Goal: Task Accomplishment & Management: Manage account settings

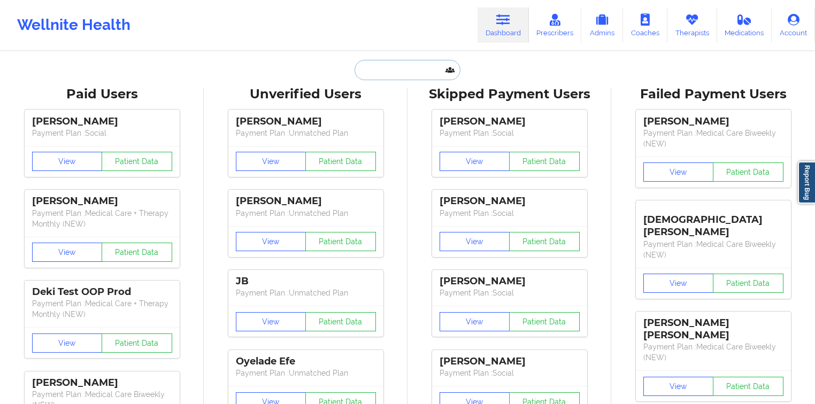
click at [389, 67] on input "text" at bounding box center [408, 70] width 106 height 20
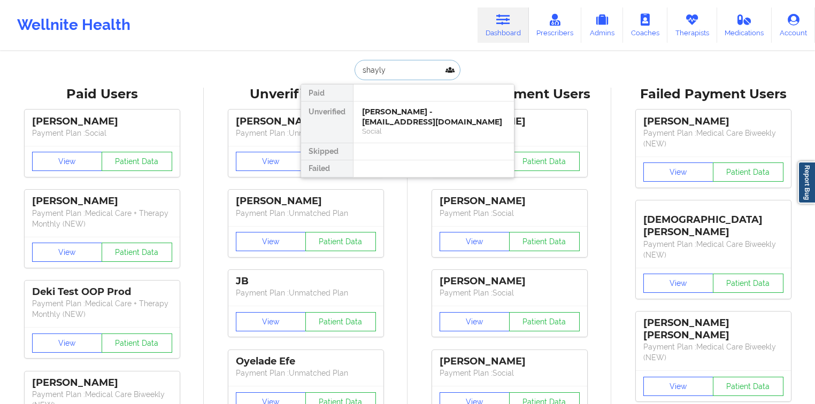
type input "[PERSON_NAME]"
click at [393, 104] on div "[PERSON_NAME] - [EMAIL_ADDRESS][DOMAIN_NAME] Social" at bounding box center [434, 122] width 160 height 41
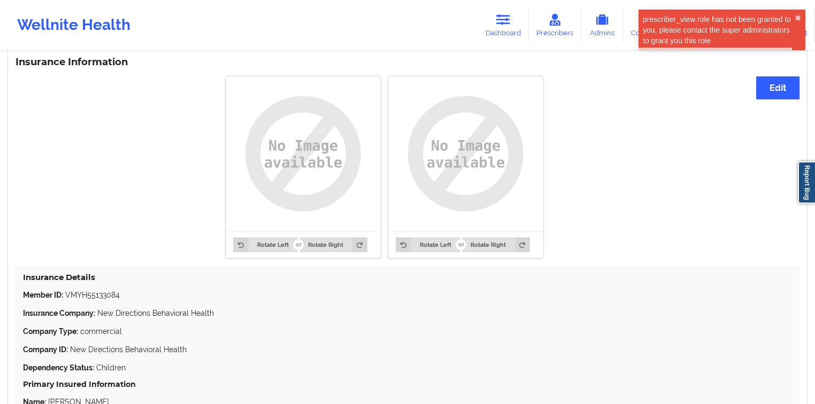
scroll to position [727, 0]
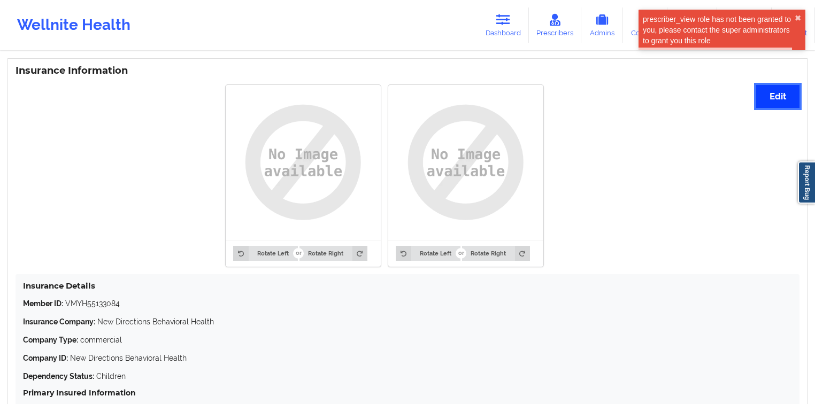
click at [777, 98] on button "Edit" at bounding box center [777, 96] width 43 height 23
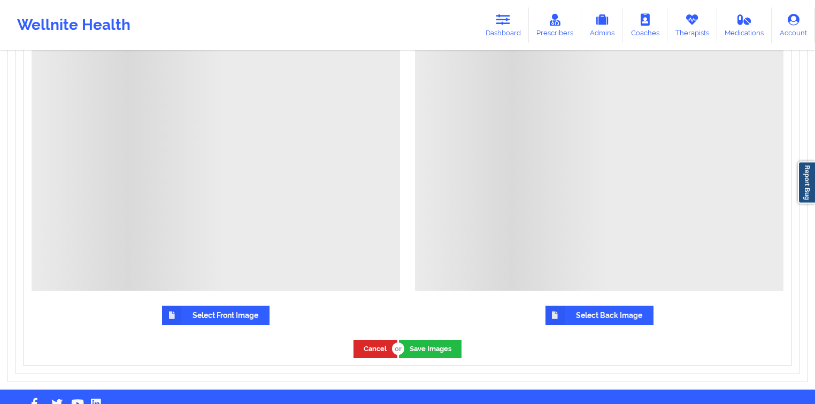
scroll to position [977, 0]
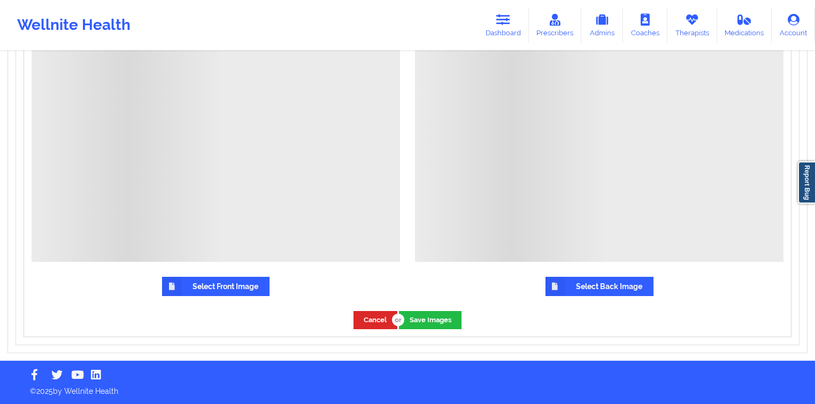
click at [205, 283] on label "Select Front Image" at bounding box center [216, 286] width 108 height 19
click at [0, 0] on input "Select Front Image" at bounding box center [0, 0] width 0 height 0
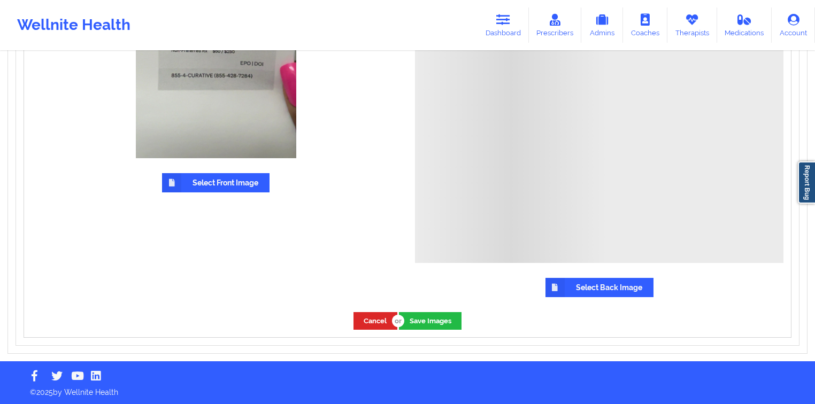
scroll to position [999, 0]
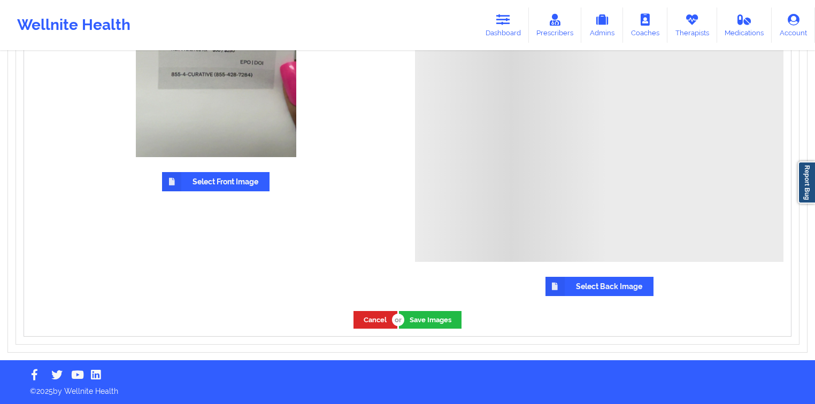
click at [587, 293] on label "Select Back Image" at bounding box center [600, 286] width 108 height 19
click at [0, 0] on input "Select Back Image" at bounding box center [0, 0] width 0 height 0
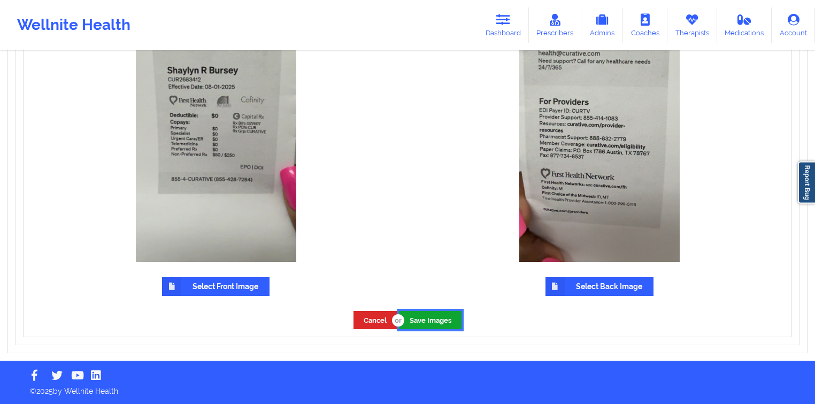
click at [436, 314] on button "Save Images" at bounding box center [430, 320] width 63 height 18
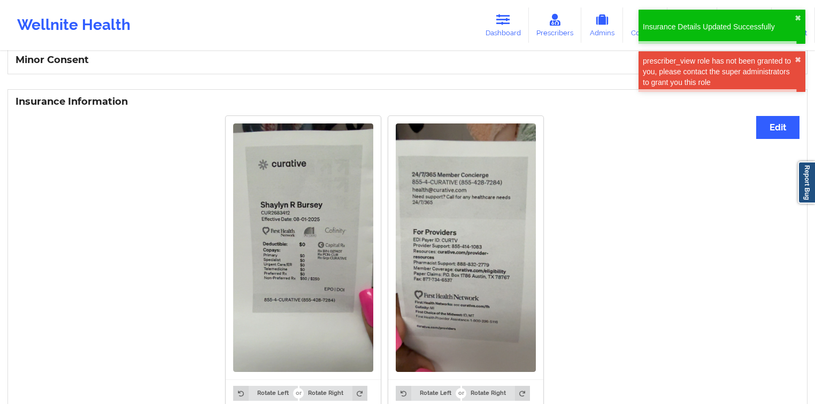
scroll to position [697, 0]
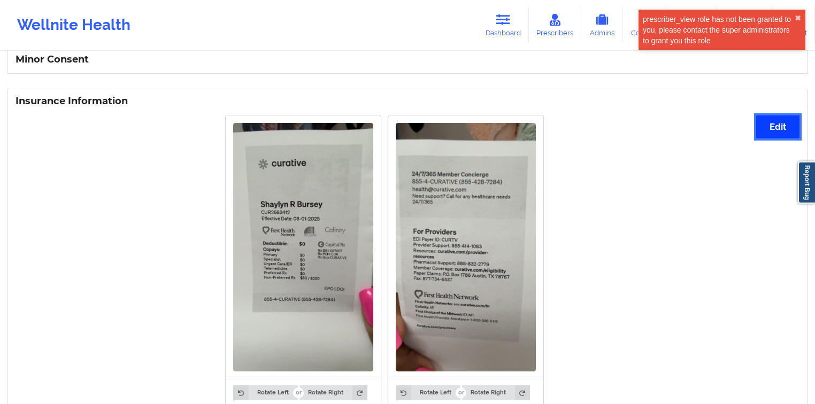
click at [764, 122] on button "Edit" at bounding box center [777, 127] width 43 height 23
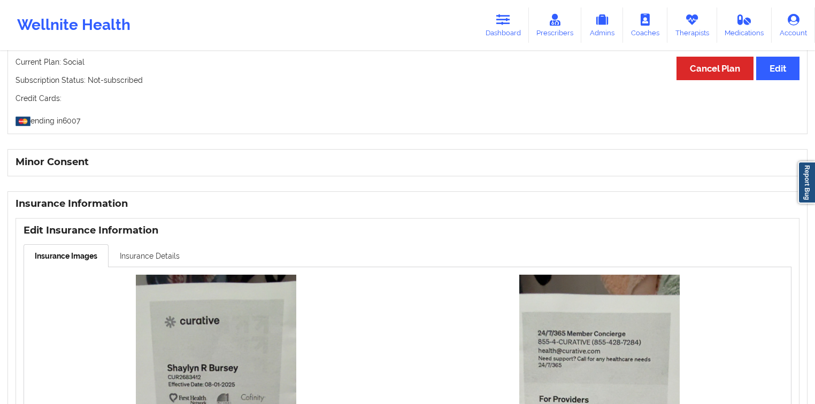
click at [145, 250] on link "Insurance Details" at bounding box center [150, 255] width 82 height 22
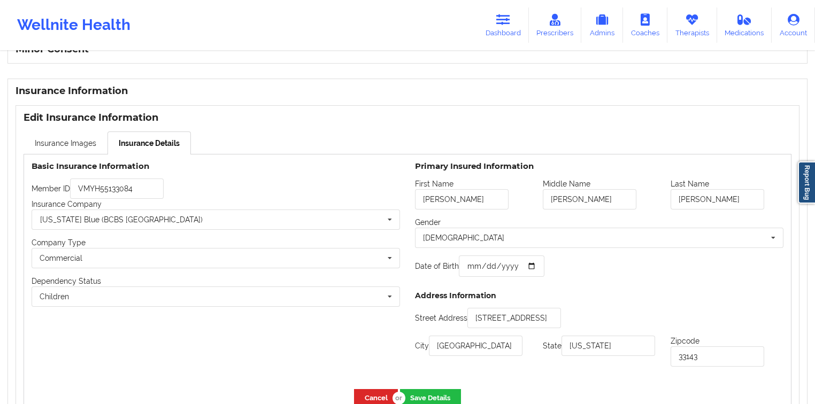
scroll to position [723, 0]
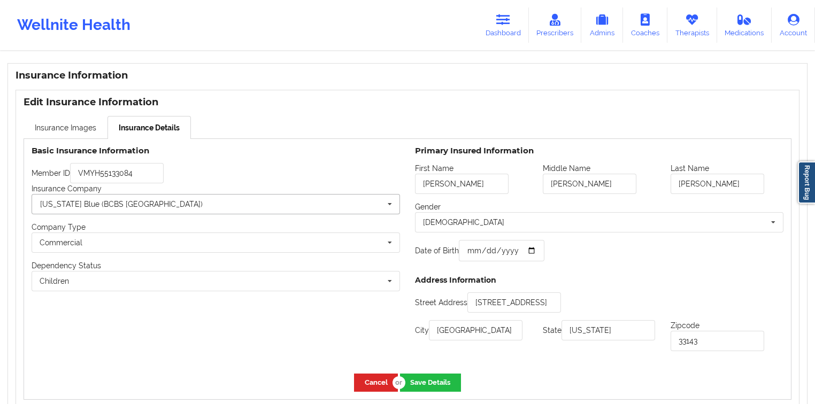
click at [175, 206] on input "text" at bounding box center [216, 204] width 367 height 19
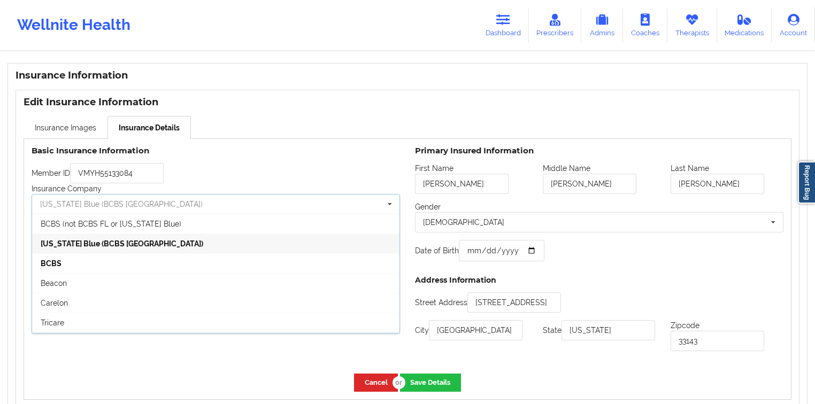
click at [175, 206] on input "text" at bounding box center [216, 204] width 367 height 19
click at [148, 181] on input "VMYH55133084" at bounding box center [117, 173] width 94 height 20
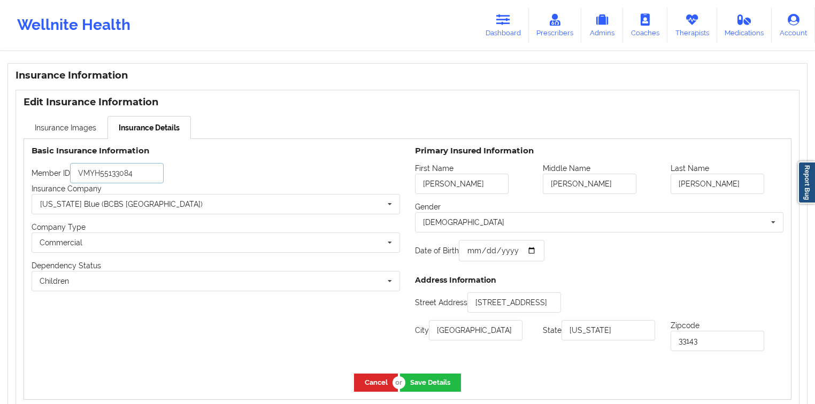
click at [149, 173] on input "VMYH55133084" at bounding box center [117, 173] width 94 height 20
paste input "CUR2683412"
type input "CUR2683412"
click at [134, 207] on input "text" at bounding box center [216, 204] width 367 height 19
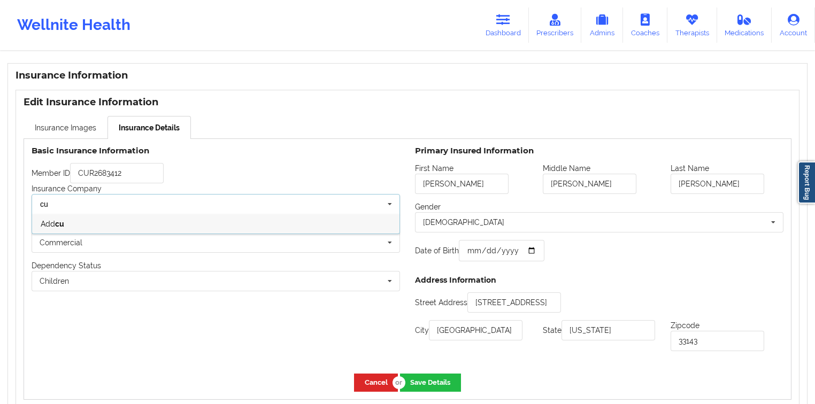
type input "c"
type input "Curative"
click at [451, 388] on button "Save Details" at bounding box center [430, 383] width 61 height 18
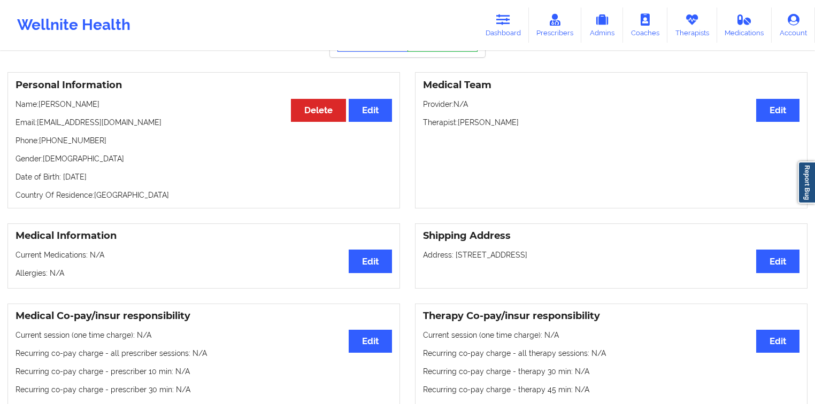
scroll to position [0, 0]
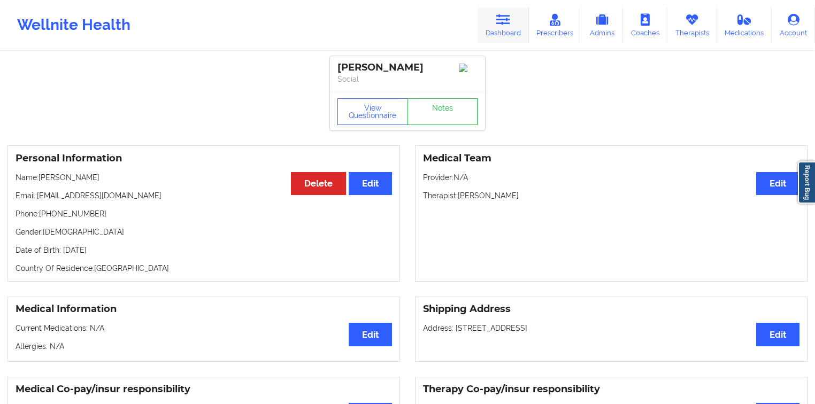
click at [508, 19] on icon at bounding box center [503, 20] width 14 height 12
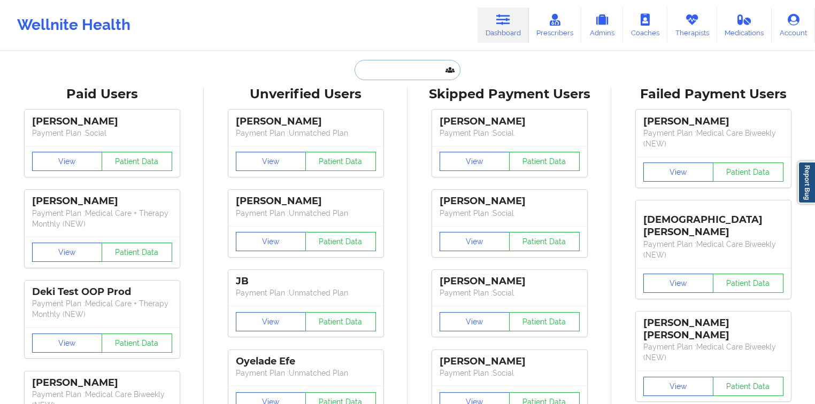
click at [413, 73] on input "text" at bounding box center [408, 70] width 106 height 20
paste input "[EMAIL_ADDRESS][DOMAIN_NAME]"
type input "[EMAIL_ADDRESS][DOMAIN_NAME]"
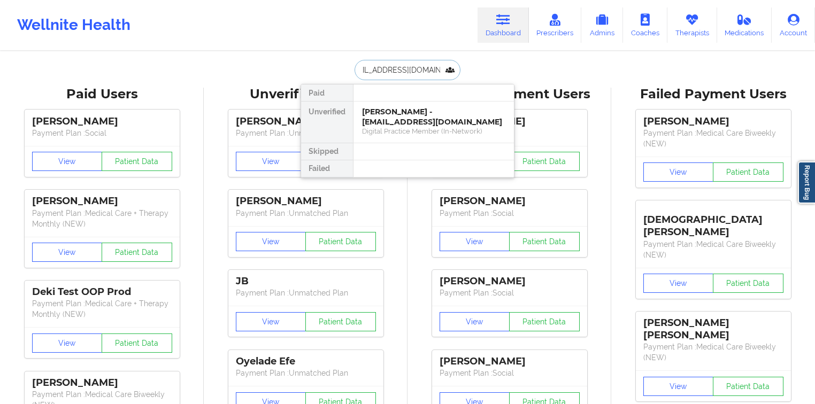
click at [391, 113] on div "[PERSON_NAME] - [EMAIL_ADDRESS][DOMAIN_NAME]" at bounding box center [433, 117] width 143 height 20
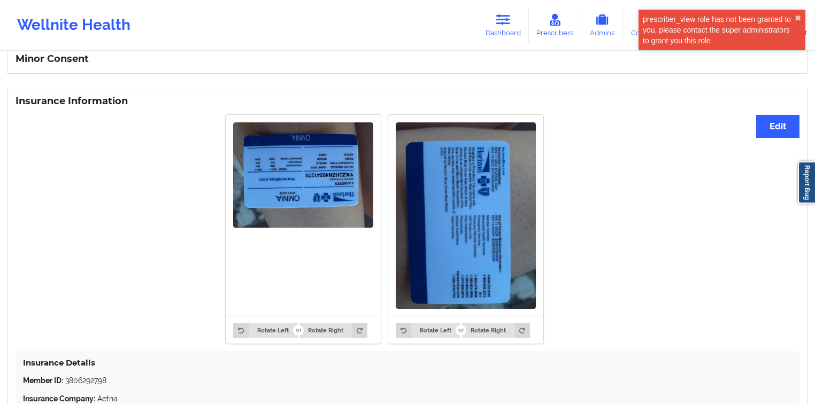
scroll to position [535, 0]
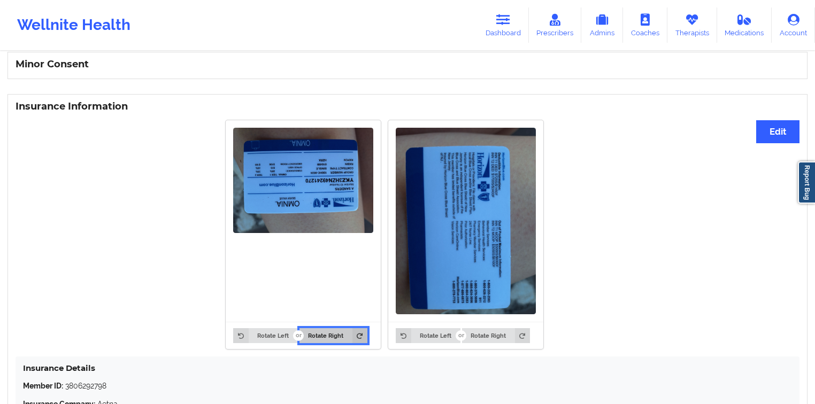
click at [324, 334] on button "Rotate Right" at bounding box center [334, 335] width 68 height 15
click at [325, 333] on button "Rotate Right" at bounding box center [334, 335] width 68 height 15
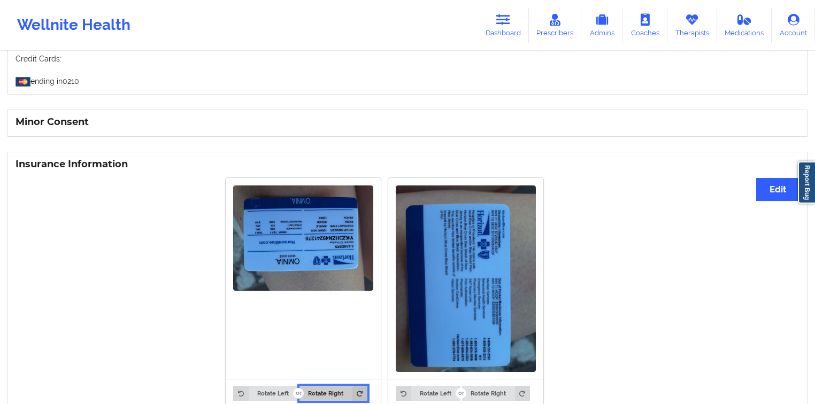
scroll to position [492, 0]
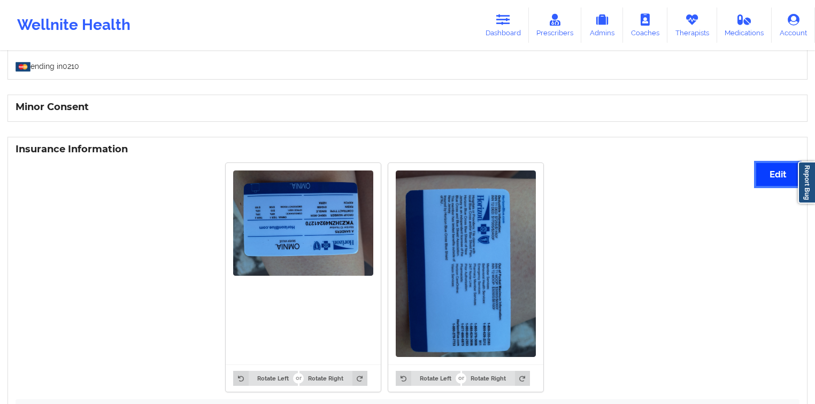
click at [777, 173] on button "Edit" at bounding box center [777, 174] width 43 height 23
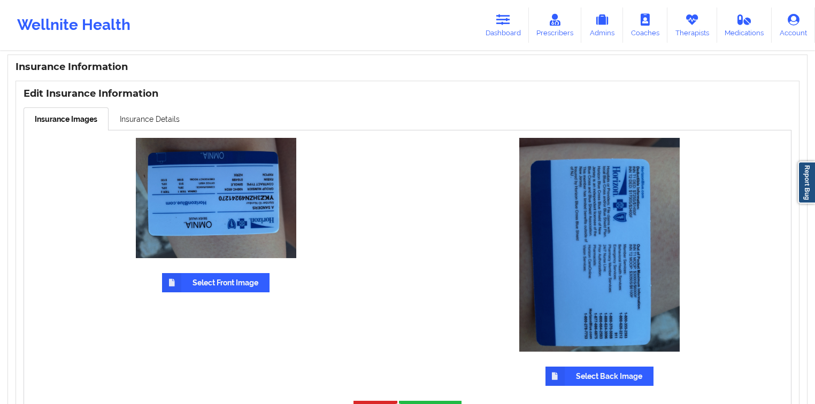
scroll to position [578, 0]
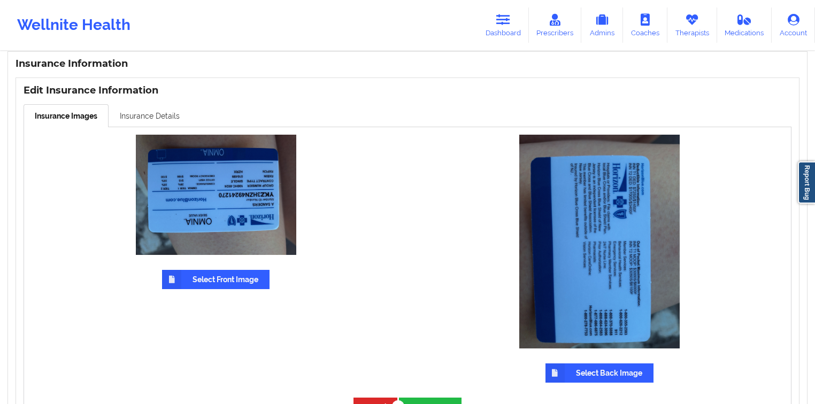
click at [170, 120] on link "Insurance Details" at bounding box center [150, 115] width 82 height 22
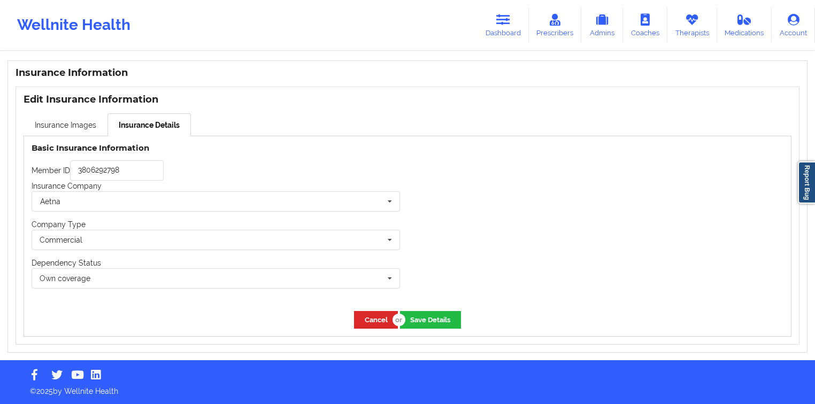
scroll to position [566, 0]
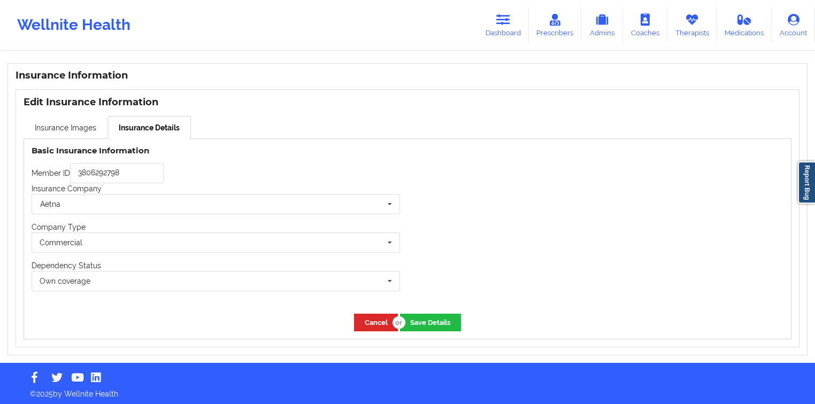
drag, startPoint x: 510, startPoint y: 18, endPoint x: 496, endPoint y: 44, distance: 29.9
click at [510, 18] on icon at bounding box center [503, 20] width 14 height 12
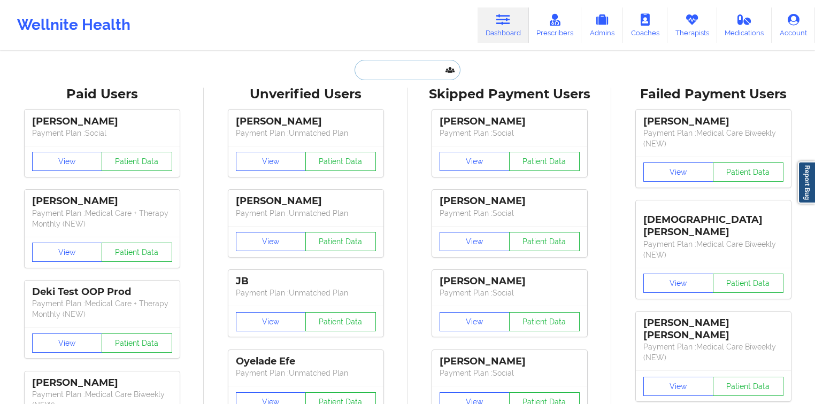
click at [426, 76] on input "text" at bounding box center [408, 70] width 106 height 20
paste input "[PERSON_NAME]"
type input "[PERSON_NAME]"
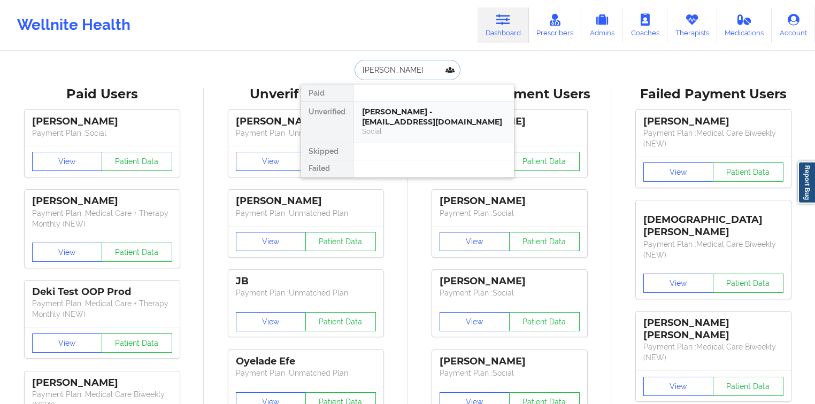
click at [392, 122] on div "[PERSON_NAME] - [EMAIL_ADDRESS][DOMAIN_NAME]" at bounding box center [433, 117] width 143 height 20
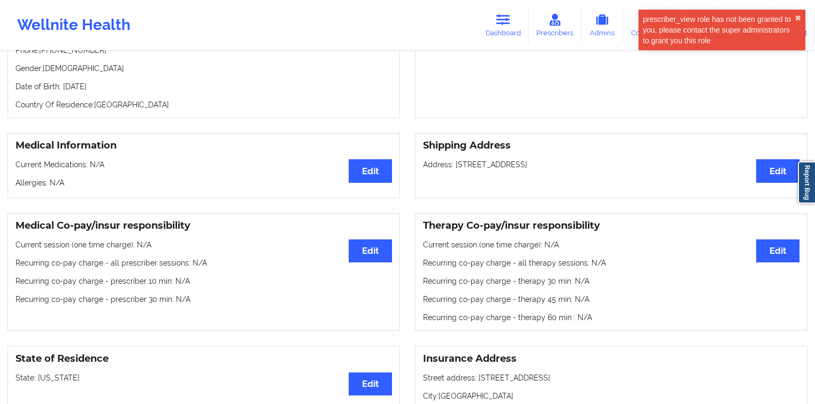
scroll to position [43, 0]
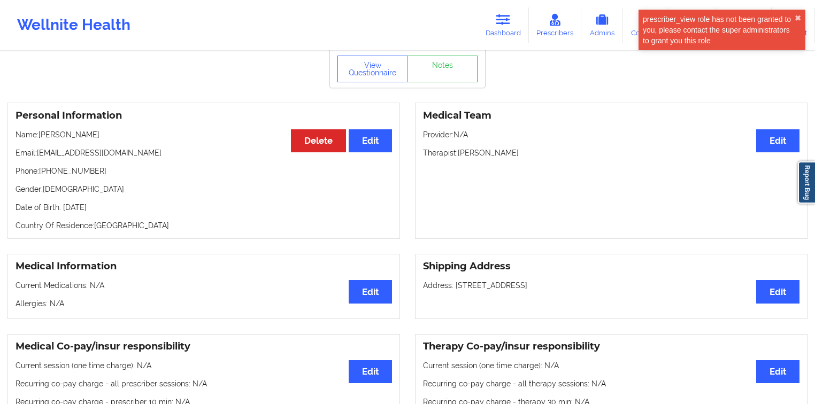
click at [84, 138] on p "Name: [PERSON_NAME]" at bounding box center [204, 134] width 377 height 11
copy p "[PERSON_NAME]"
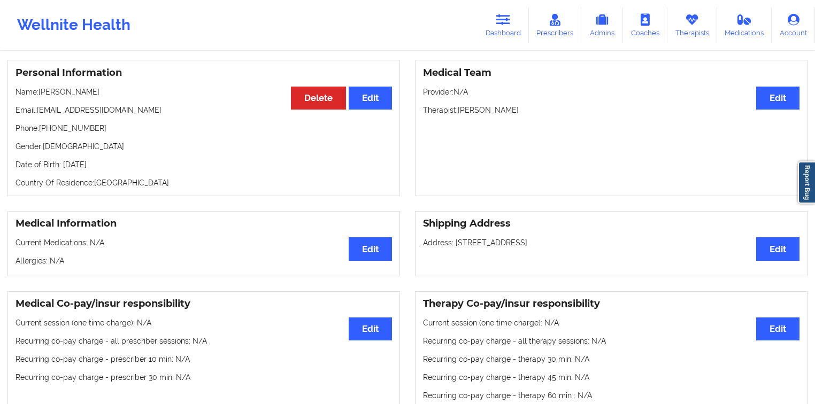
scroll to position [0, 0]
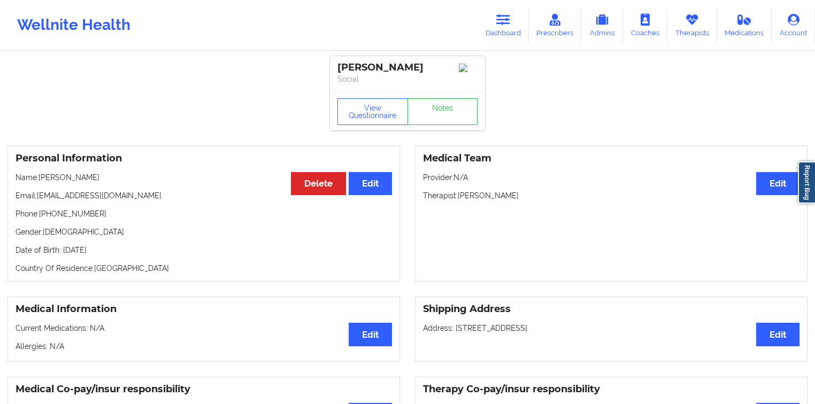
click at [500, 201] on p "Therapist: [PERSON_NAME]" at bounding box center [611, 195] width 377 height 11
copy p "[PERSON_NAME]"
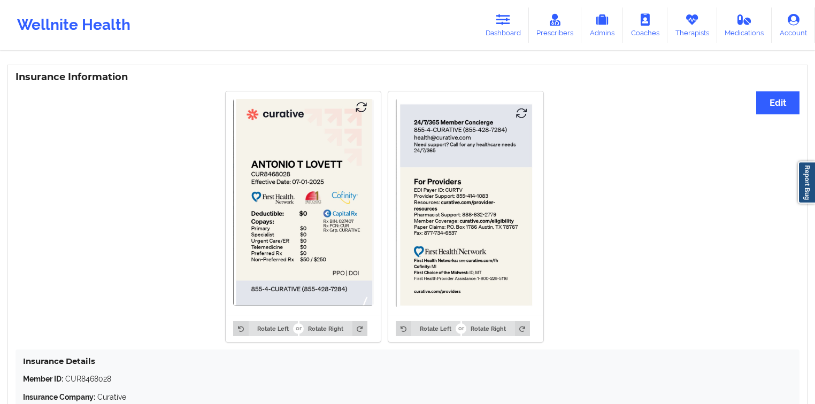
scroll to position [727, 0]
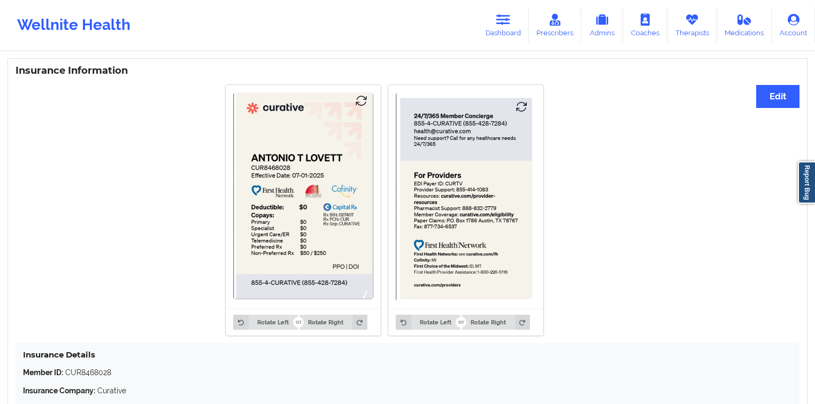
click at [144, 163] on div "Rotate Left Rotate Right Rotate Left Rotate Right" at bounding box center [385, 210] width 738 height 264
click at [177, 171] on div "Rotate Left Rotate Right Rotate Left Rotate Right" at bounding box center [385, 210] width 738 height 264
drag, startPoint x: 504, startPoint y: 30, endPoint x: 476, endPoint y: 49, distance: 34.7
click at [504, 30] on link "Dashboard" at bounding box center [503, 24] width 51 height 35
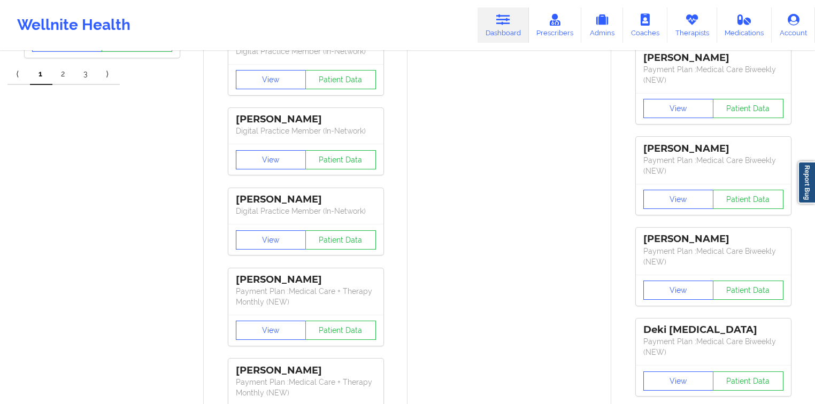
scroll to position [556, 0]
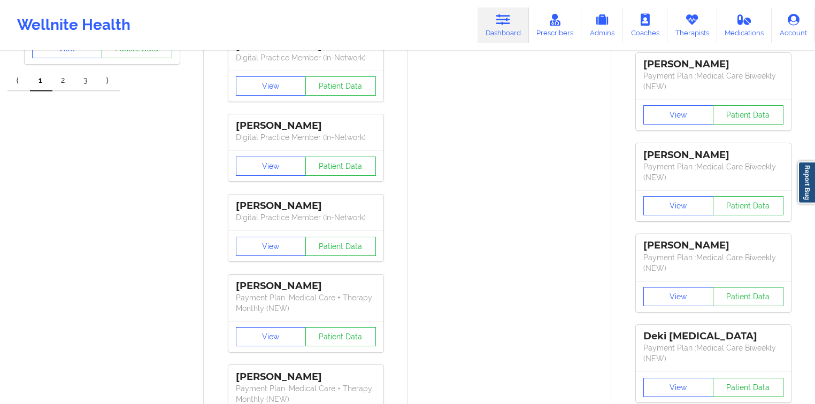
click at [527, 18] on link "Dashboard" at bounding box center [503, 24] width 51 height 35
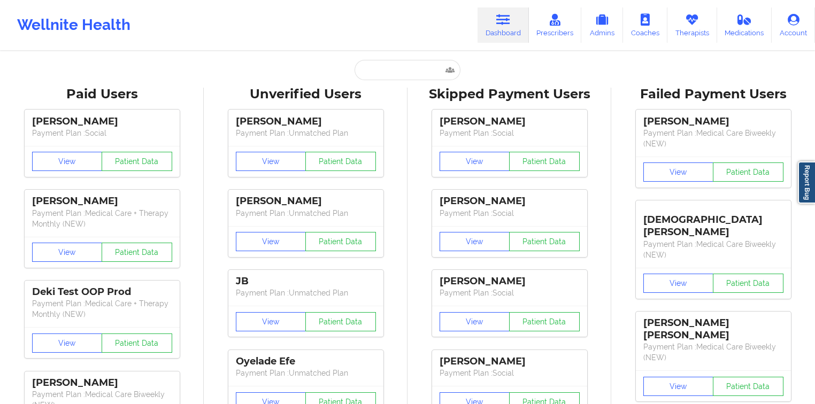
scroll to position [0, 0]
click at [407, 63] on input "text" at bounding box center [408, 70] width 106 height 20
paste input "[PERSON_NAME]"
type input "[PERSON_NAME]"
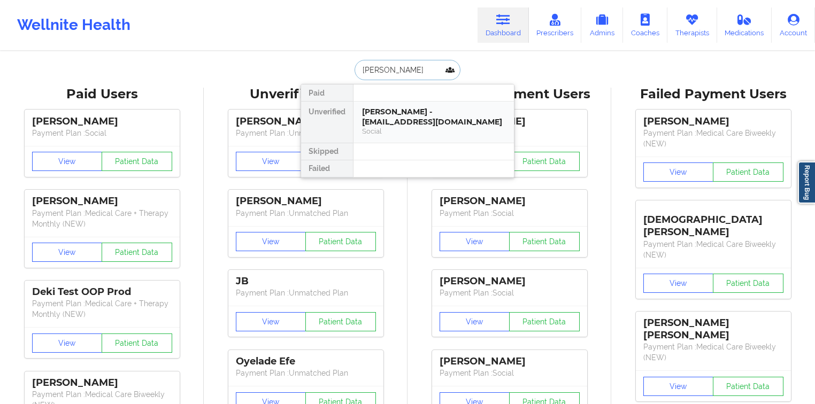
click at [401, 116] on div "[PERSON_NAME] - [EMAIL_ADDRESS][DOMAIN_NAME]" at bounding box center [433, 117] width 143 height 20
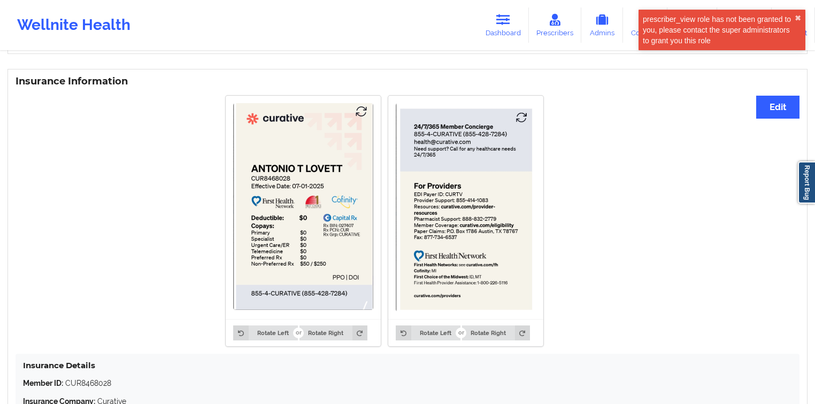
scroll to position [727, 0]
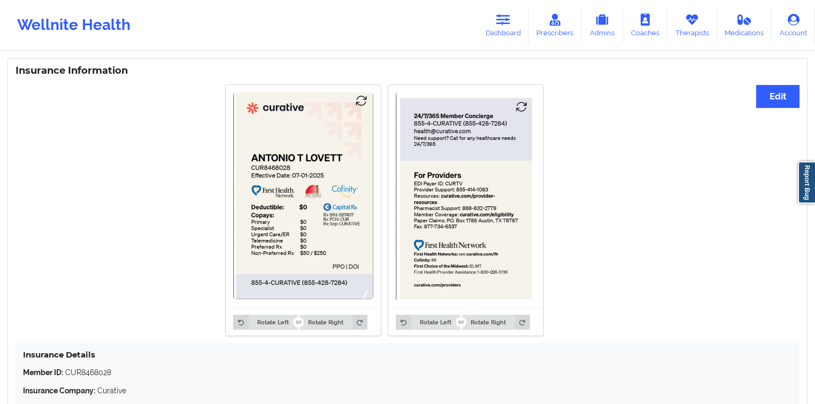
click at [482, 185] on img at bounding box center [466, 197] width 140 height 209
click at [488, 183] on img at bounding box center [466, 197] width 140 height 209
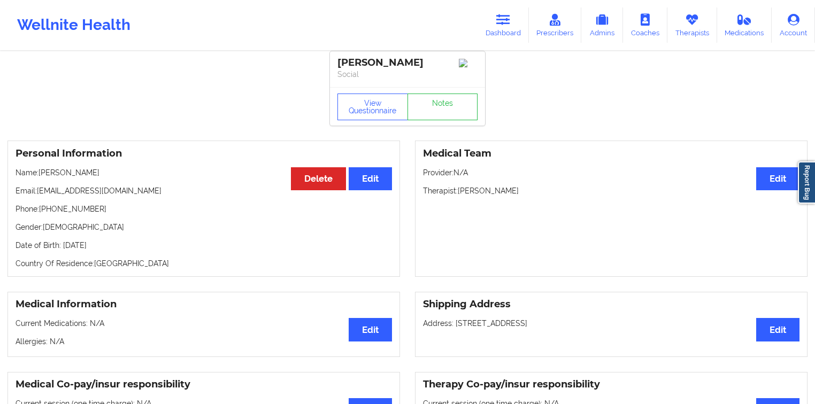
scroll to position [0, 0]
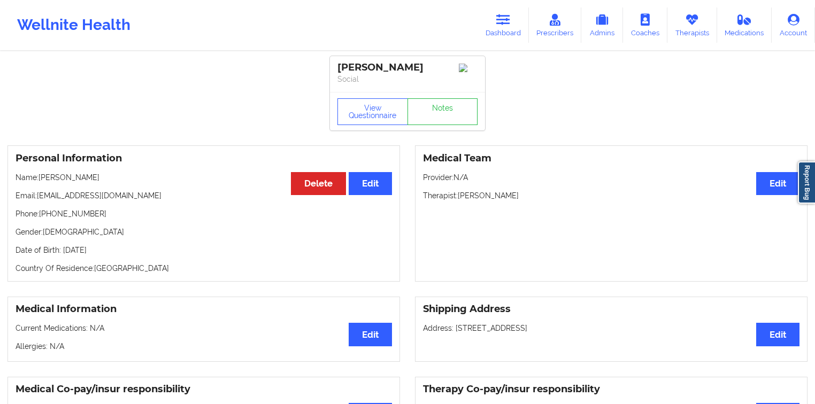
click at [93, 213] on p "Phone: [PHONE_NUMBER]" at bounding box center [204, 214] width 377 height 11
drag, startPoint x: 93, startPoint y: 213, endPoint x: 41, endPoint y: 214, distance: 51.4
click at [41, 214] on p "Phone: [PHONE_NUMBER]" at bounding box center [204, 214] width 377 height 11
copy p "[PHONE_NUMBER]"
click at [89, 179] on p "Name: [PERSON_NAME]" at bounding box center [204, 177] width 377 height 11
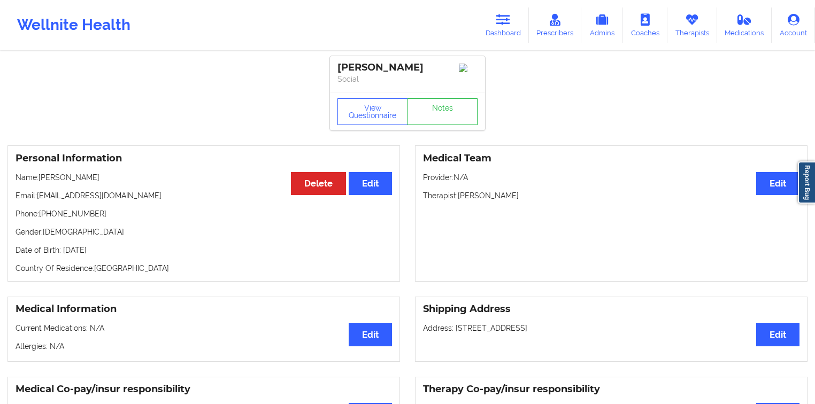
drag, startPoint x: 89, startPoint y: 179, endPoint x: 53, endPoint y: 179, distance: 35.8
click at [58, 180] on p "Name: [PERSON_NAME]" at bounding box center [204, 177] width 377 height 11
click at [53, 179] on p "Name: [PERSON_NAME]" at bounding box center [204, 177] width 377 height 11
drag, startPoint x: 53, startPoint y: 179, endPoint x: 95, endPoint y: 181, distance: 41.8
click at [95, 181] on p "Name: [PERSON_NAME]" at bounding box center [204, 177] width 377 height 11
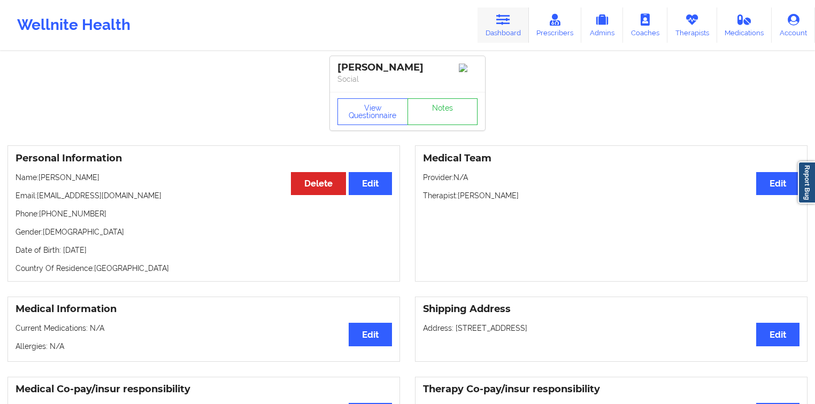
click at [518, 33] on link "Dashboard" at bounding box center [503, 24] width 51 height 35
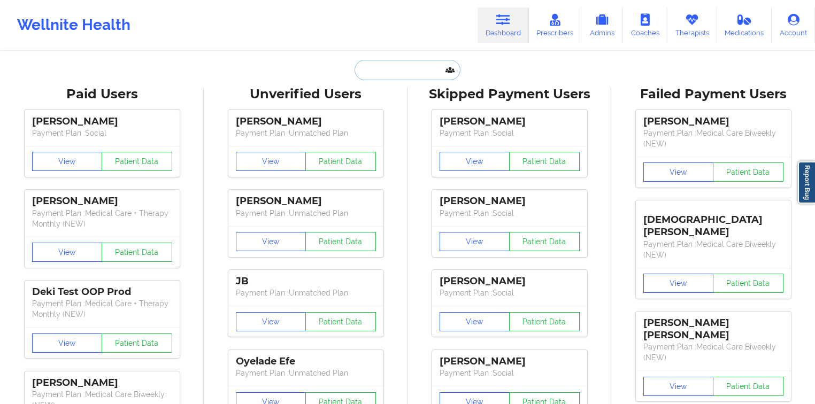
click at [401, 79] on input "text" at bounding box center [408, 70] width 106 height 20
paste input "[PERSON_NAME]"
type input "[PERSON_NAME]"
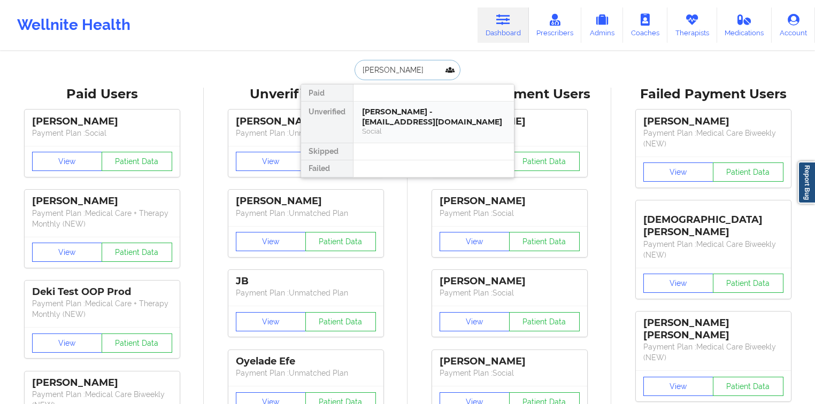
click at [403, 122] on div "[PERSON_NAME] - [EMAIL_ADDRESS][DOMAIN_NAME]" at bounding box center [433, 117] width 143 height 20
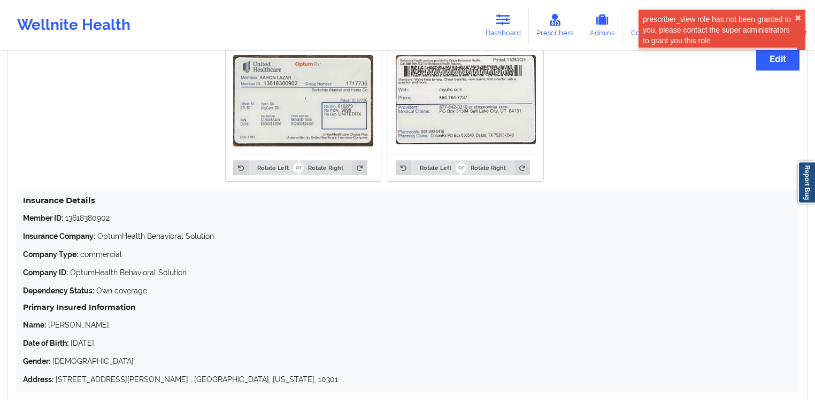
scroll to position [813, 0]
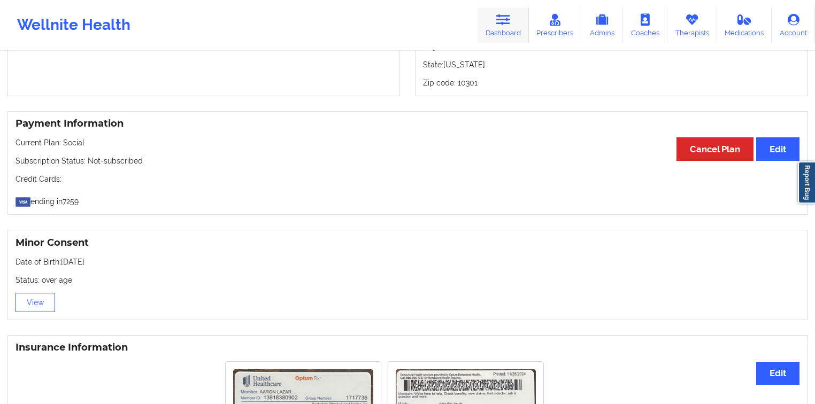
click at [488, 22] on link "Dashboard" at bounding box center [503, 24] width 51 height 35
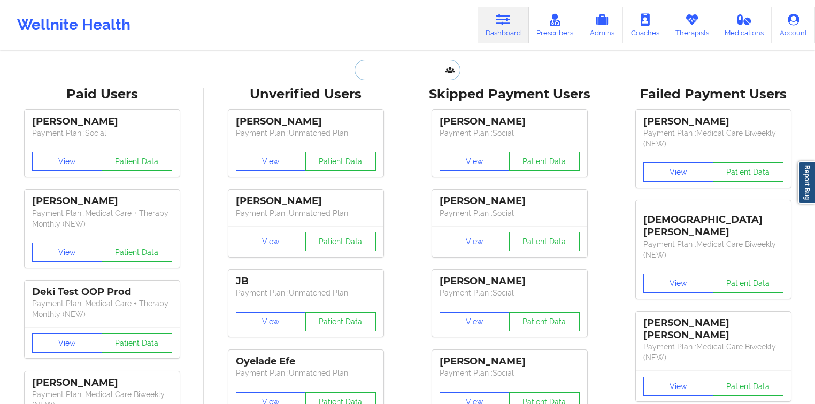
click at [418, 74] on input "text" at bounding box center [408, 70] width 106 height 20
paste input "[PERSON_NAME]"
type input "[PERSON_NAME]"
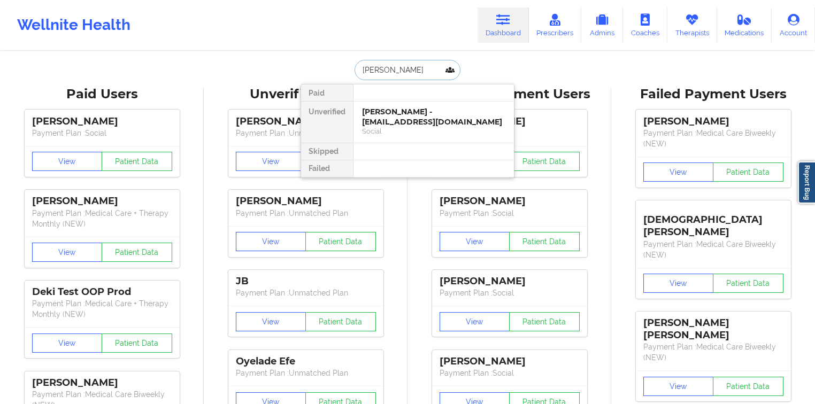
click at [408, 112] on div "[PERSON_NAME] - [EMAIL_ADDRESS][DOMAIN_NAME]" at bounding box center [433, 117] width 143 height 20
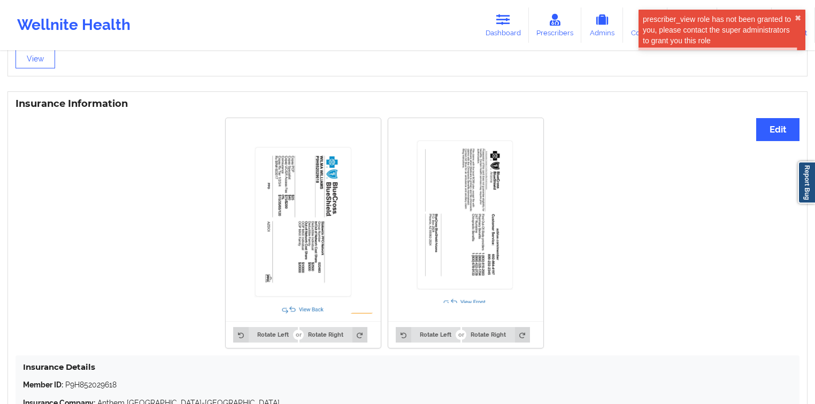
scroll to position [832, 0]
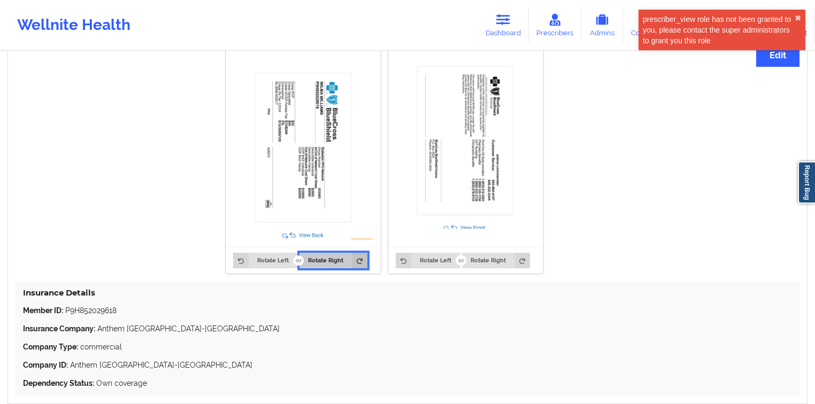
click at [340, 268] on button "Rotate Right" at bounding box center [334, 260] width 68 height 15
click at [340, 267] on button "Rotate Right" at bounding box center [334, 260] width 68 height 15
drag, startPoint x: 340, startPoint y: 267, endPoint x: 258, endPoint y: 251, distance: 83.5
click at [339, 267] on button "Rotate Right" at bounding box center [334, 260] width 68 height 15
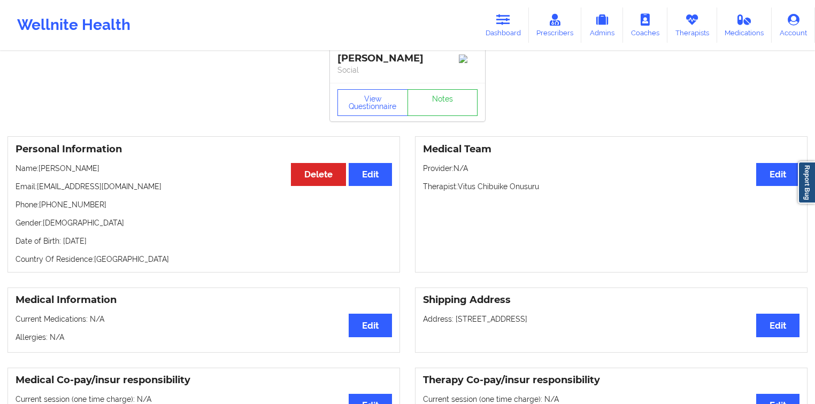
scroll to position [0, 0]
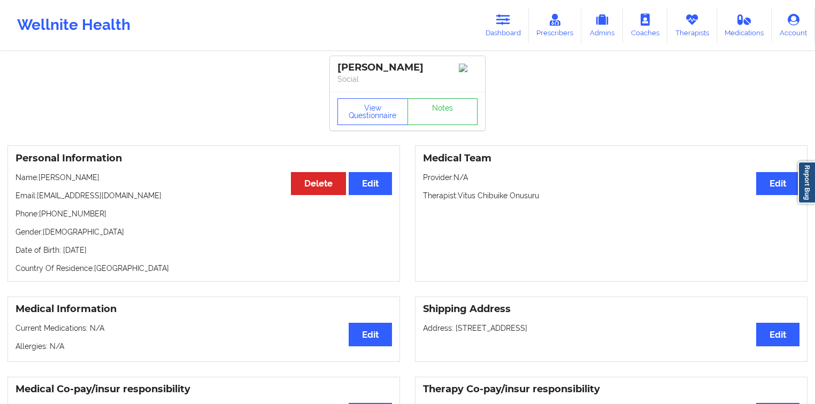
click at [53, 215] on p "Phone: [PHONE_NUMBER]" at bounding box center [204, 214] width 377 height 11
click at [46, 216] on p "Phone: [PHONE_NUMBER]" at bounding box center [204, 214] width 377 height 11
drag, startPoint x: 46, startPoint y: 216, endPoint x: 88, endPoint y: 217, distance: 41.7
click at [88, 217] on p "Phone: [PHONE_NUMBER]" at bounding box center [204, 214] width 377 height 11
copy p "[PHONE_NUMBER]"
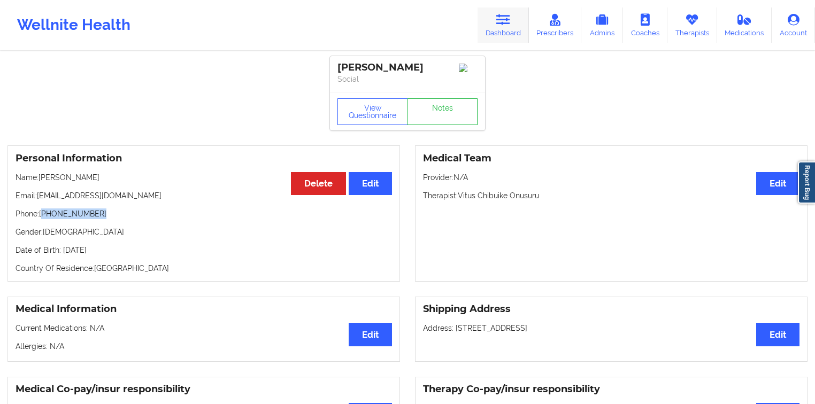
click at [489, 30] on link "Dashboard" at bounding box center [503, 24] width 51 height 35
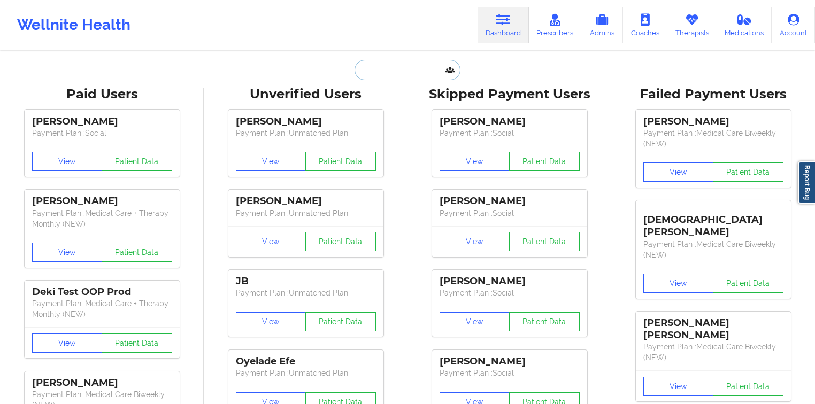
click at [415, 70] on input "text" at bounding box center [408, 70] width 106 height 20
paste input "[EMAIL_ADDRESS][DOMAIN_NAME]"
type input "[EMAIL_ADDRESS][DOMAIN_NAME]"
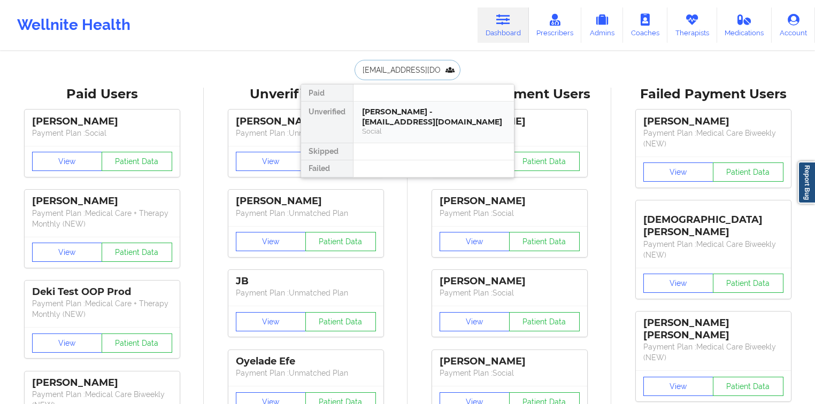
click at [392, 125] on div "[PERSON_NAME] - [EMAIL_ADDRESS][DOMAIN_NAME]" at bounding box center [433, 117] width 143 height 20
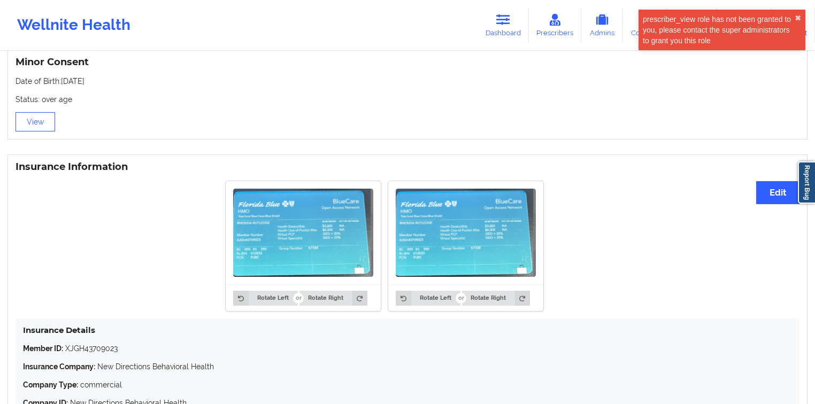
scroll to position [785, 0]
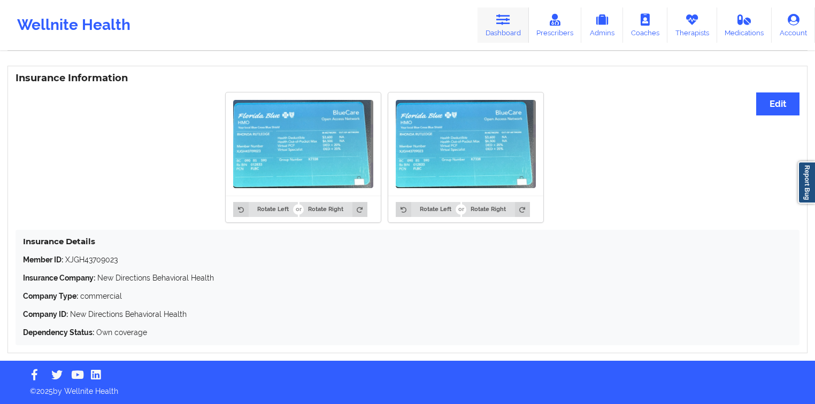
click at [509, 29] on link "Dashboard" at bounding box center [503, 24] width 51 height 35
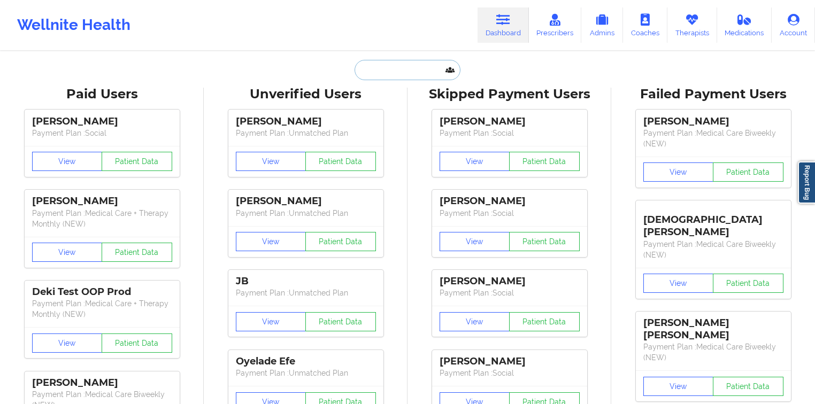
click at [416, 66] on input "text" at bounding box center [408, 70] width 106 height 20
paste input "[PERSON_NAME]"
type input "[PERSON_NAME]"
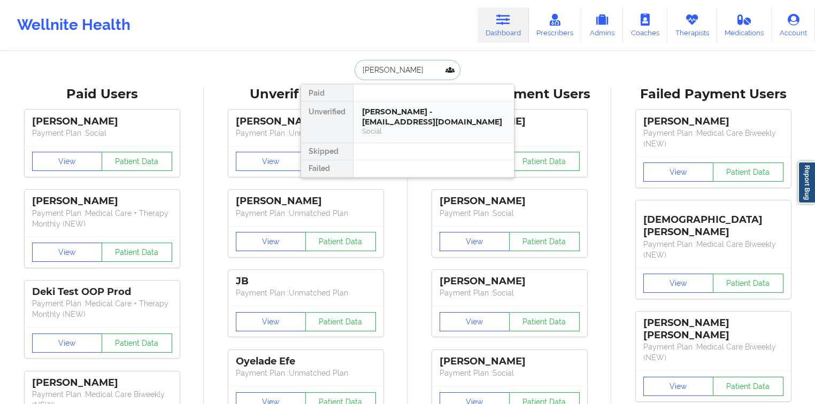
click at [412, 112] on div "[PERSON_NAME] - [EMAIL_ADDRESS][DOMAIN_NAME]" at bounding box center [433, 117] width 143 height 20
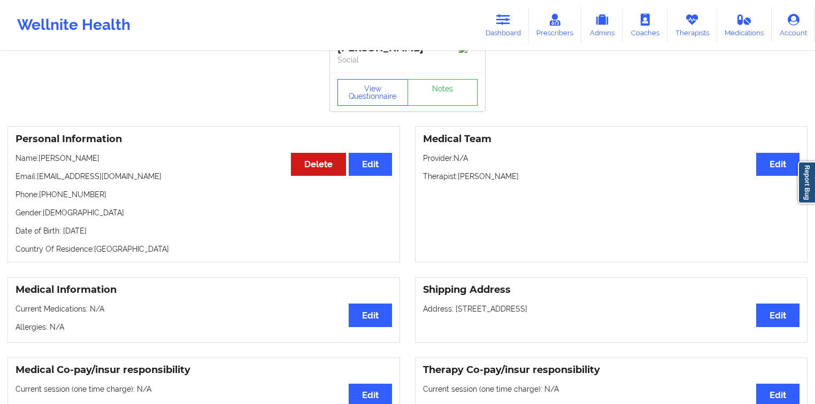
scroll to position [18, 0]
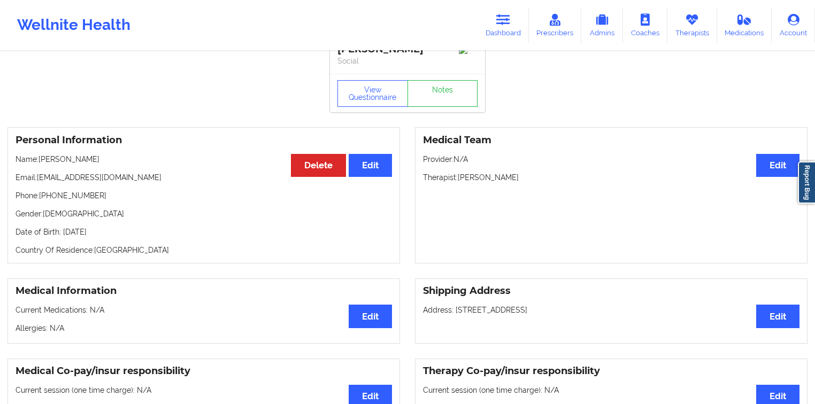
click at [89, 197] on p "Phone: [PHONE_NUMBER]" at bounding box center [204, 195] width 377 height 11
drag, startPoint x: 89, startPoint y: 197, endPoint x: 50, endPoint y: 200, distance: 39.7
click at [50, 200] on p "Phone: [PHONE_NUMBER]" at bounding box center [204, 195] width 377 height 11
copy p "[PHONE_NUMBER]"
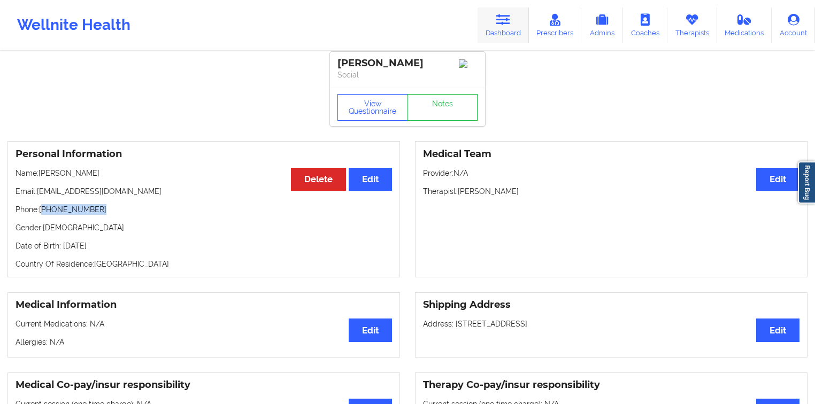
scroll to position [0, 0]
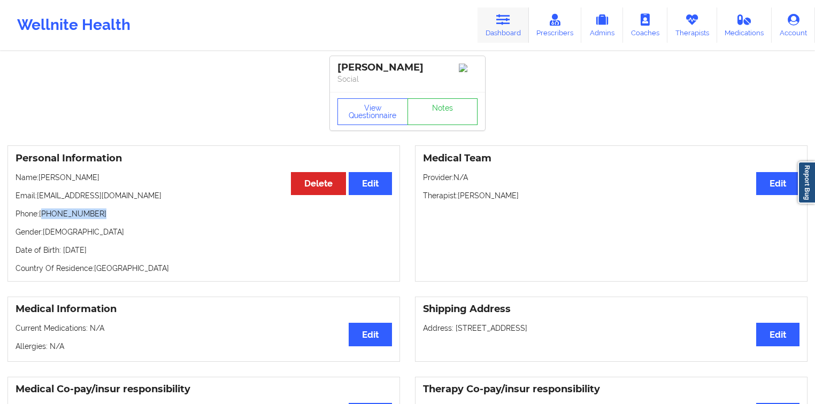
drag, startPoint x: 514, startPoint y: 26, endPoint x: 505, endPoint y: 34, distance: 11.7
click at [514, 26] on link "Dashboard" at bounding box center [503, 24] width 51 height 35
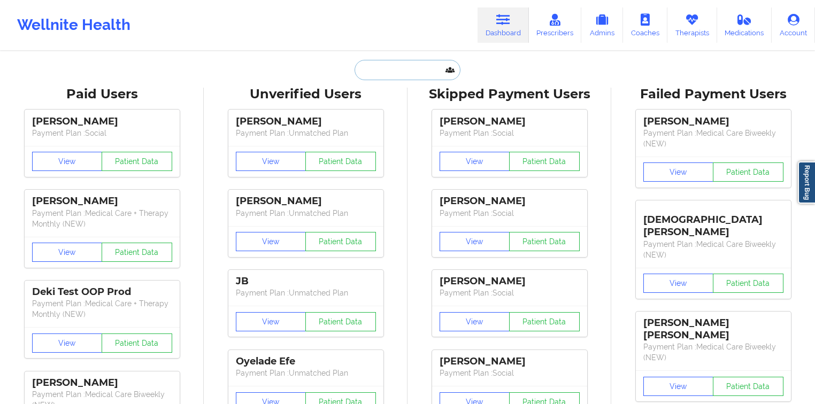
click at [412, 68] on input "text" at bounding box center [408, 70] width 106 height 20
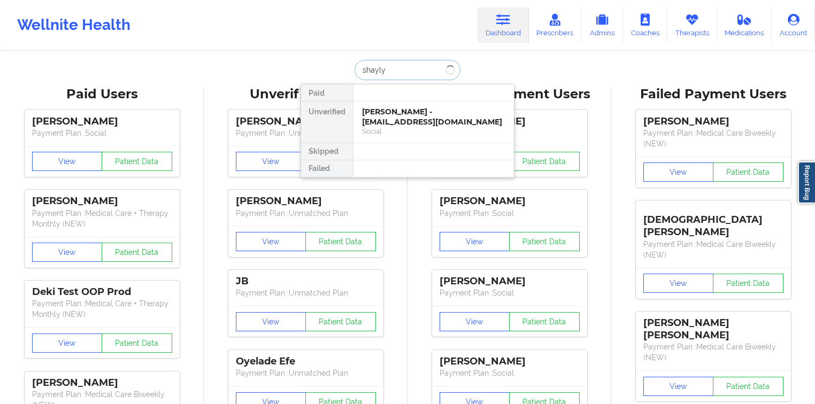
type input "[PERSON_NAME]"
click at [389, 107] on div "[PERSON_NAME] - [EMAIL_ADDRESS][DOMAIN_NAME]" at bounding box center [433, 117] width 143 height 20
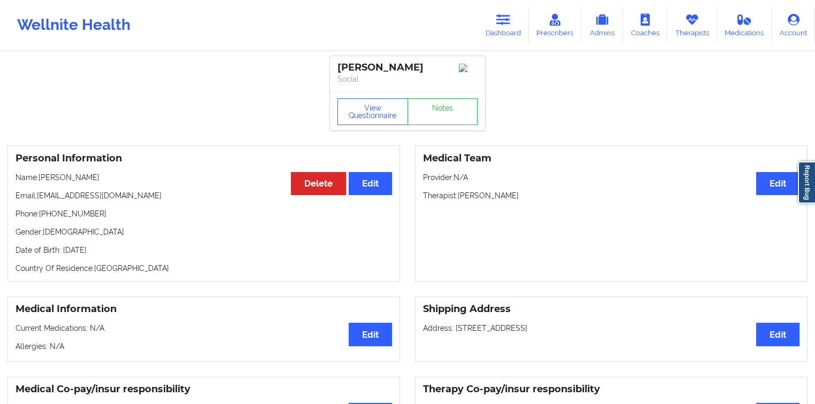
click at [78, 178] on p "Name: [PERSON_NAME]" at bounding box center [204, 177] width 377 height 11
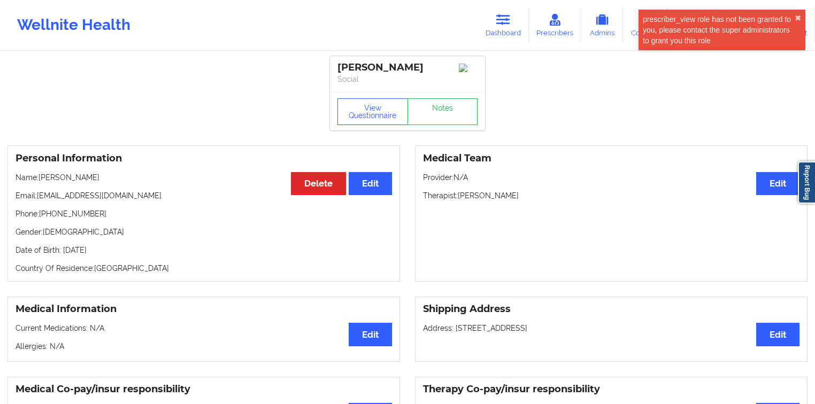
drag, startPoint x: 78, startPoint y: 178, endPoint x: 61, endPoint y: 178, distance: 17.1
click at [61, 178] on p "Name: [PERSON_NAME]" at bounding box center [204, 177] width 377 height 11
copy p "[PERSON_NAME]"
click at [94, 214] on p "Phone: [PHONE_NUMBER]" at bounding box center [204, 214] width 377 height 11
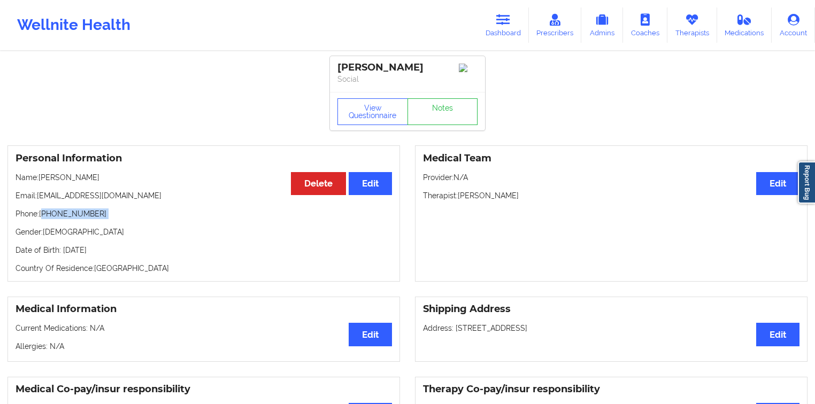
drag, startPoint x: 94, startPoint y: 214, endPoint x: 44, endPoint y: 218, distance: 49.9
click at [44, 218] on p "Phone: [PHONE_NUMBER]" at bounding box center [204, 214] width 377 height 11
copy p "[PHONE_NUMBER]"
drag, startPoint x: 522, startPoint y: 14, endPoint x: 483, endPoint y: 43, distance: 48.9
click at [522, 14] on link "Dashboard" at bounding box center [503, 24] width 51 height 35
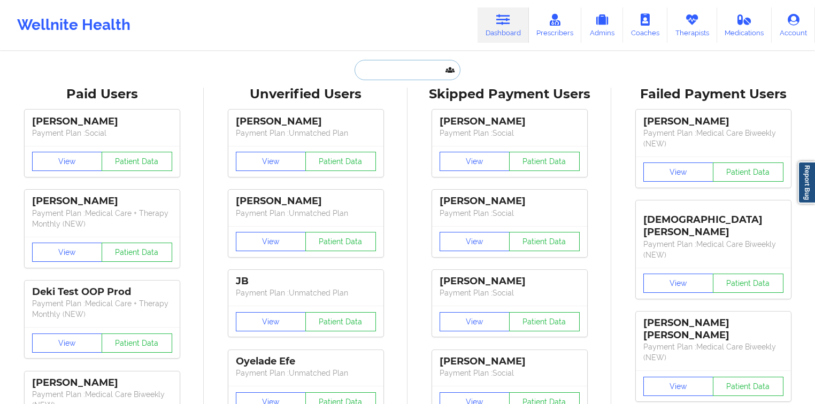
click at [424, 74] on input "text" at bounding box center [408, 70] width 106 height 20
paste input "[PERSON_NAME] [PERSON_NAME]"
type input "[PERSON_NAME] [PERSON_NAME]"
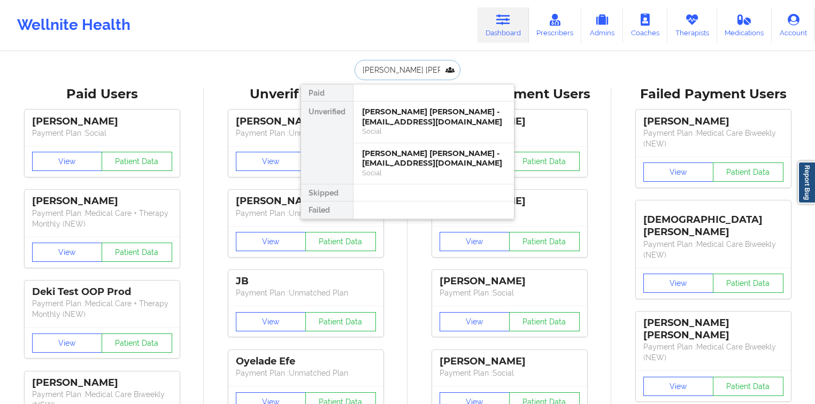
click at [398, 115] on div "[PERSON_NAME] [PERSON_NAME] - [EMAIL_ADDRESS][DOMAIN_NAME]" at bounding box center [433, 117] width 143 height 20
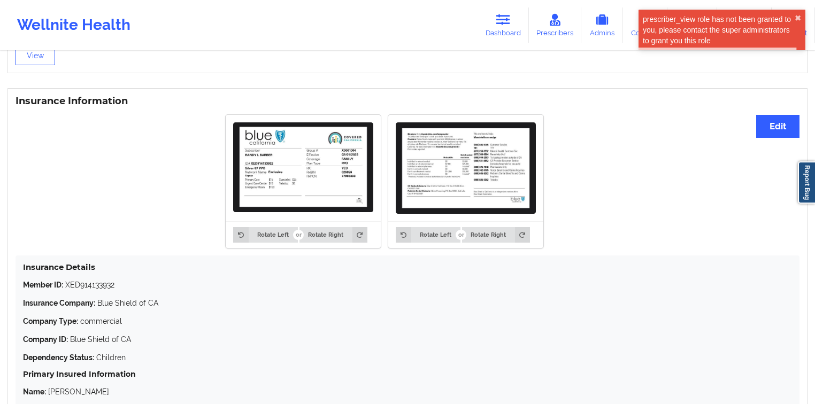
scroll to position [770, 0]
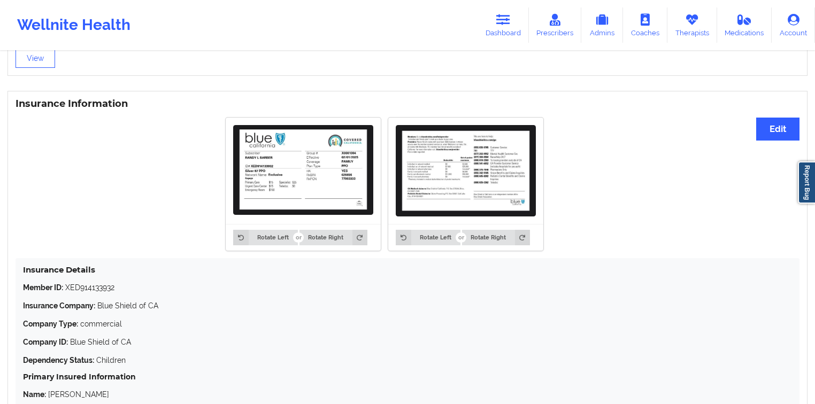
drag, startPoint x: 483, startPoint y: 34, endPoint x: 464, endPoint y: 46, distance: 22.1
click at [483, 34] on link "Dashboard" at bounding box center [503, 24] width 51 height 35
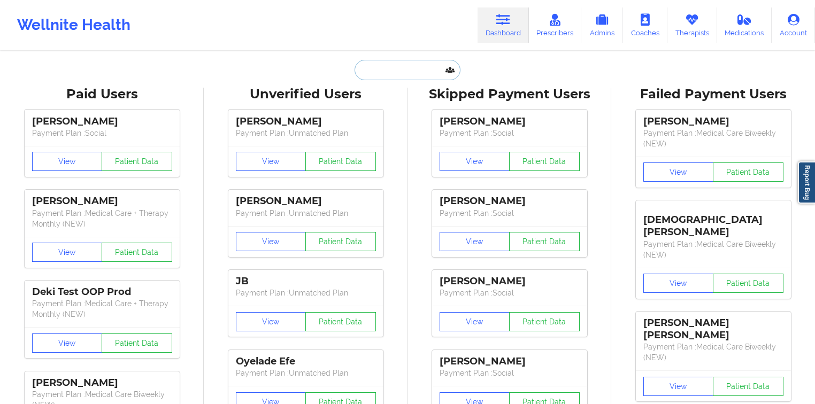
click at [417, 75] on input "text" at bounding box center [408, 70] width 106 height 20
paste input "[PERSON_NAME]"
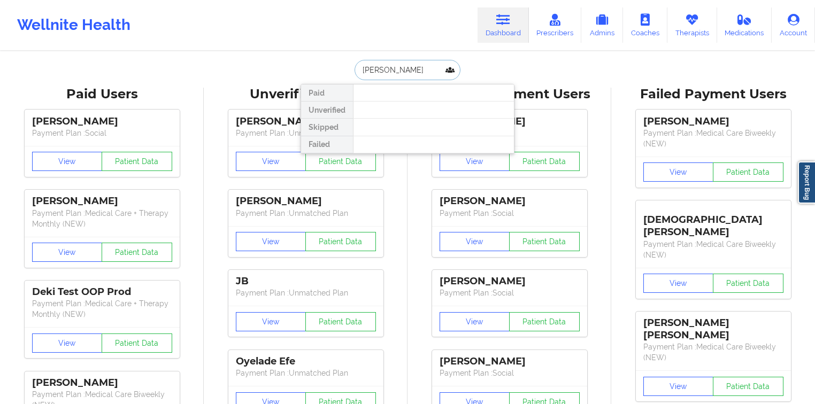
click at [384, 73] on input "[PERSON_NAME]" at bounding box center [408, 70] width 106 height 20
drag, startPoint x: 376, startPoint y: 70, endPoint x: 445, endPoint y: 71, distance: 69.5
click at [445, 71] on input "[PERSON_NAME]" at bounding box center [408, 70] width 106 height 20
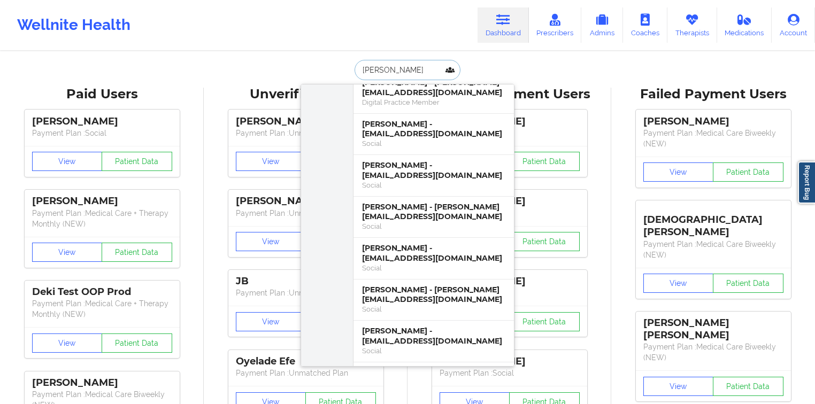
scroll to position [514, 0]
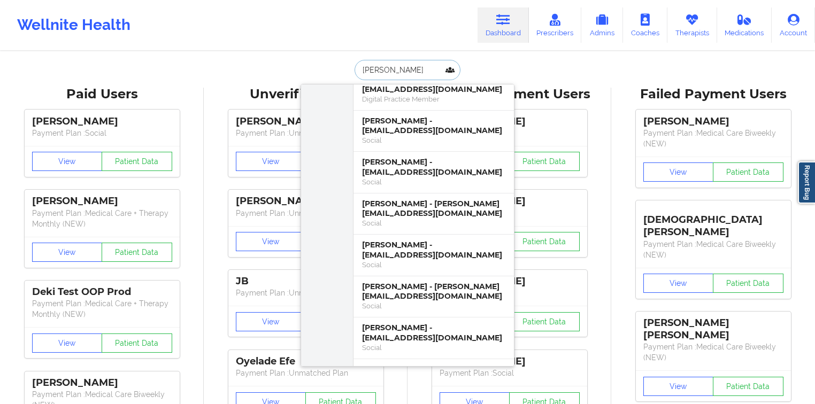
click at [407, 73] on input "[PERSON_NAME]" at bounding box center [408, 70] width 106 height 20
paste input "[PERSON_NAME]"
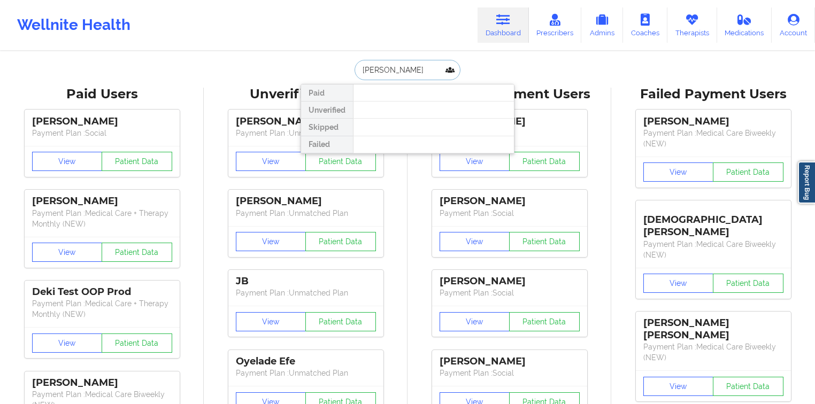
click at [399, 68] on input "[PERSON_NAME]" at bounding box center [408, 70] width 106 height 20
click at [370, 72] on input "[PERSON_NAME]" at bounding box center [408, 70] width 106 height 20
drag, startPoint x: 370, startPoint y: 72, endPoint x: 400, endPoint y: 70, distance: 30.0
click at [400, 70] on input "[PERSON_NAME]" at bounding box center [408, 70] width 106 height 20
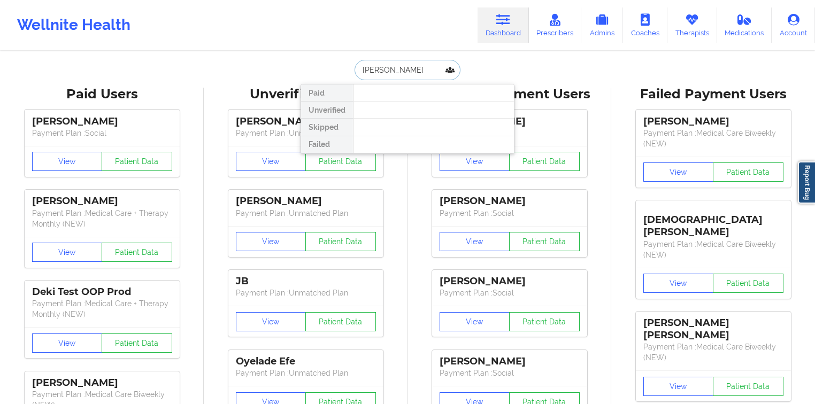
click at [400, 70] on input "[PERSON_NAME]" at bounding box center [408, 70] width 106 height 20
type input "tukiya"
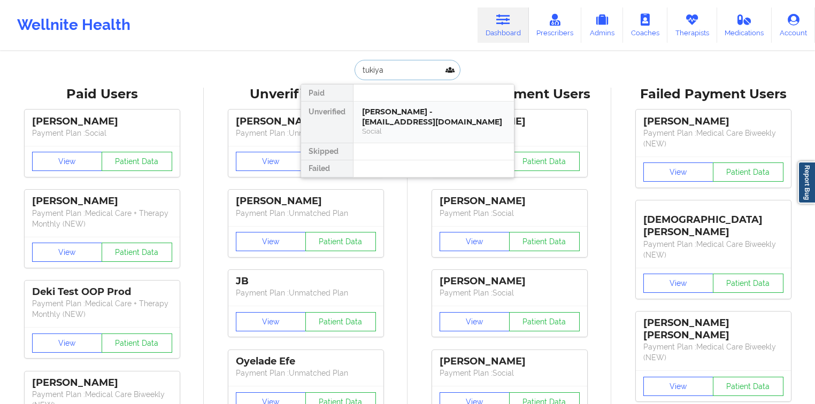
click at [405, 103] on div "[PERSON_NAME] - [EMAIL_ADDRESS][DOMAIN_NAME] Social" at bounding box center [434, 122] width 160 height 41
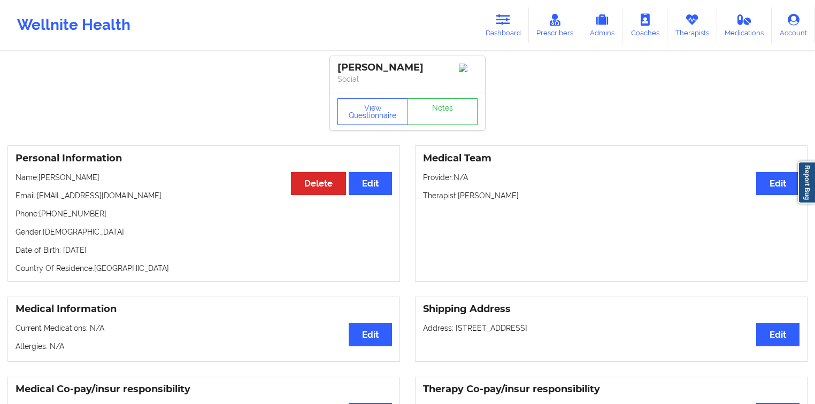
click at [91, 213] on p "Phone: [PHONE_NUMBER]" at bounding box center [204, 214] width 377 height 11
drag, startPoint x: 91, startPoint y: 213, endPoint x: 43, endPoint y: 216, distance: 47.7
click at [43, 216] on p "Phone: [PHONE_NUMBER]" at bounding box center [204, 214] width 377 height 11
copy p "[PHONE_NUMBER]"
click at [495, 22] on link "Dashboard" at bounding box center [503, 24] width 51 height 35
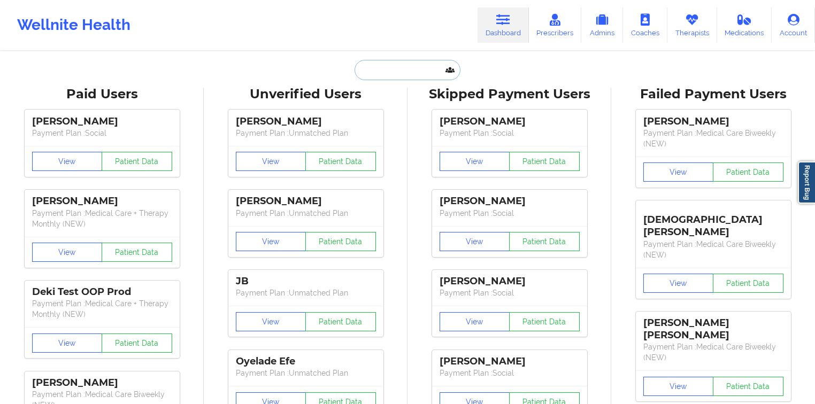
click at [376, 68] on input "text" at bounding box center [408, 70] width 106 height 20
paste input "[PERSON_NAME]"
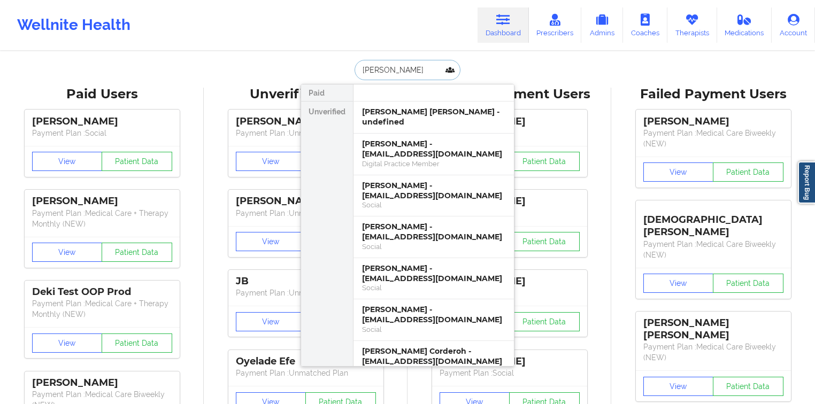
paste input "[PERSON_NAME]"
type input "[PERSON_NAME]"
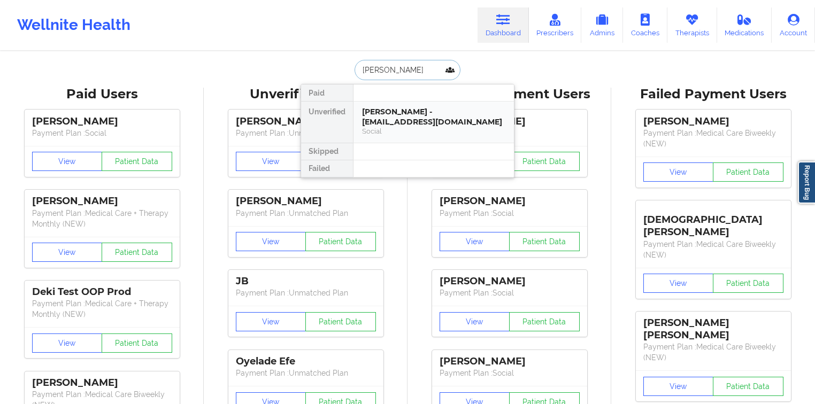
click at [410, 102] on div "[PERSON_NAME] - [EMAIL_ADDRESS][DOMAIN_NAME] Social" at bounding box center [434, 122] width 160 height 41
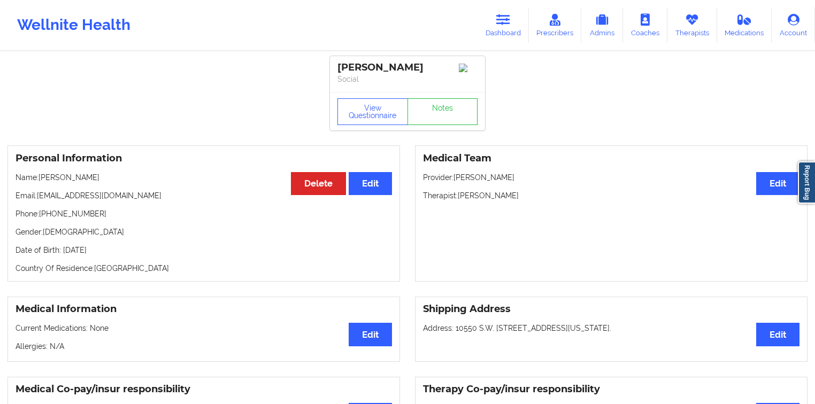
click at [388, 67] on div "[PERSON_NAME]" at bounding box center [408, 68] width 140 height 12
copy div "[PERSON_NAME]"
click at [503, 19] on icon at bounding box center [503, 20] width 14 height 12
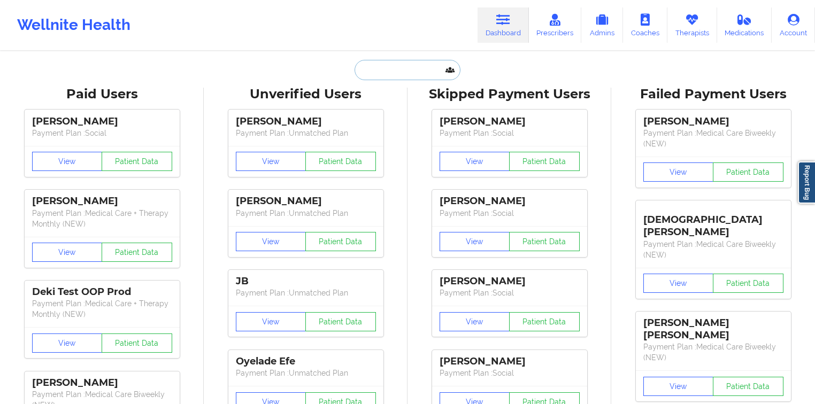
click at [402, 73] on input "text" at bounding box center [408, 70] width 106 height 20
paste input "[EMAIL_ADDRESS][DOMAIN_NAME]"
type input "[EMAIL_ADDRESS][DOMAIN_NAME]"
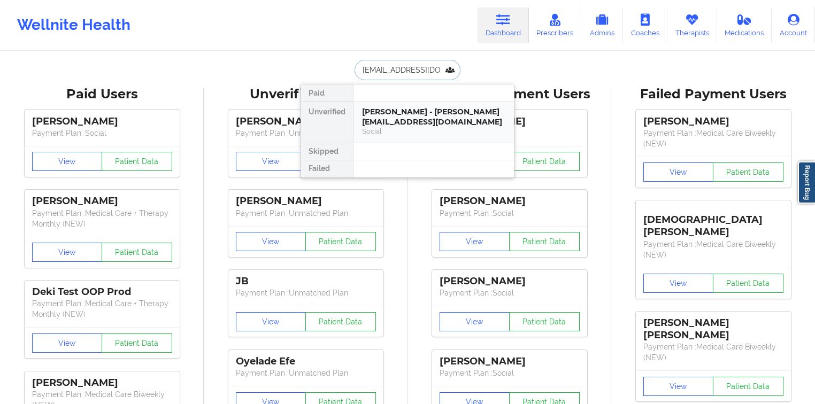
click at [402, 122] on div "[PERSON_NAME] - [PERSON_NAME][EMAIL_ADDRESS][DOMAIN_NAME]" at bounding box center [433, 117] width 143 height 20
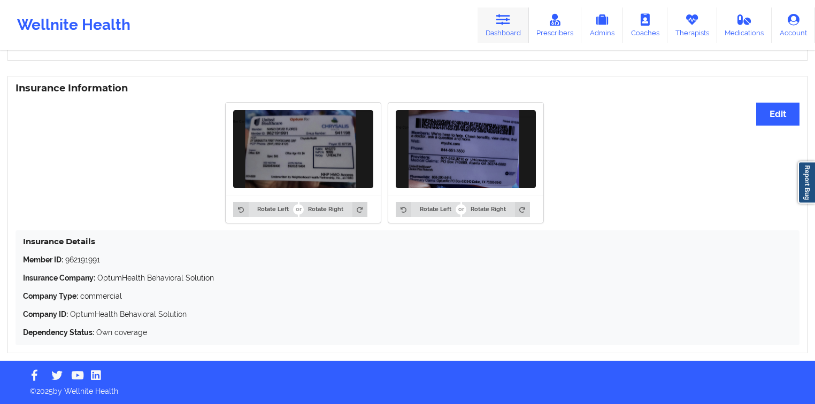
scroll to position [669, 0]
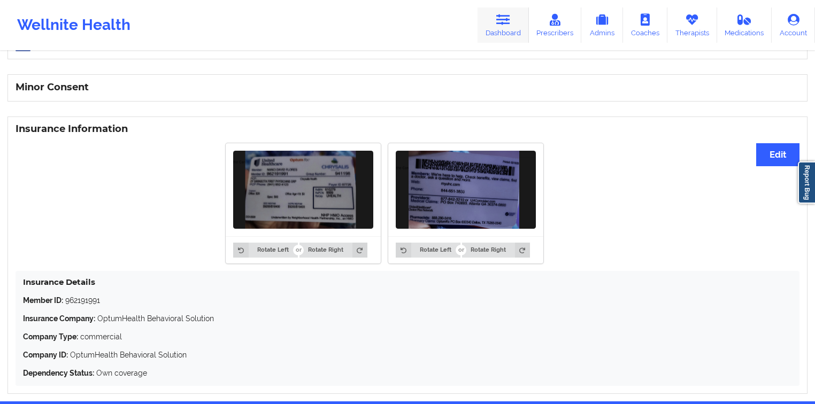
click at [516, 27] on link "Dashboard" at bounding box center [503, 24] width 51 height 35
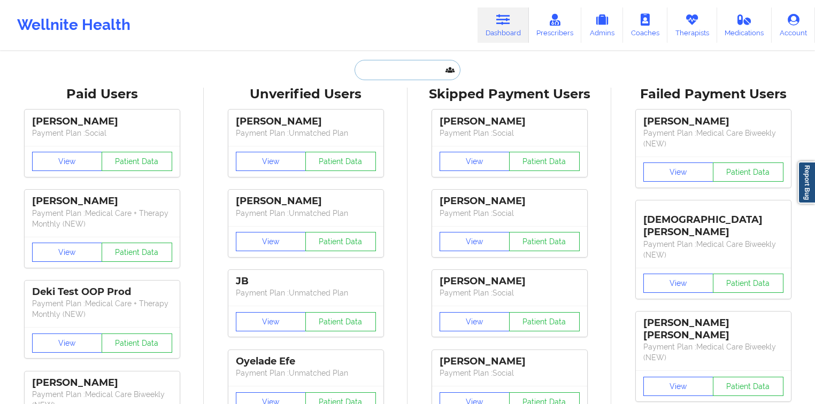
click at [407, 77] on input "text" at bounding box center [408, 70] width 106 height 20
paste input "[EMAIL_ADDRESS][DOMAIN_NAME]"
type input "[EMAIL_ADDRESS][DOMAIN_NAME]"
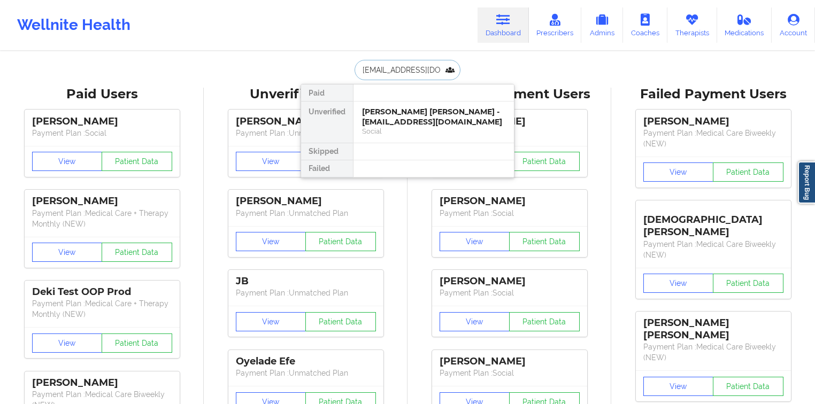
click at [401, 112] on div "[PERSON_NAME] [PERSON_NAME] - [EMAIL_ADDRESS][DOMAIN_NAME]" at bounding box center [433, 117] width 143 height 20
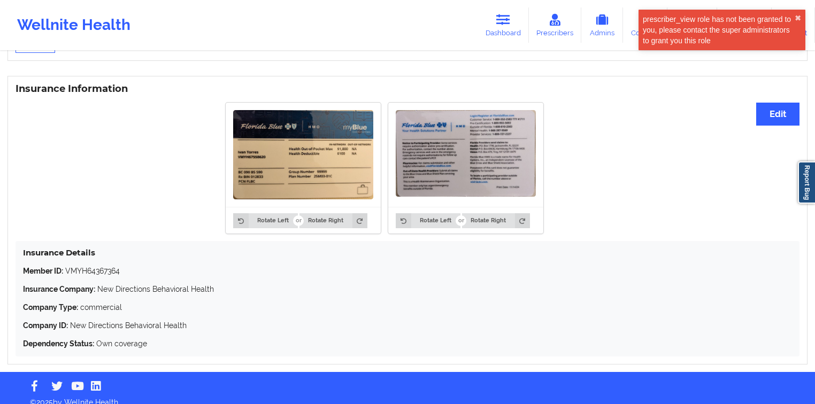
scroll to position [786, 0]
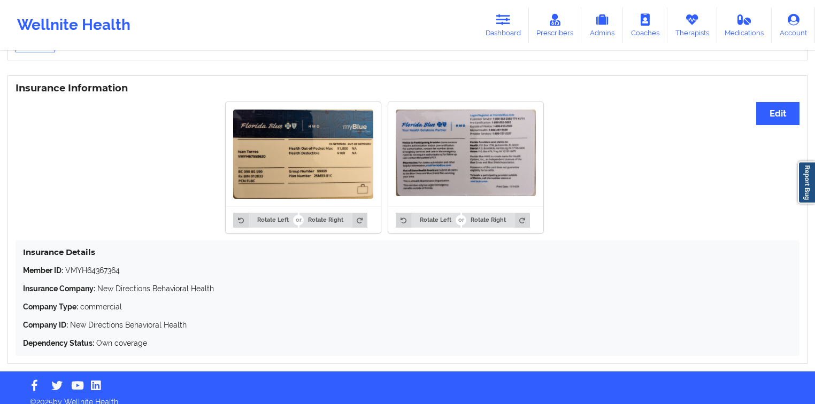
click at [292, 149] on img at bounding box center [303, 154] width 140 height 89
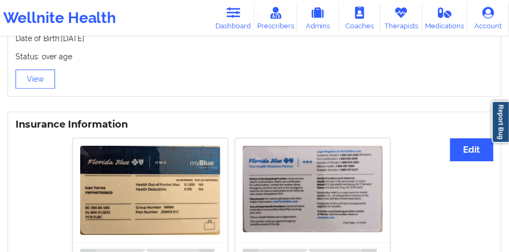
scroll to position [767, 0]
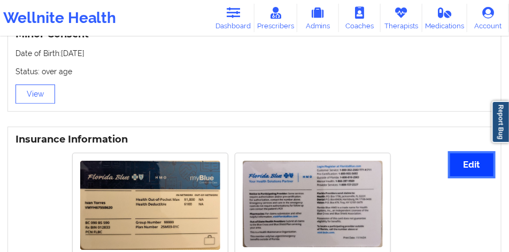
click at [460, 154] on button "Edit" at bounding box center [471, 165] width 43 height 23
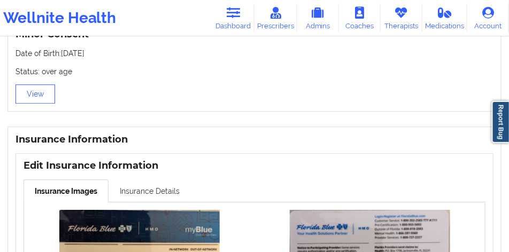
click at [164, 180] on link "Insurance Details" at bounding box center [150, 191] width 82 height 22
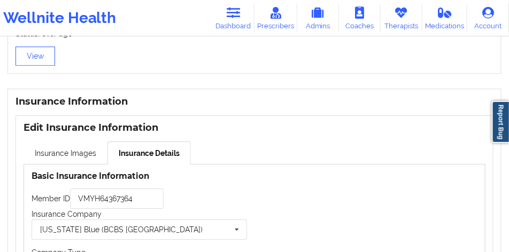
scroll to position [847, 0]
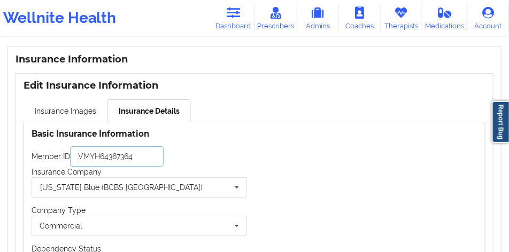
click at [147, 147] on input "VMYH64367364" at bounding box center [117, 157] width 94 height 20
paste input "7558620"
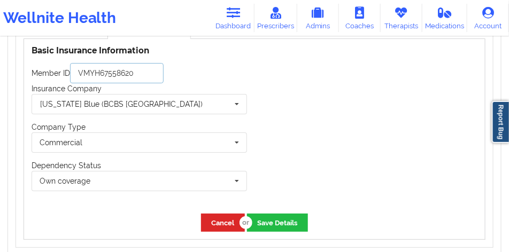
scroll to position [954, 0]
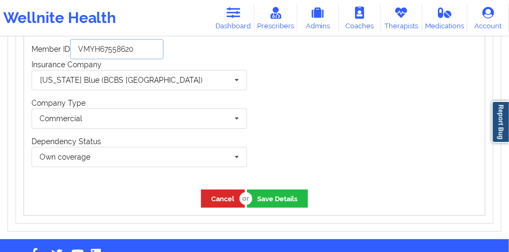
type input "VMYH67558620"
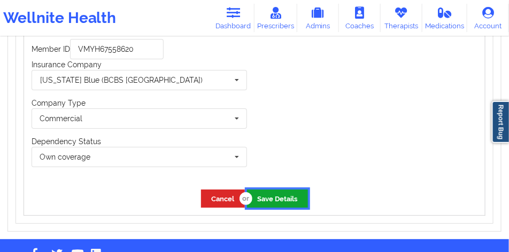
click at [287, 190] on button "Save Details" at bounding box center [277, 199] width 61 height 18
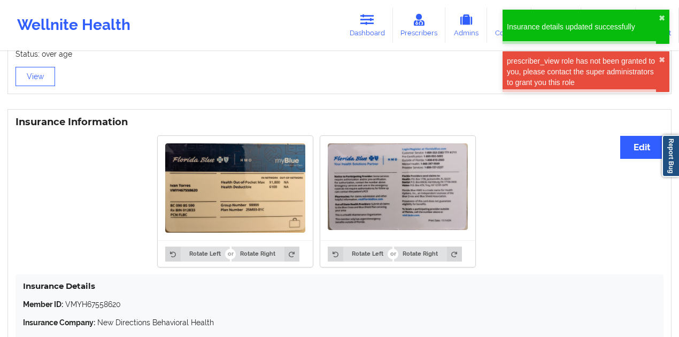
scroll to position [713, 0]
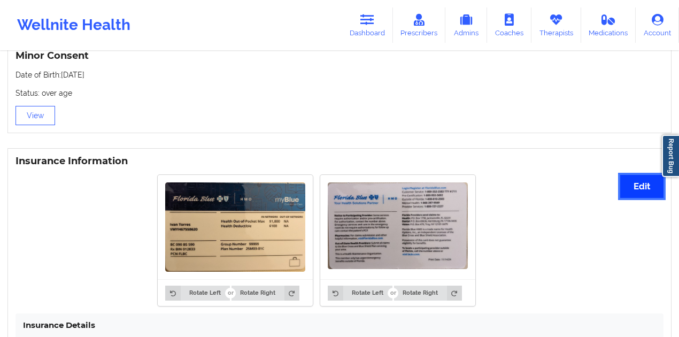
click at [626, 175] on button "Edit" at bounding box center [642, 186] width 43 height 23
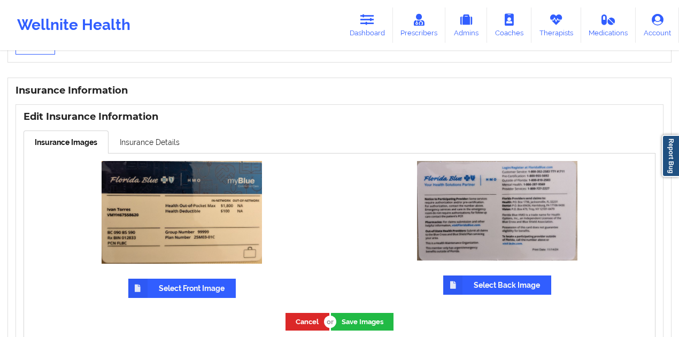
scroll to position [784, 0]
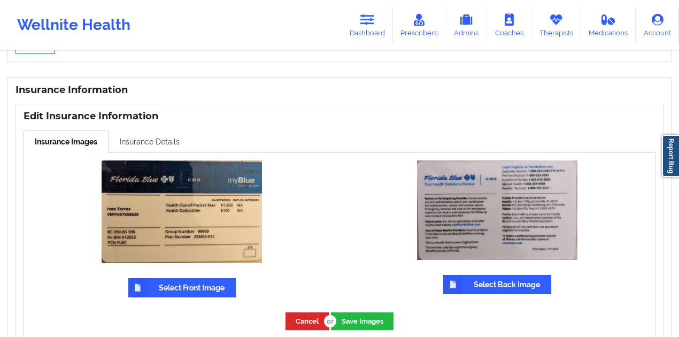
click at [177, 136] on link "Insurance Details" at bounding box center [150, 141] width 82 height 22
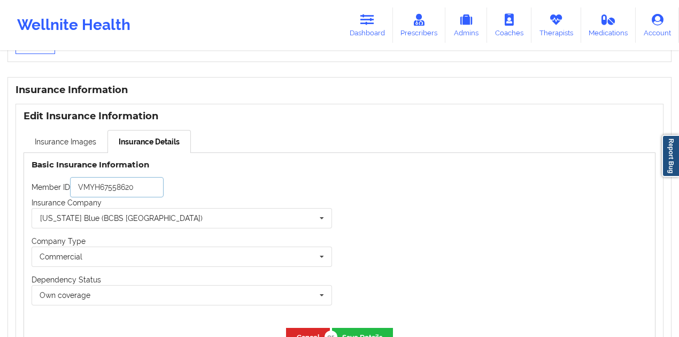
click at [154, 177] on input "VMYH67558620" at bounding box center [117, 187] width 94 height 20
click at [150, 209] on input "text" at bounding box center [183, 218] width 300 height 19
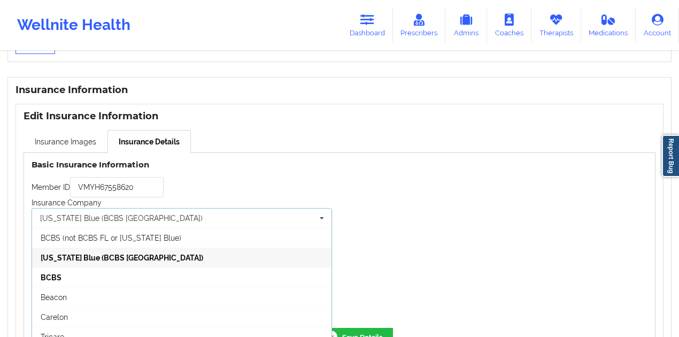
click at [129, 248] on div "[US_STATE] Blue (BCBS [GEOGRAPHIC_DATA])" at bounding box center [182, 258] width 300 height 20
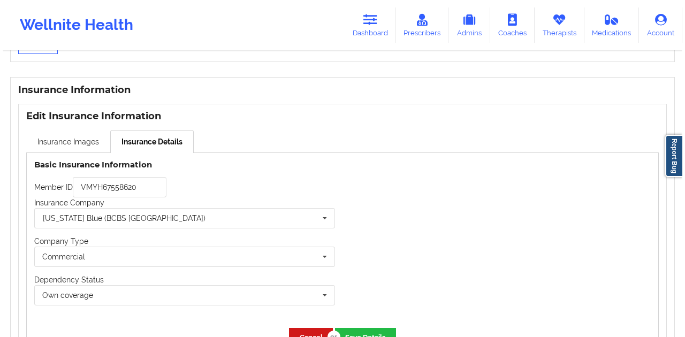
scroll to position [856, 0]
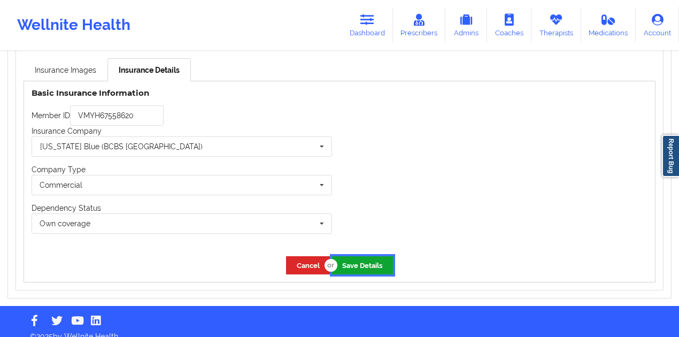
click at [387, 257] on button "Save Details" at bounding box center [362, 265] width 61 height 18
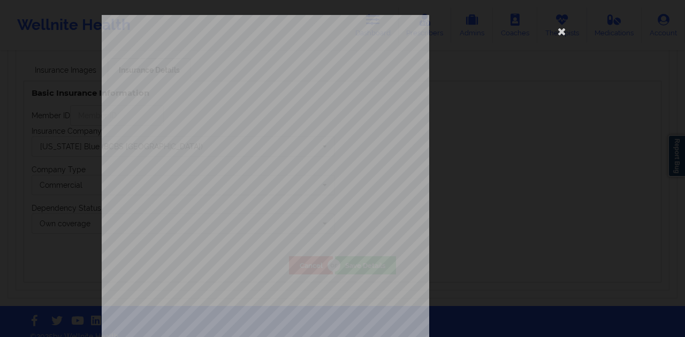
scroll to position [625, 0]
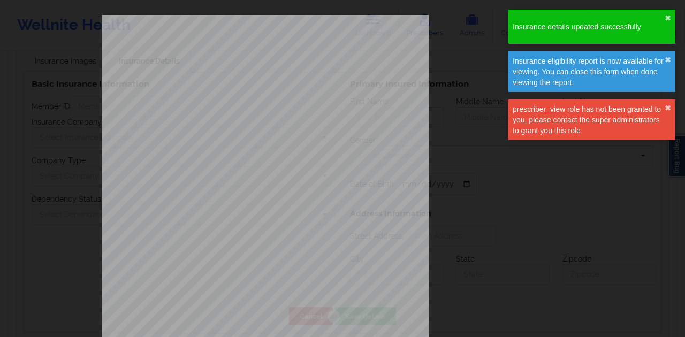
type input "VMYH67558620"
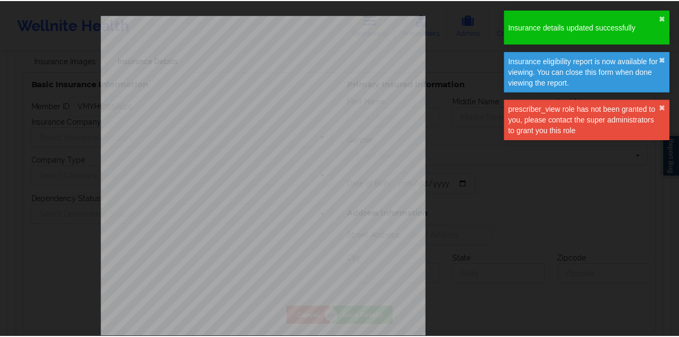
scroll to position [856, 0]
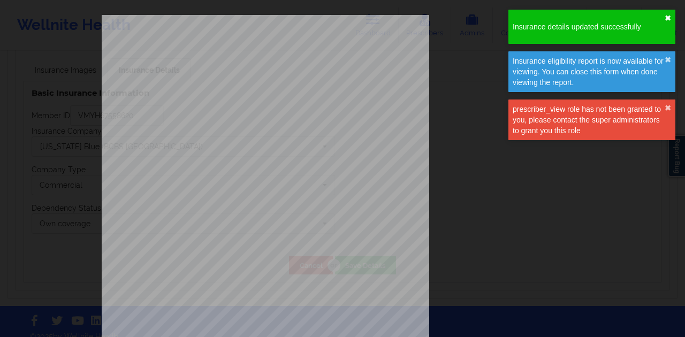
click at [668, 15] on button "✖︎" at bounding box center [667, 18] width 6 height 9
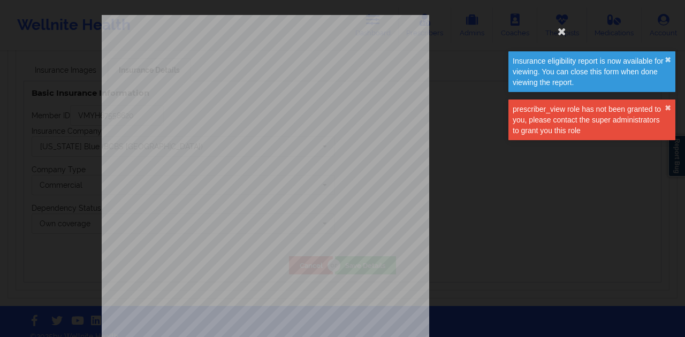
click at [669, 54] on div "Insurance eligibility report is now available for viewing. You can close this f…" at bounding box center [591, 71] width 167 height 41
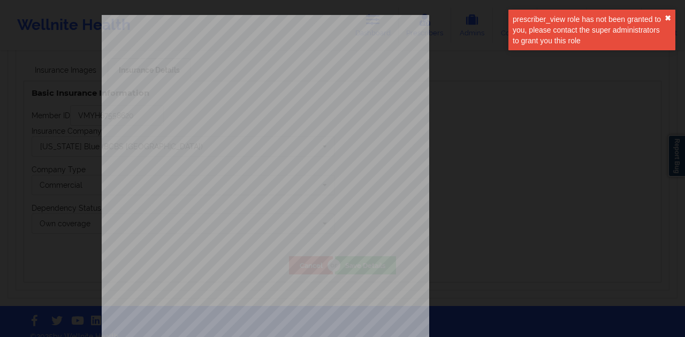
click at [665, 50] on div "prescriber_view role has not been granted to you, please contact the super admi…" at bounding box center [591, 30] width 167 height 41
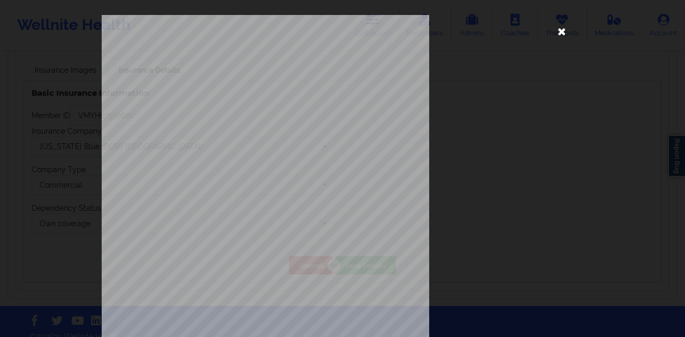
click at [562, 33] on icon at bounding box center [561, 30] width 17 height 17
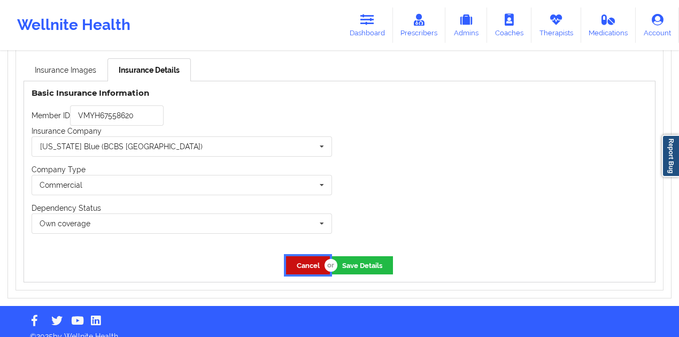
click at [312, 256] on button "Cancel" at bounding box center [308, 265] width 44 height 18
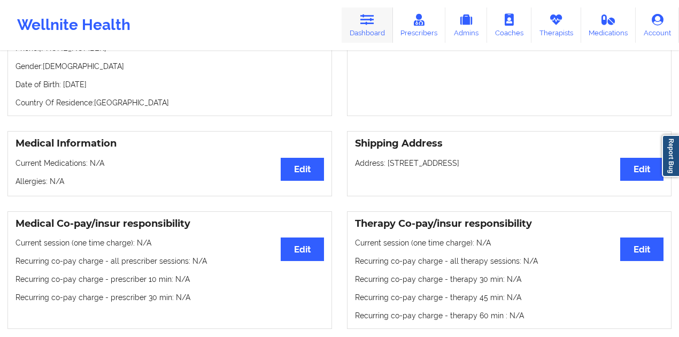
scroll to position [103, 0]
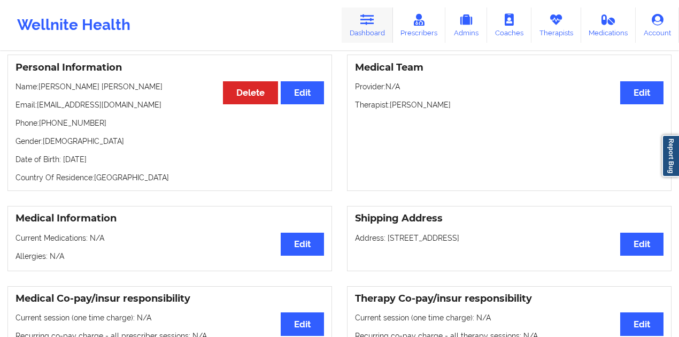
click at [363, 27] on link "Dashboard" at bounding box center [367, 24] width 51 height 35
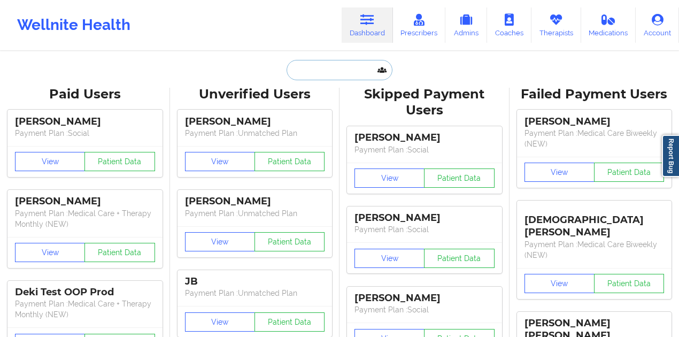
click at [347, 73] on input "text" at bounding box center [340, 70] width 106 height 20
paste input "Sagie-[PERSON_NAME]"
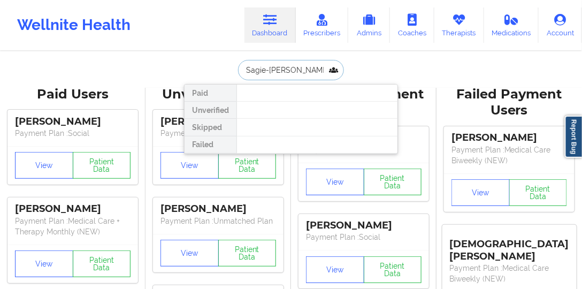
click at [289, 70] on input "Sagie-[PERSON_NAME]" at bounding box center [291, 70] width 106 height 20
paste input "[EMAIL_ADDRESS][DOMAIN_NAME]"
type input "[EMAIL_ADDRESS][DOMAIN_NAME]"
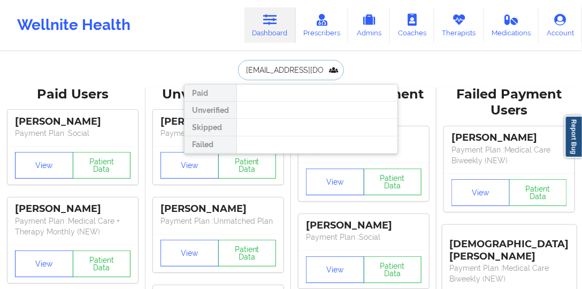
scroll to position [0, 18]
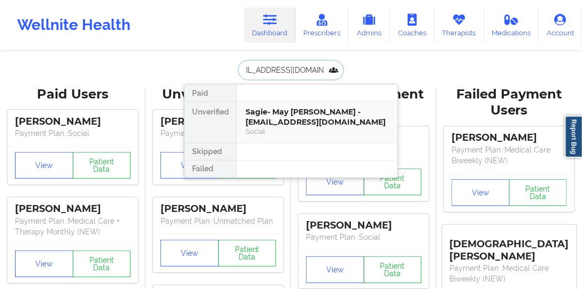
click at [277, 119] on div "Sagie- May [PERSON_NAME] - [EMAIL_ADDRESS][DOMAIN_NAME]" at bounding box center [317, 117] width 143 height 20
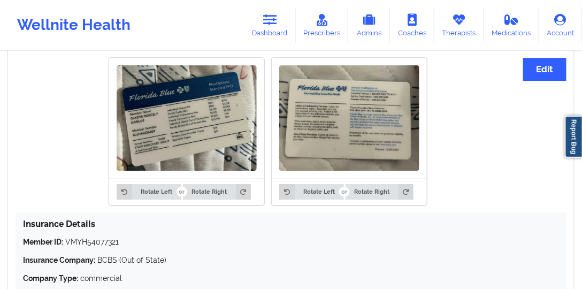
scroll to position [825, 0]
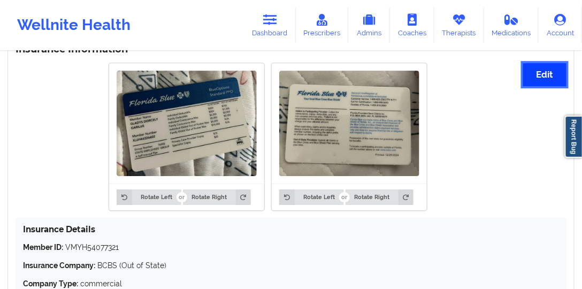
click at [530, 68] on button "Edit" at bounding box center [544, 74] width 43 height 23
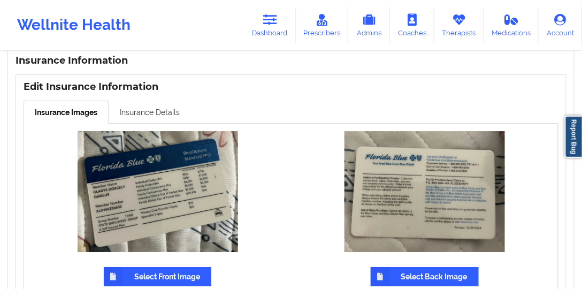
click at [150, 101] on link "Insurance Details" at bounding box center [150, 112] width 82 height 22
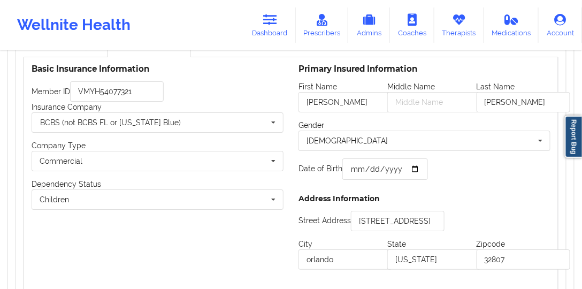
scroll to position [875, 0]
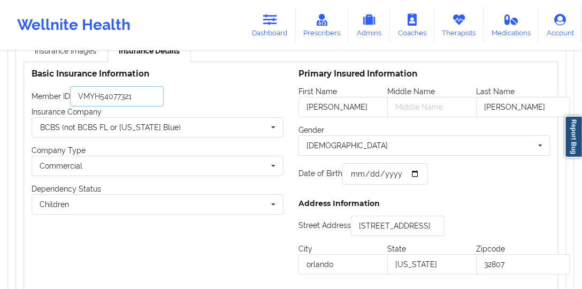
click at [144, 86] on input "VMYH54077321" at bounding box center [117, 96] width 94 height 20
paste input "XJJH46226602"
type input "XJJH46226602"
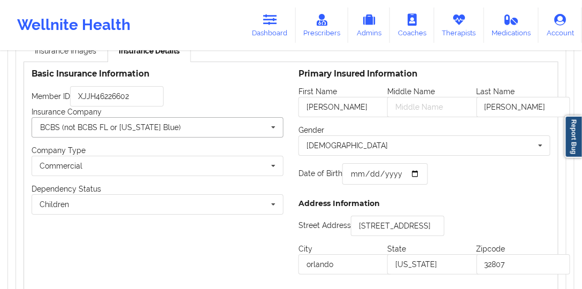
click at [161, 120] on input "text" at bounding box center [158, 127] width 251 height 19
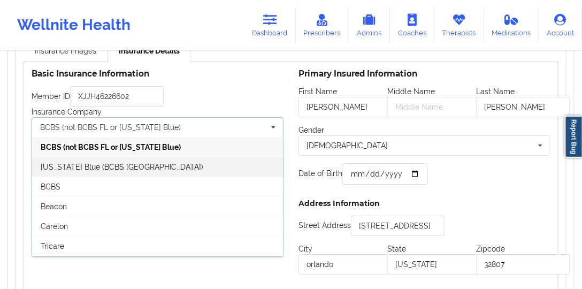
click at [129, 157] on div "[US_STATE] Blue (BCBS [GEOGRAPHIC_DATA])" at bounding box center [157, 167] width 251 height 20
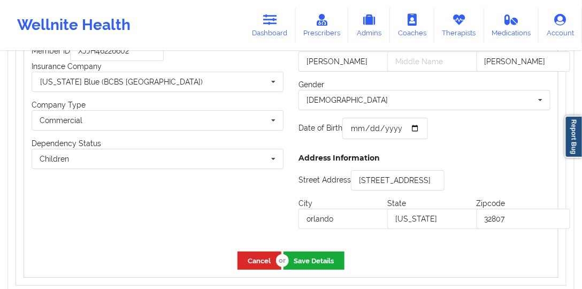
scroll to position [961, 0]
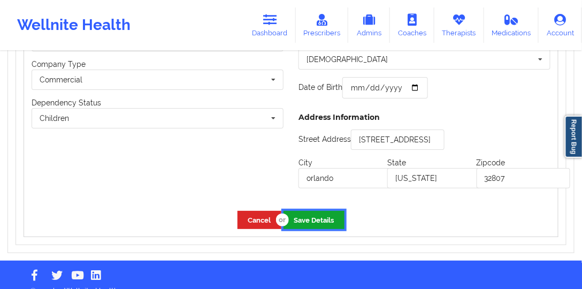
click at [317, 211] on button "Save Details" at bounding box center [314, 220] width 61 height 18
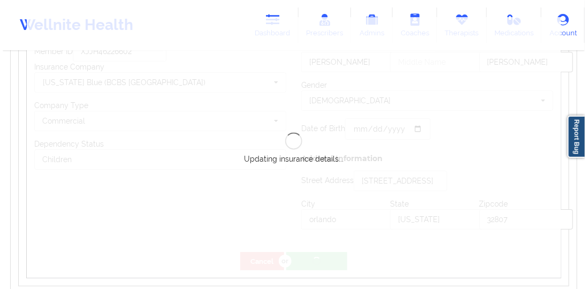
scroll to position [839, 0]
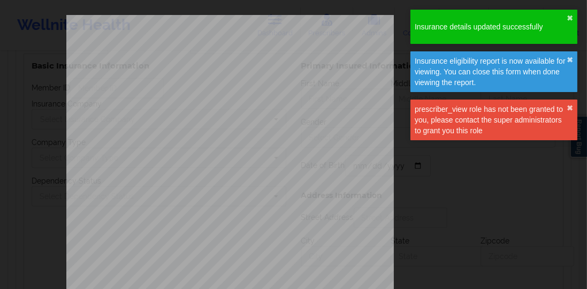
type input "[PERSON_NAME]"
type input "[DATE]"
type input "[STREET_ADDRESS]"
type input "orlando"
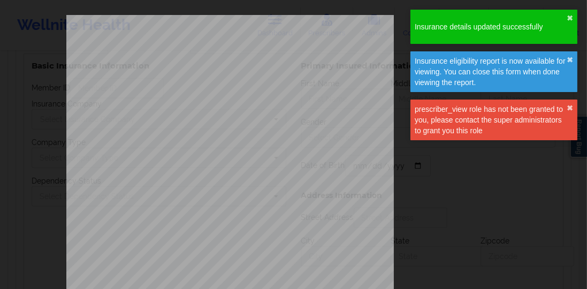
type input "[US_STATE]"
type input "32807"
type input "XJJH46226602"
click at [571, 20] on button "✖︎" at bounding box center [569, 18] width 6 height 9
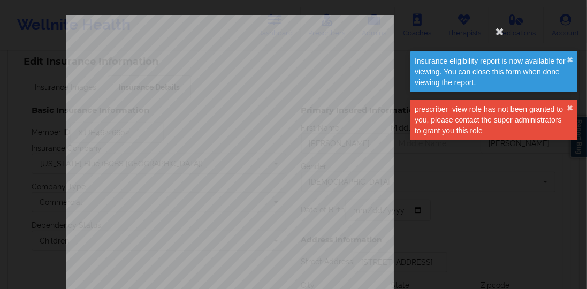
click at [570, 53] on div "Insurance eligibility report is now available for viewing. You can close this f…" at bounding box center [493, 71] width 167 height 41
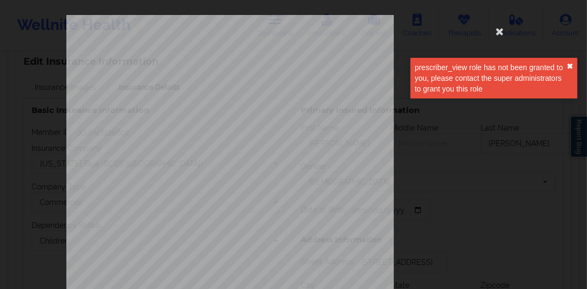
click at [570, 68] on div "prescriber_view role has not been granted to you, please contact the super admi…" at bounding box center [493, 78] width 167 height 41
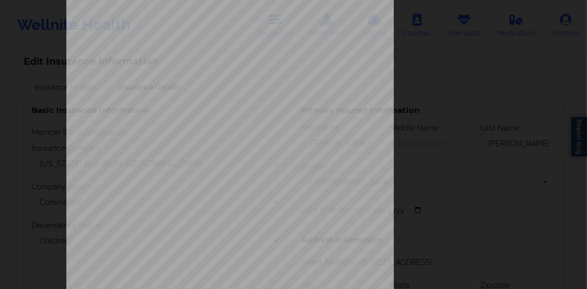
click at [450, 140] on div "ELIGIBILITY INQUIRY REPORT [DATE] QUERY CRITERIA PAYER : DOS : Batch : PROVIDER…" at bounding box center [293, 166] width 455 height 424
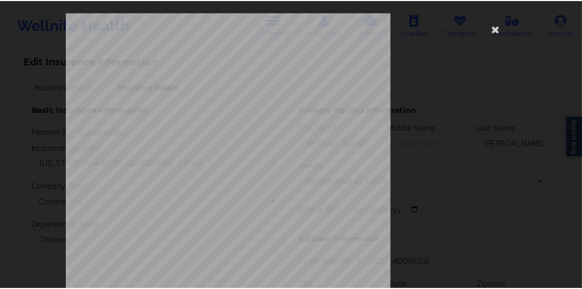
scroll to position [0, 0]
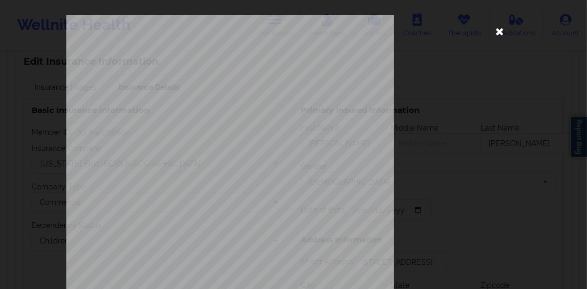
click at [496, 35] on icon at bounding box center [499, 30] width 17 height 17
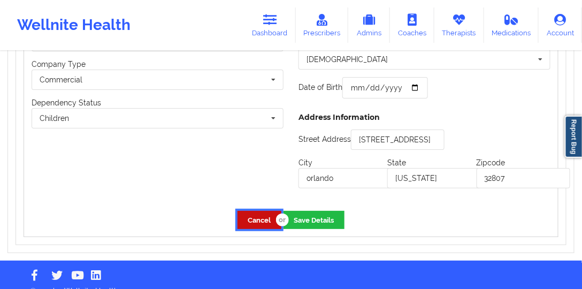
click at [265, 211] on button "Cancel" at bounding box center [260, 220] width 44 height 18
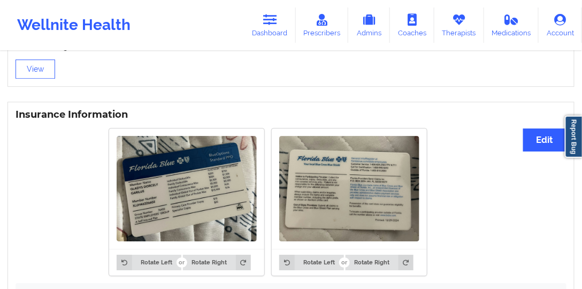
scroll to position [638, 0]
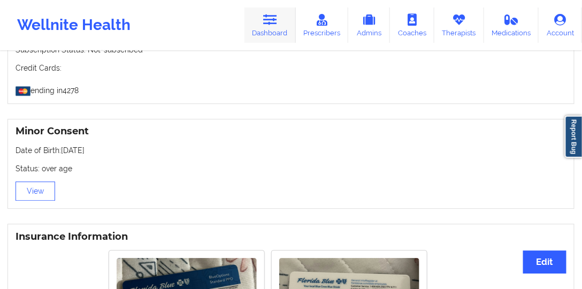
drag, startPoint x: 281, startPoint y: 35, endPoint x: 271, endPoint y: 42, distance: 12.6
click at [281, 35] on link "Dashboard" at bounding box center [269, 24] width 51 height 35
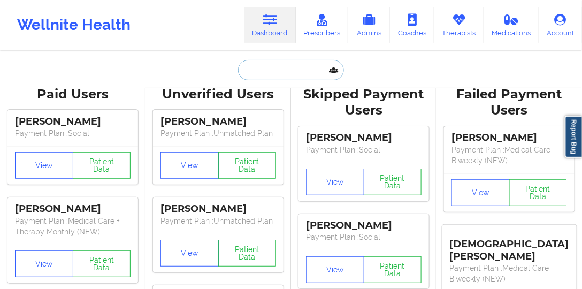
click at [304, 60] on input "text" at bounding box center [291, 70] width 106 height 20
paste input "[EMAIL_ADDRESS][DOMAIN_NAME]"
type input "[EMAIL_ADDRESS][DOMAIN_NAME]"
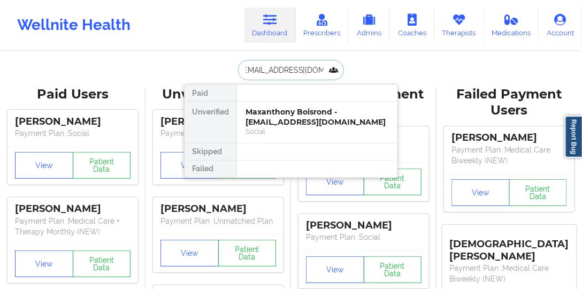
click at [296, 119] on div "Maxanthony Boisrond - [EMAIL_ADDRESS][DOMAIN_NAME]" at bounding box center [317, 117] width 143 height 20
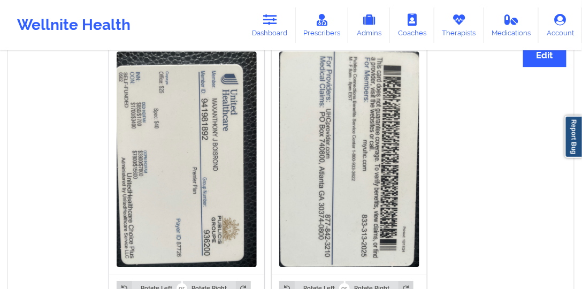
scroll to position [764, 0]
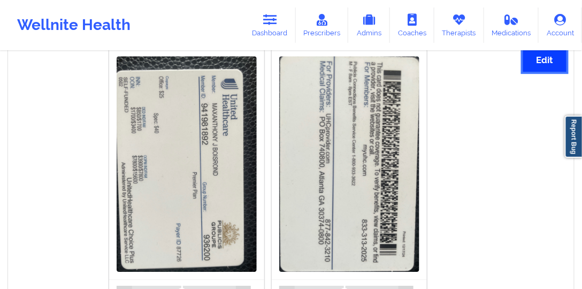
click at [537, 63] on button "Edit" at bounding box center [544, 60] width 43 height 23
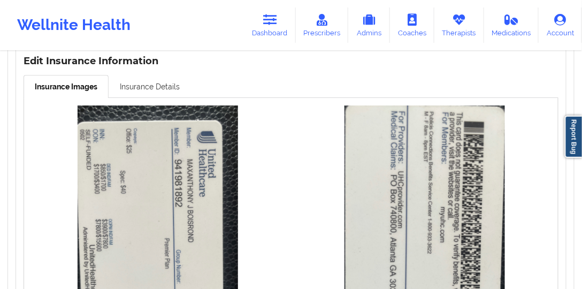
click at [167, 96] on link "Insurance Details" at bounding box center [150, 86] width 82 height 22
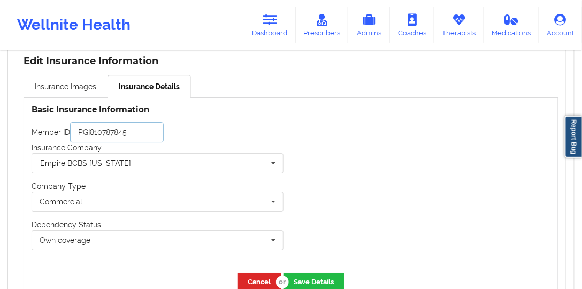
click at [129, 131] on input "PGI810787845" at bounding box center [117, 132] width 94 height 20
paste input "941981892"
type input "941981892"
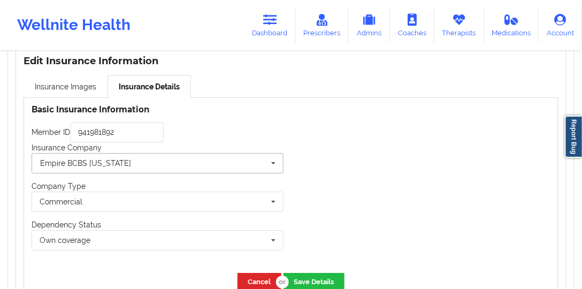
click at [128, 164] on input "text" at bounding box center [158, 163] width 251 height 19
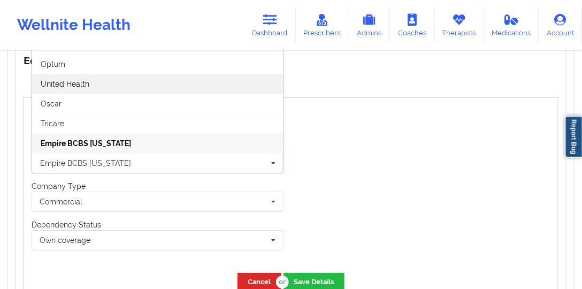
click at [111, 85] on div "United Health" at bounding box center [157, 84] width 251 height 20
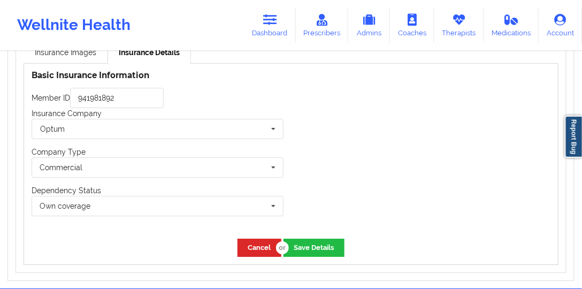
scroll to position [839, 0]
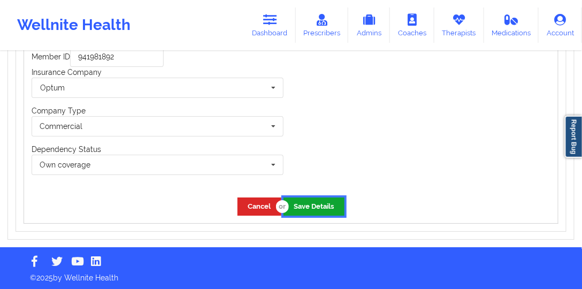
click at [317, 211] on button "Save Details" at bounding box center [314, 206] width 61 height 18
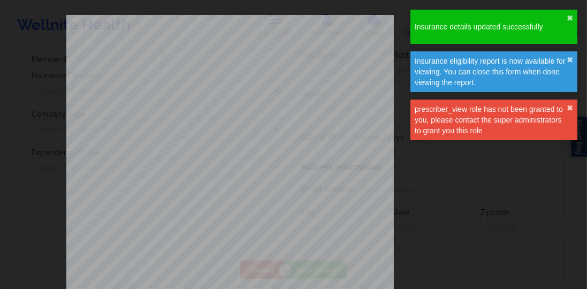
type input "941981892"
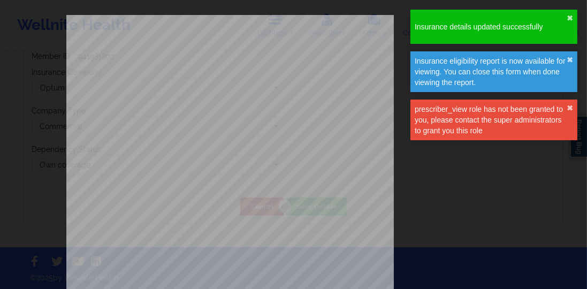
click at [571, 22] on div "Insurance details updated successfully ✖︎" at bounding box center [493, 27] width 167 height 34
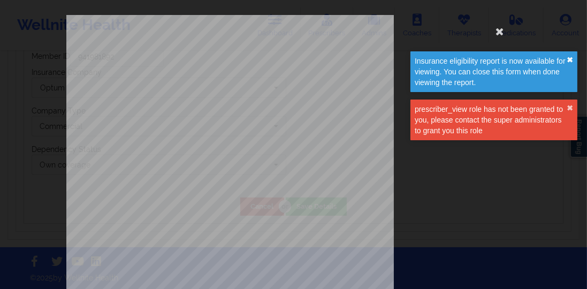
click at [567, 61] on button "✖︎" at bounding box center [569, 60] width 6 height 9
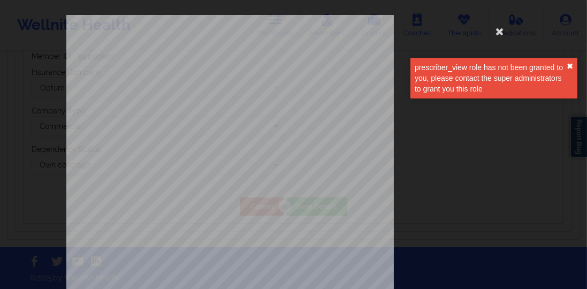
click at [571, 68] on div "prescriber_view role has not been granted to you, please contact the super admi…" at bounding box center [493, 78] width 167 height 41
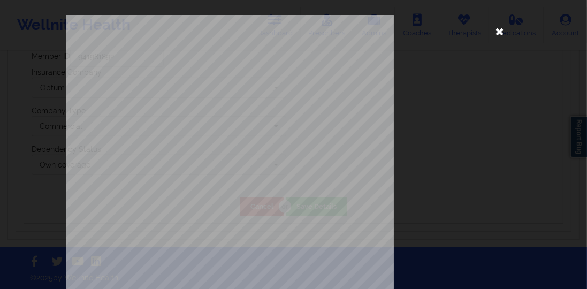
click at [500, 32] on icon at bounding box center [499, 30] width 17 height 17
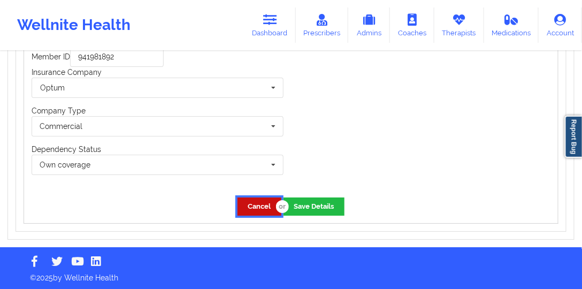
click at [259, 203] on button "Cancel" at bounding box center [260, 206] width 44 height 18
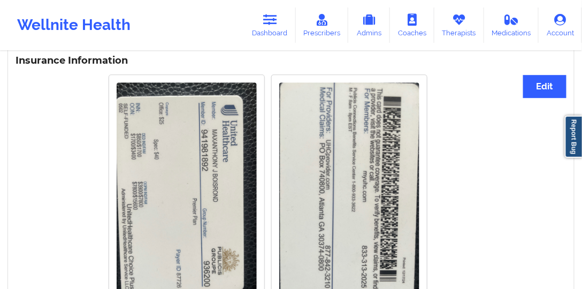
scroll to position [717, 0]
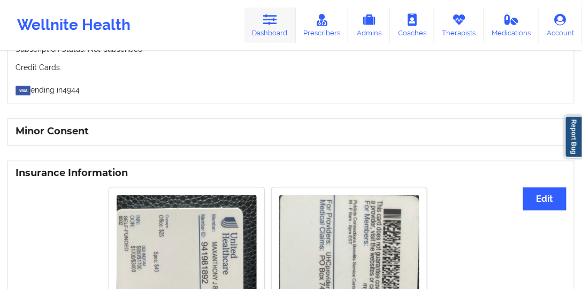
click at [266, 22] on icon at bounding box center [270, 20] width 14 height 12
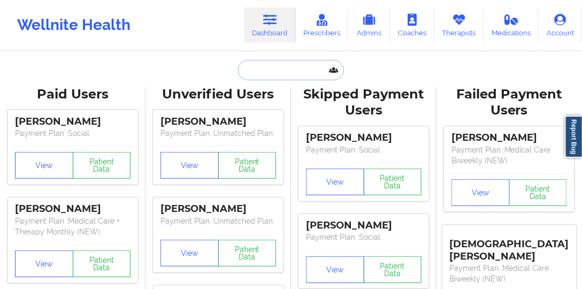
click at [296, 78] on input "text" at bounding box center [291, 70] width 106 height 20
paste input "[EMAIL_ADDRESS][DOMAIN_NAME]"
type input "[EMAIL_ADDRESS][DOMAIN_NAME]"
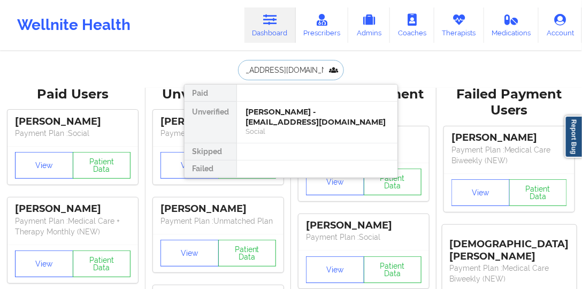
click at [277, 117] on div "[PERSON_NAME] - [EMAIL_ADDRESS][DOMAIN_NAME]" at bounding box center [317, 117] width 143 height 20
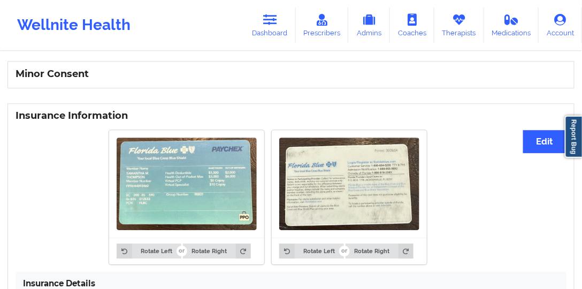
scroll to position [681, 0]
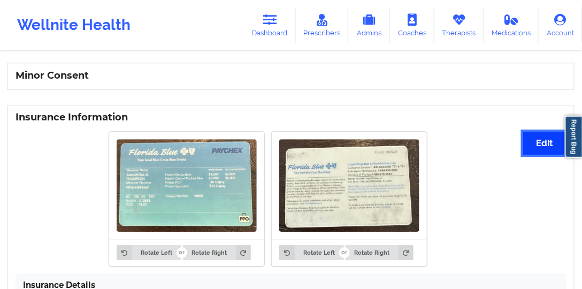
click at [537, 144] on button "Edit" at bounding box center [544, 143] width 43 height 23
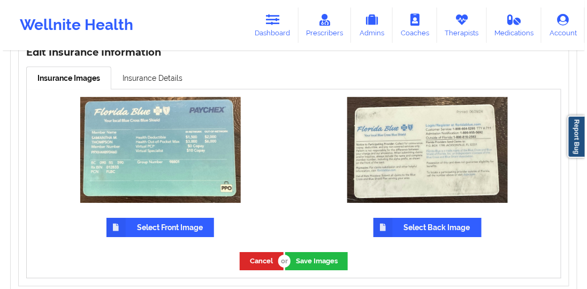
scroll to position [772, 0]
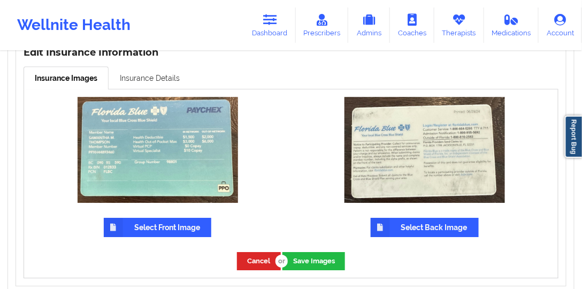
click at [156, 85] on link "Insurance Details" at bounding box center [150, 77] width 82 height 22
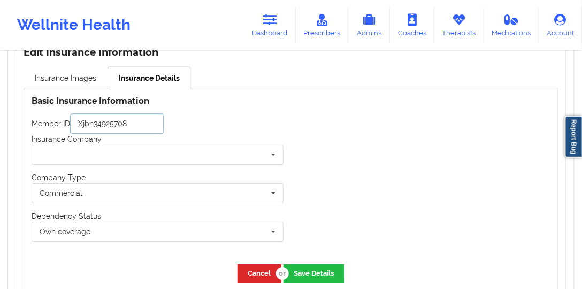
click at [148, 129] on input "Xjbh34925708" at bounding box center [117, 123] width 94 height 20
paste input "PPXH44893460"
type input "PPXH44893460"
click at [136, 155] on input "text" at bounding box center [158, 154] width 251 height 19
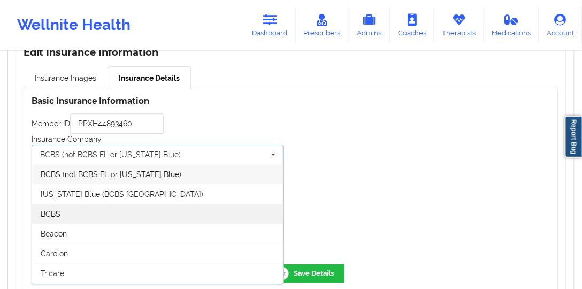
click at [100, 218] on div "BCBS" at bounding box center [157, 214] width 251 height 20
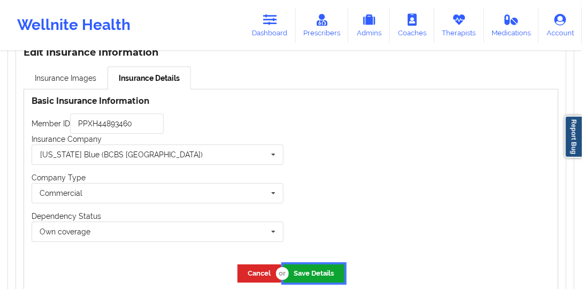
click at [321, 280] on button "Save Details" at bounding box center [314, 273] width 61 height 18
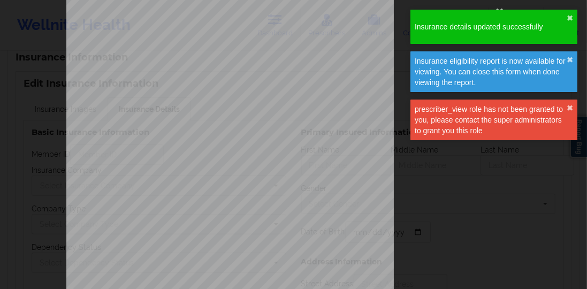
scroll to position [30, 0]
type input "PPXH44893460"
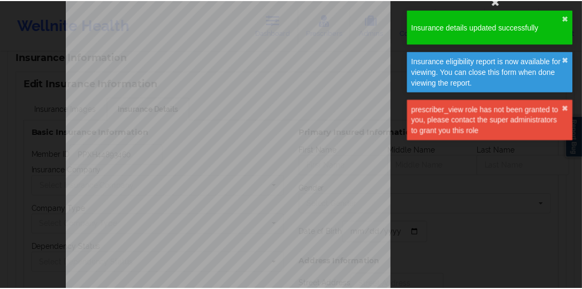
scroll to position [773, 0]
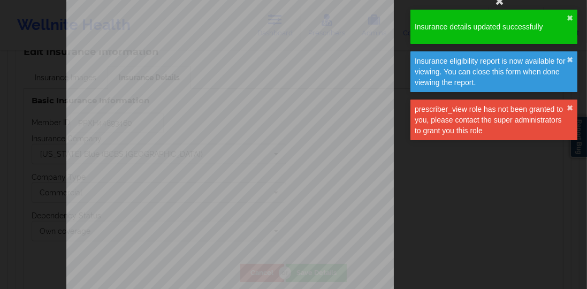
click at [575, 21] on div "Insurance details updated successfully ✖︎" at bounding box center [493, 27] width 167 height 34
click at [571, 19] on button "✖︎" at bounding box center [569, 18] width 6 height 9
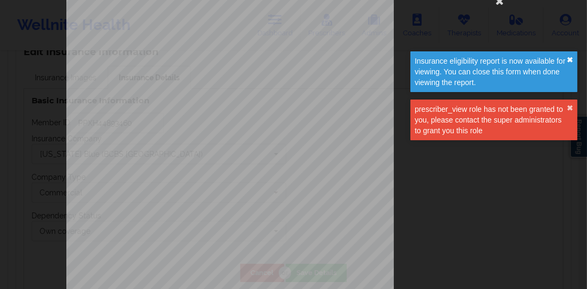
click at [571, 59] on button "✖︎" at bounding box center [569, 60] width 6 height 9
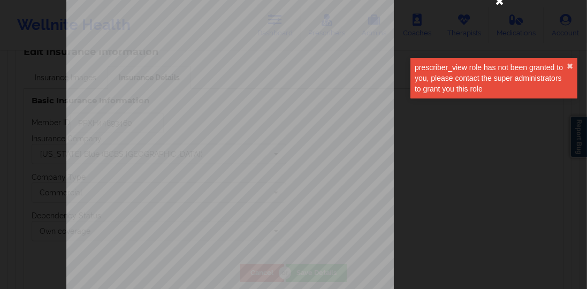
click at [497, 3] on icon at bounding box center [499, 0] width 17 height 17
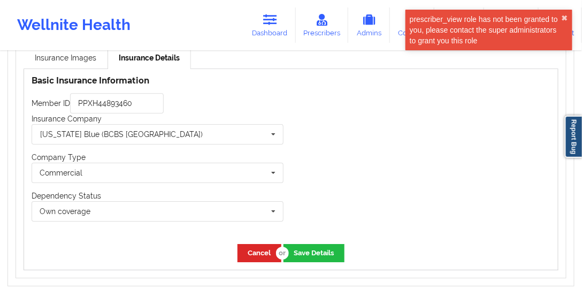
scroll to position [803, 0]
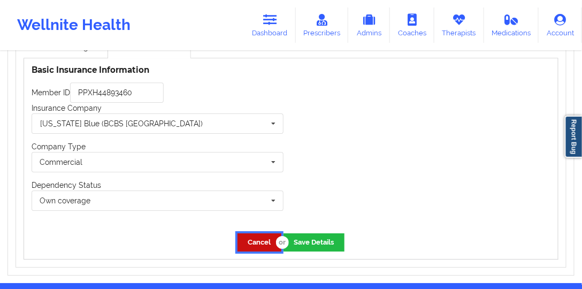
click at [257, 236] on button "Cancel" at bounding box center [260, 242] width 44 height 18
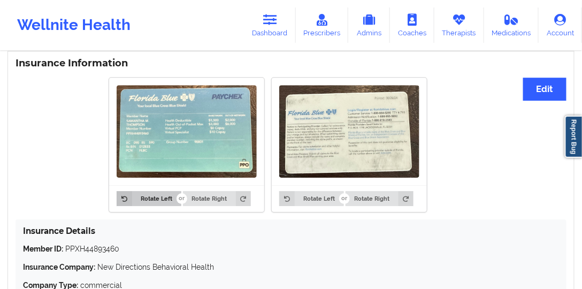
scroll to position [711, 0]
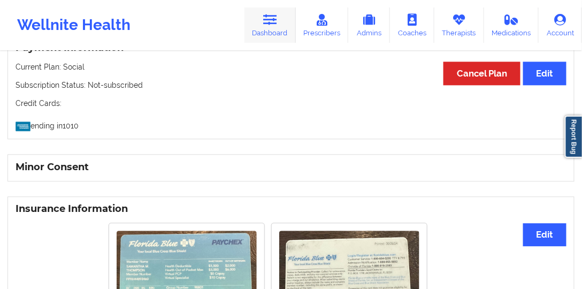
click at [262, 25] on link "Dashboard" at bounding box center [269, 24] width 51 height 35
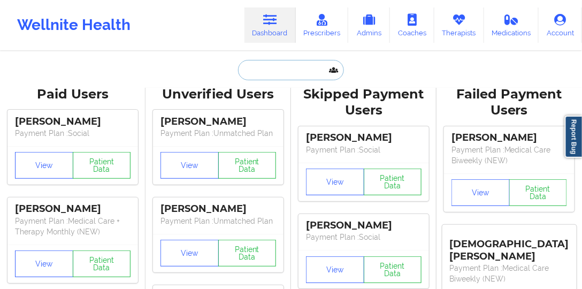
click at [274, 74] on input "text" at bounding box center [291, 70] width 106 height 20
paste input "[EMAIL_ADDRESS][DOMAIN_NAME]"
type input "[EMAIL_ADDRESS][DOMAIN_NAME]"
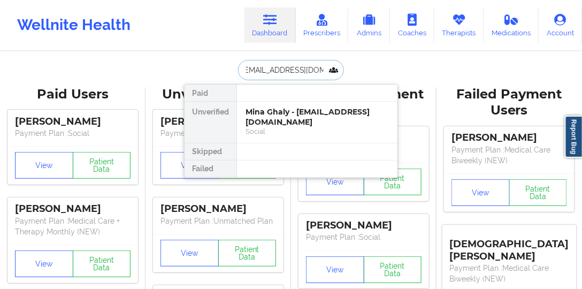
click at [285, 116] on div "Mina Ghaly - [EMAIL_ADDRESS][DOMAIN_NAME]" at bounding box center [317, 117] width 143 height 20
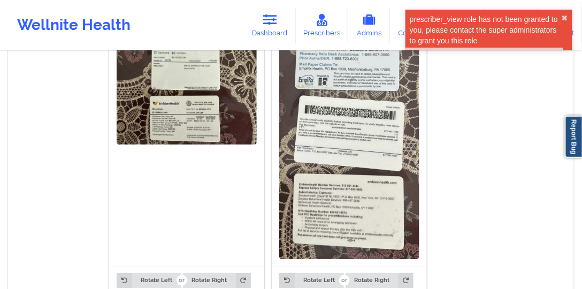
scroll to position [874, 0]
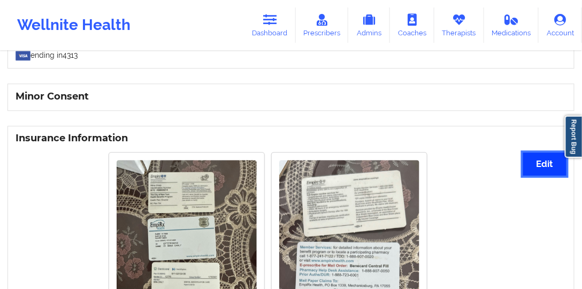
click at [542, 156] on button "Edit" at bounding box center [544, 163] width 43 height 23
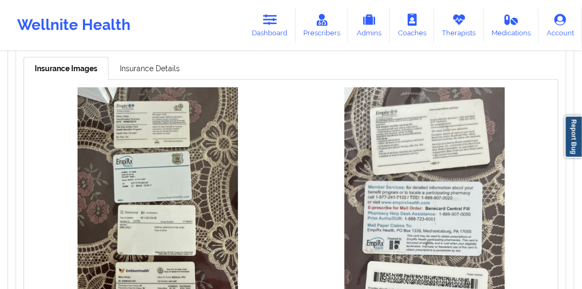
scroll to position [783, 0]
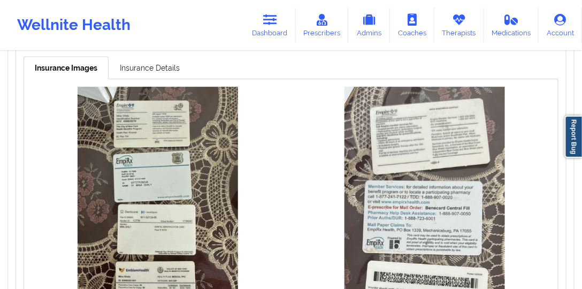
click at [170, 79] on div "Select Front Image" at bounding box center [157, 284] width 267 height 410
click at [167, 74] on link "Insurance Details" at bounding box center [150, 67] width 82 height 22
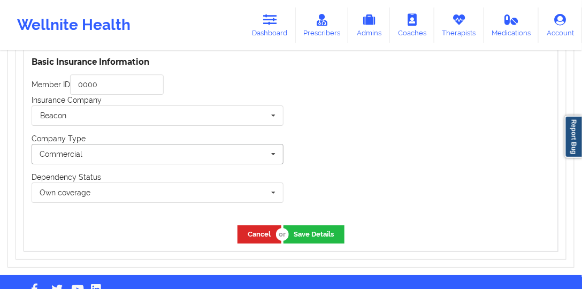
scroll to position [839, 0]
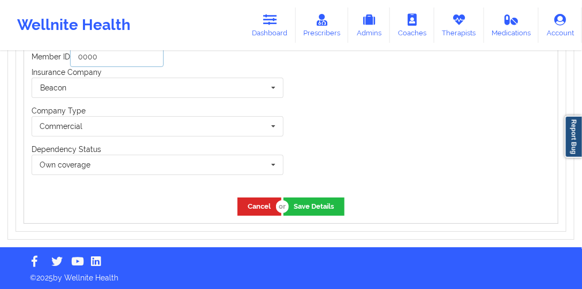
click at [152, 65] on input "0000" at bounding box center [117, 57] width 94 height 20
paste input "[EMAIL_ADDRESS][DOMAIN_NAME]"
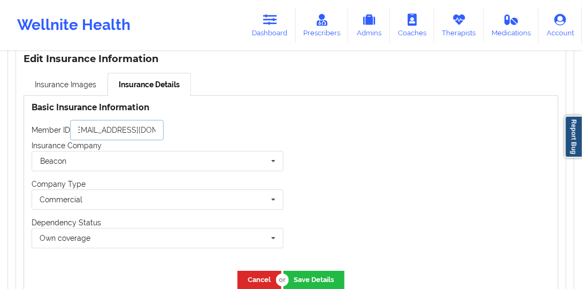
scroll to position [717, 0]
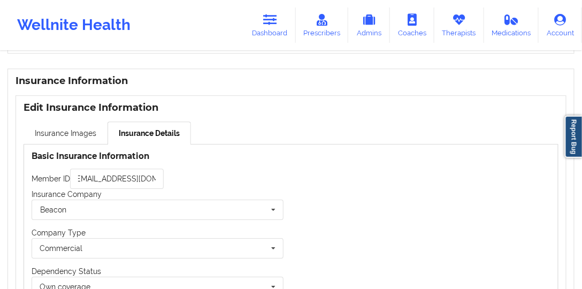
click at [150, 166] on div "Basic Insurance Information Member ID [EMAIL_ADDRESS][DOMAIN_NAME] Insurance Co…" at bounding box center [157, 227] width 267 height 167
click at [151, 175] on input "[EMAIL_ADDRESS][DOMAIN_NAME]" at bounding box center [117, 179] width 94 height 20
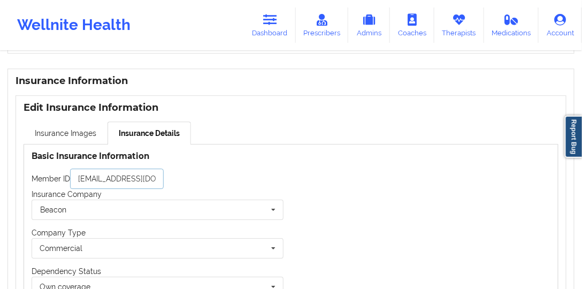
paste input "K9063521001"
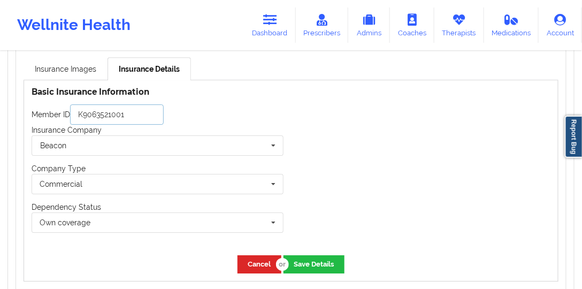
scroll to position [839, 0]
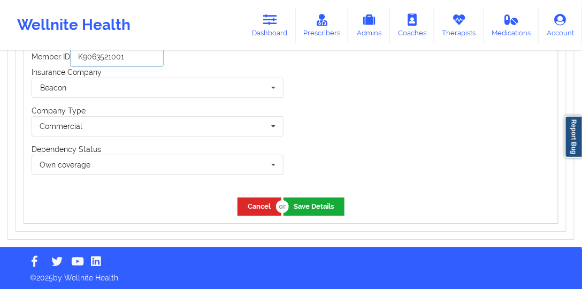
type input "K9063521001"
drag, startPoint x: 301, startPoint y: 210, endPoint x: 240, endPoint y: 193, distance: 63.2
click at [300, 209] on button "Save Details" at bounding box center [314, 206] width 61 height 18
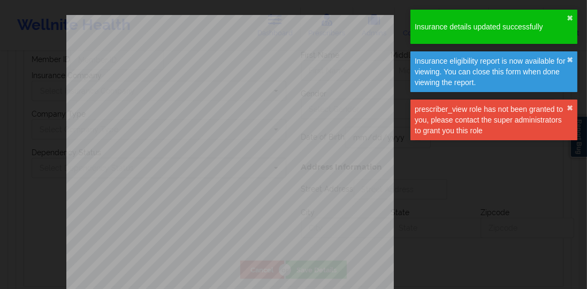
type input "K9063521001"
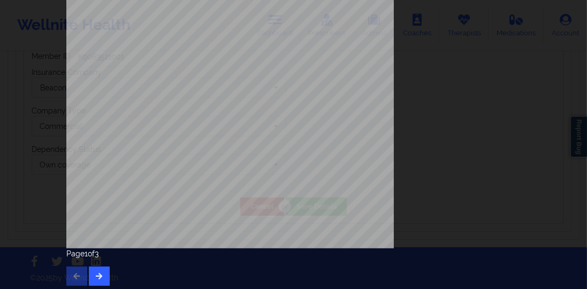
scroll to position [195, 0]
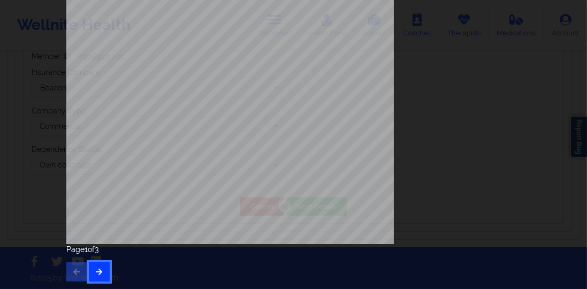
click at [99, 268] on icon "button" at bounding box center [99, 271] width 9 height 6
click at [104, 271] on button "button" at bounding box center [99, 271] width 21 height 19
click at [73, 270] on icon "button" at bounding box center [76, 271] width 9 height 6
click at [73, 269] on icon "button" at bounding box center [76, 271] width 9 height 6
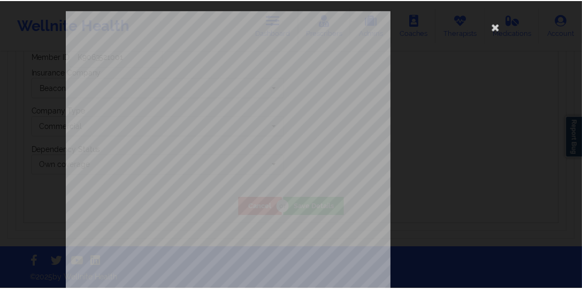
scroll to position [0, 0]
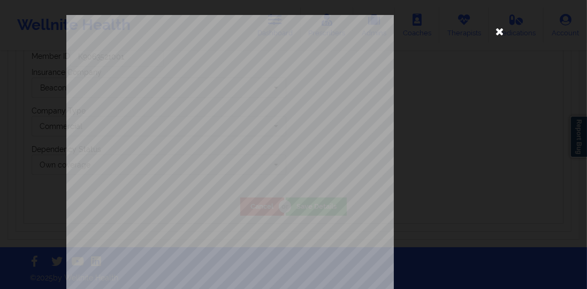
click at [496, 30] on icon at bounding box center [499, 30] width 17 height 17
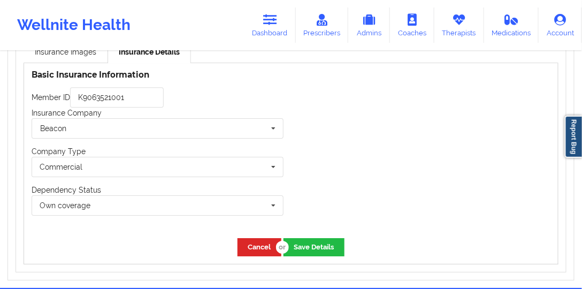
scroll to position [839, 0]
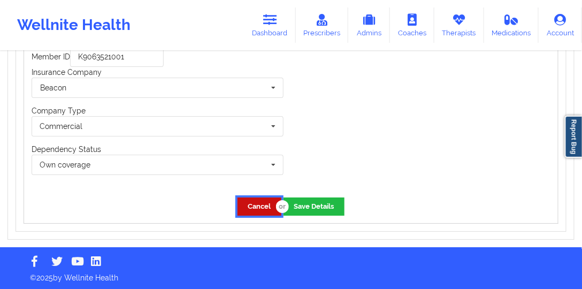
click at [263, 204] on button "Cancel" at bounding box center [260, 206] width 44 height 18
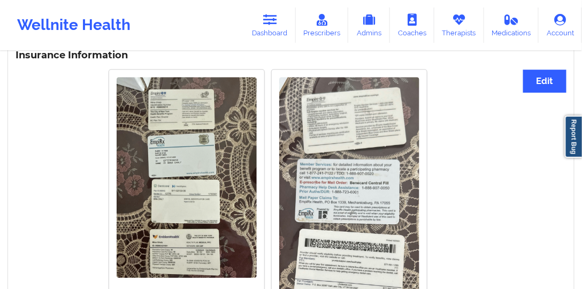
scroll to position [778, 0]
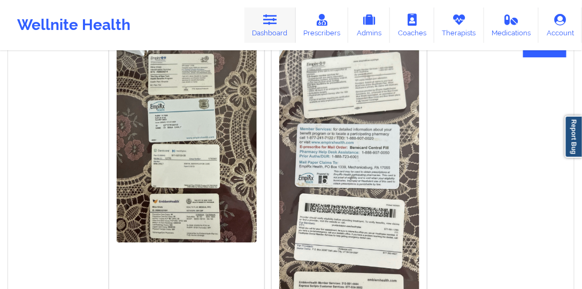
click at [279, 33] on link "Dashboard" at bounding box center [269, 24] width 51 height 35
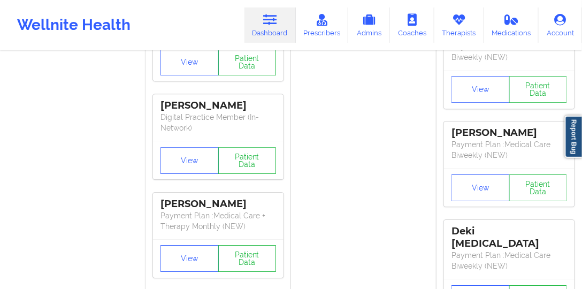
scroll to position [717, 0]
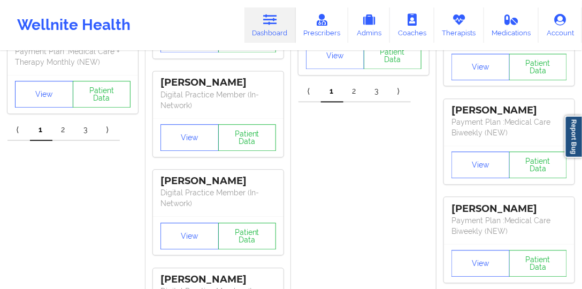
click at [273, 20] on icon at bounding box center [270, 20] width 14 height 12
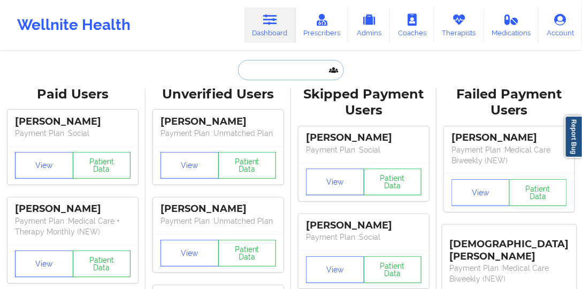
scroll to position [0, 0]
click at [287, 76] on input "text" at bounding box center [291, 70] width 106 height 20
paste input "[EMAIL_ADDRESS][DOMAIN_NAME]"
type input "[EMAIL_ADDRESS][DOMAIN_NAME]"
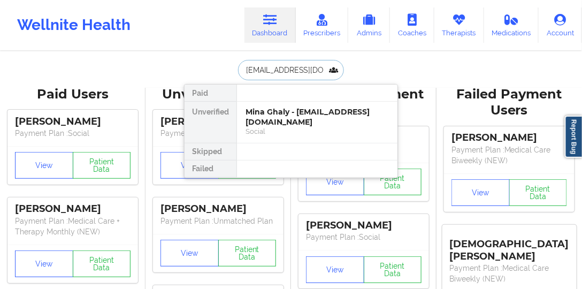
scroll to position [0, 10]
click at [281, 122] on div "[PERSON_NAME] - [EMAIL_ADDRESS][DOMAIN_NAME]" at bounding box center [317, 117] width 143 height 20
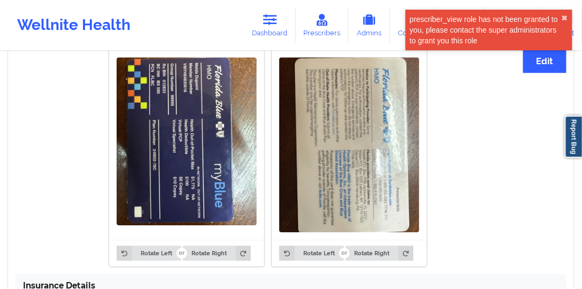
scroll to position [668, 0]
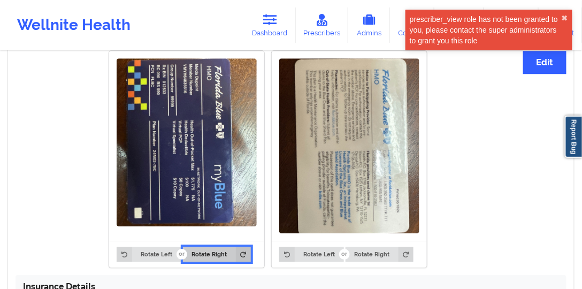
click at [203, 247] on button "Rotate Right" at bounding box center [217, 254] width 68 height 15
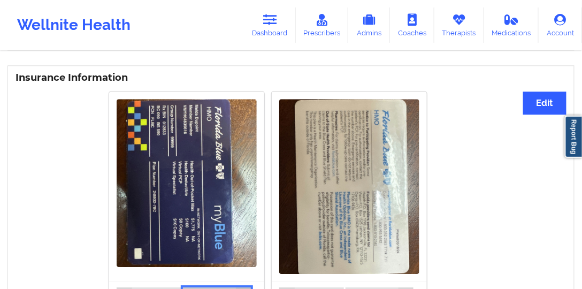
scroll to position [610, 0]
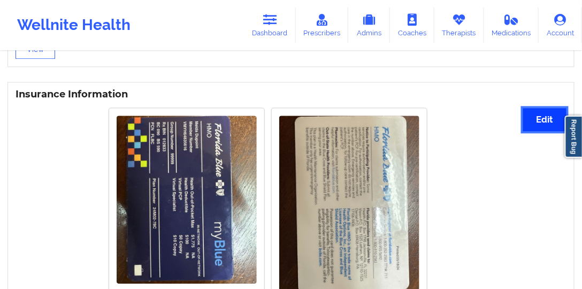
click at [528, 116] on button "Edit" at bounding box center [544, 119] width 43 height 23
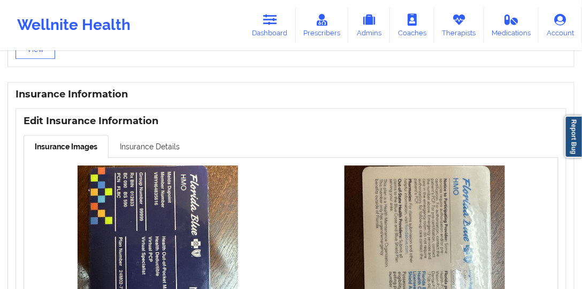
click at [170, 135] on link "Insurance Details" at bounding box center [150, 146] width 82 height 22
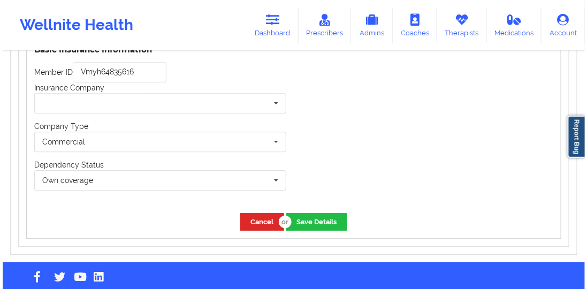
scroll to position [733, 0]
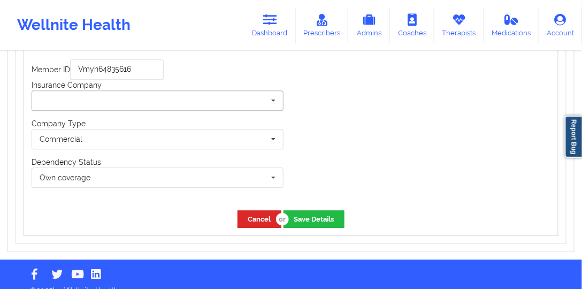
click at [140, 105] on input "text" at bounding box center [158, 100] width 251 height 19
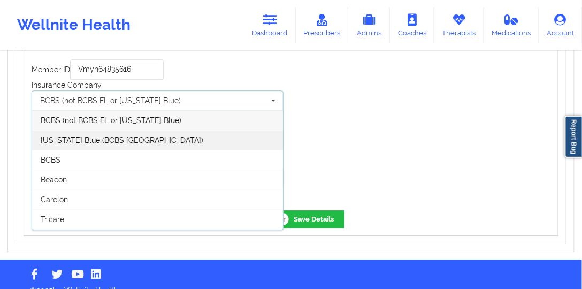
click at [134, 133] on div "[US_STATE] Blue (BCBS [GEOGRAPHIC_DATA])" at bounding box center [157, 140] width 251 height 20
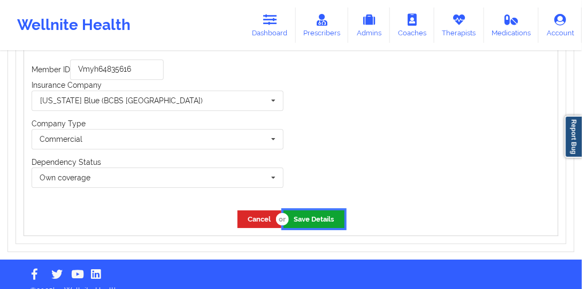
click at [319, 216] on button "Save Details" at bounding box center [314, 219] width 61 height 18
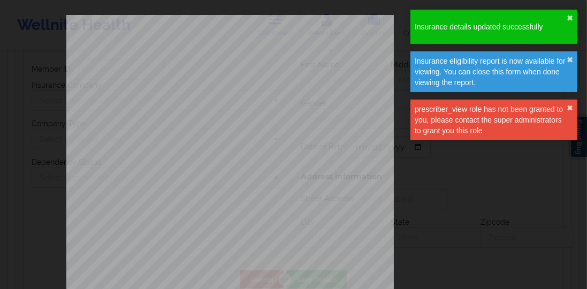
type input "Vmyh64835616"
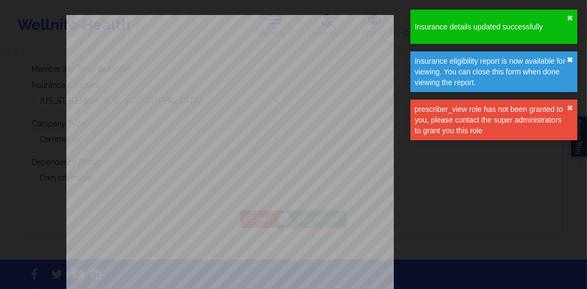
click at [570, 58] on button "✖︎" at bounding box center [569, 60] width 6 height 9
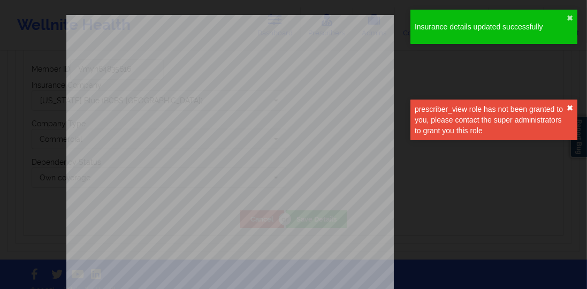
click at [570, 104] on button "✖︎" at bounding box center [569, 108] width 6 height 9
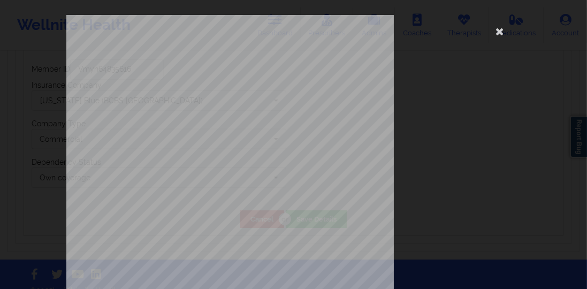
click at [480, 102] on div "ELIGIBILITY INQUIRY REPORT [DATE] QUERY CRITERIA PAYER : DOS : Batch : PROVIDER…" at bounding box center [293, 227] width 455 height 424
click at [495, 32] on icon at bounding box center [499, 30] width 17 height 17
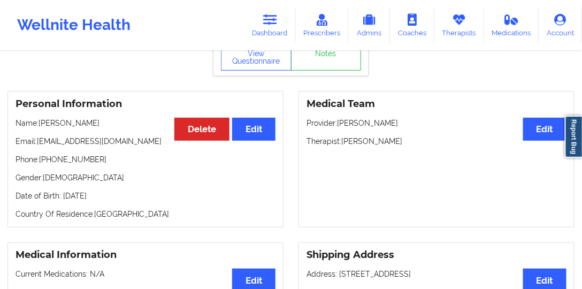
scroll to position [0, 0]
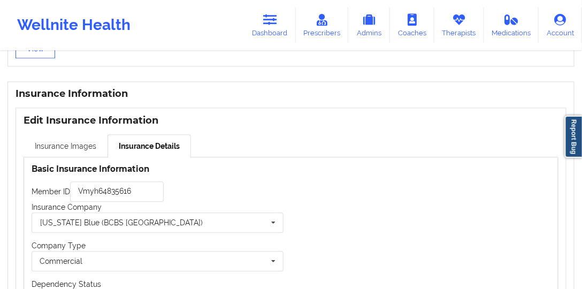
click at [74, 140] on link "Insurance Images" at bounding box center [66, 145] width 84 height 22
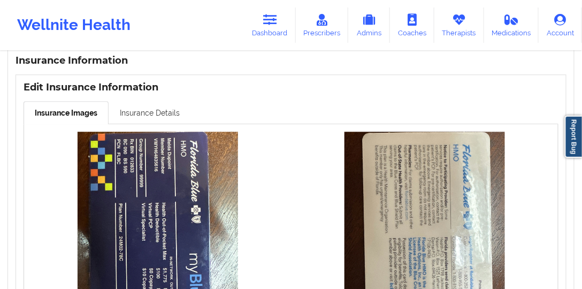
scroll to position [642, 0]
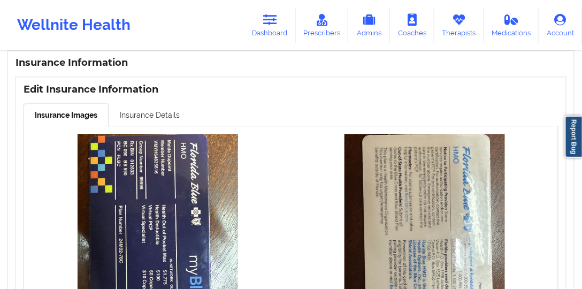
click at [142, 119] on link "Insurance Details" at bounding box center [150, 114] width 82 height 22
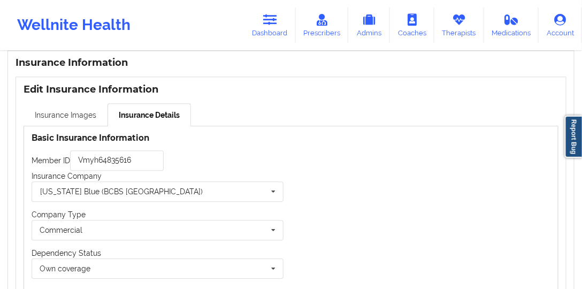
click at [91, 113] on link "Insurance Images" at bounding box center [66, 114] width 84 height 22
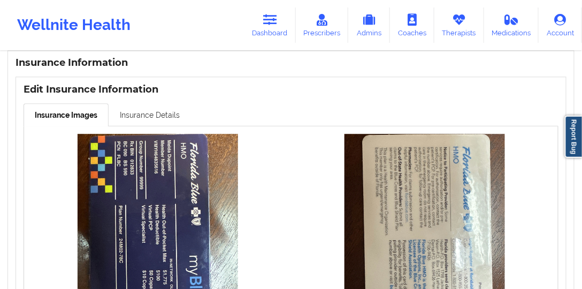
click at [155, 119] on link "Insurance Details" at bounding box center [150, 114] width 82 height 22
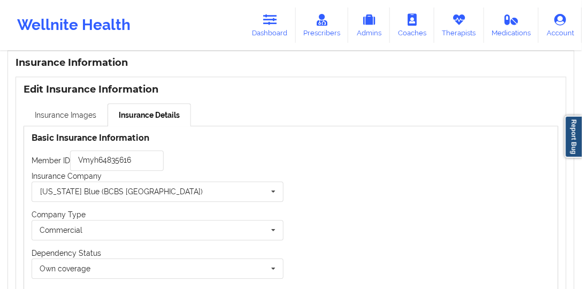
click at [80, 114] on link "Insurance Images" at bounding box center [66, 114] width 84 height 22
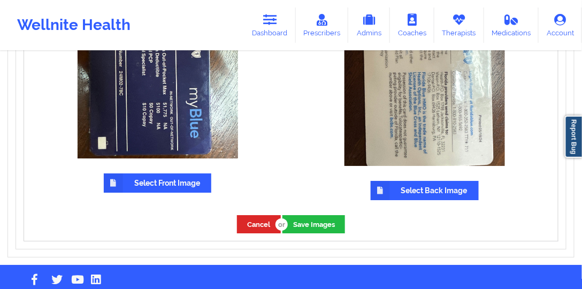
scroll to position [824, 0]
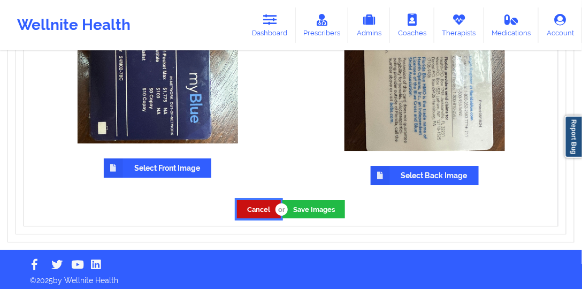
click at [252, 209] on button "Cancel" at bounding box center [259, 209] width 44 height 18
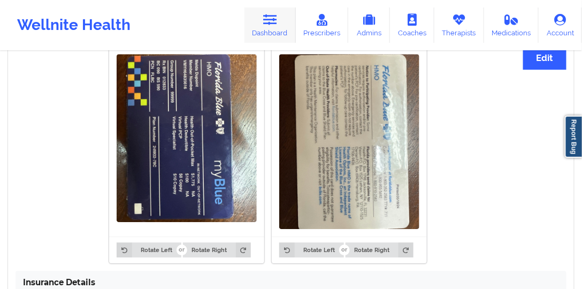
click at [264, 39] on link "Dashboard" at bounding box center [269, 24] width 51 height 35
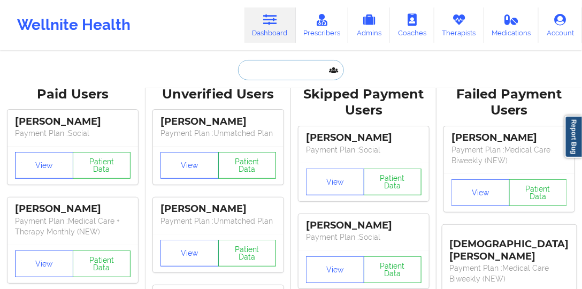
click at [281, 74] on input "text" at bounding box center [291, 70] width 106 height 20
paste input "[EMAIL_ADDRESS][DOMAIN_NAME]"
type input "[EMAIL_ADDRESS][DOMAIN_NAME]"
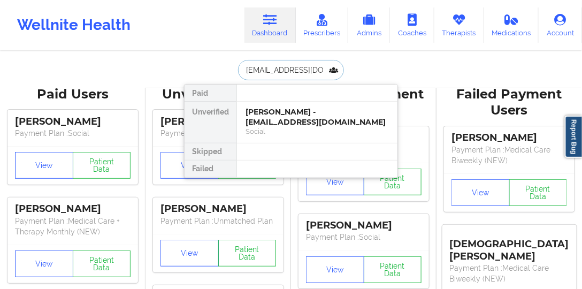
click at [281, 112] on div "[PERSON_NAME] - [EMAIL_ADDRESS][DOMAIN_NAME]" at bounding box center [317, 117] width 143 height 20
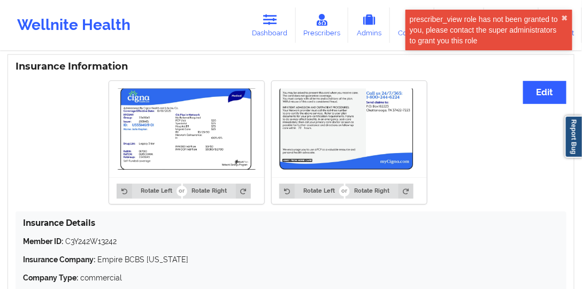
scroll to position [721, 0]
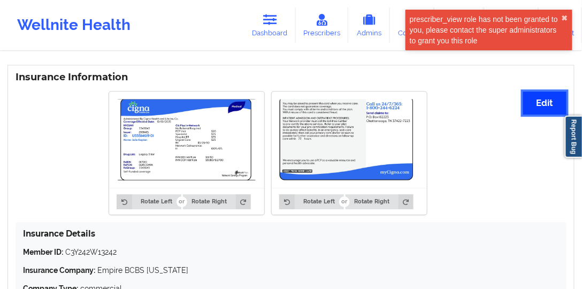
click at [545, 101] on button "Edit" at bounding box center [544, 102] width 43 height 23
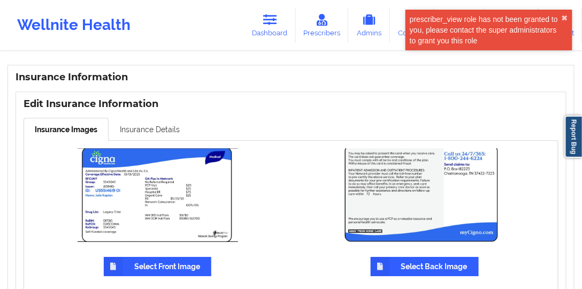
click at [178, 128] on link "Insurance Details" at bounding box center [150, 129] width 82 height 22
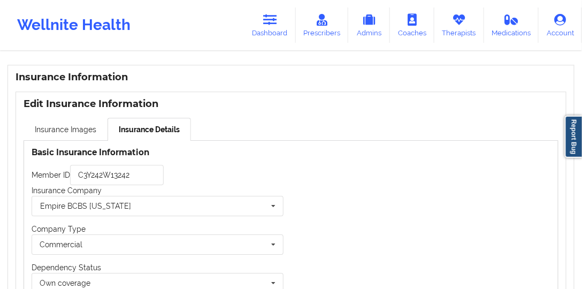
click at [65, 116] on div "Edit Insurance Information Insurance Images Insurance Details Updating insuranc…" at bounding box center [291, 220] width 551 height 258
click at [67, 125] on link "Insurance Images" at bounding box center [66, 129] width 84 height 22
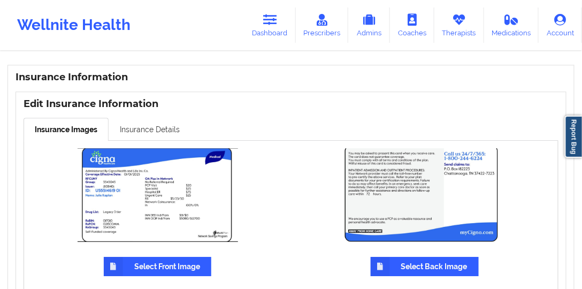
click at [154, 125] on link "Insurance Details" at bounding box center [150, 129] width 82 height 22
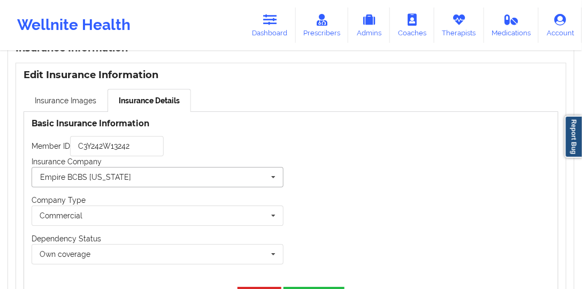
scroll to position [782, 0]
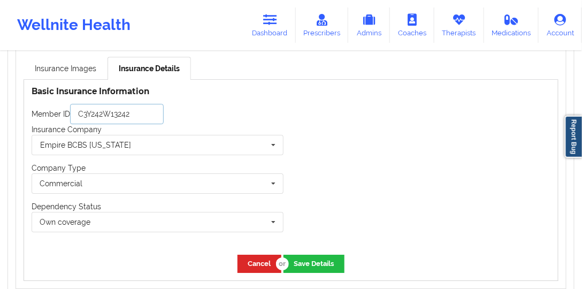
click at [143, 112] on input "C3Y242W13242" at bounding box center [117, 114] width 94 height 20
paste input "U5551461901"
type input "U5551461901"
click at [137, 143] on input "text" at bounding box center [158, 144] width 251 height 19
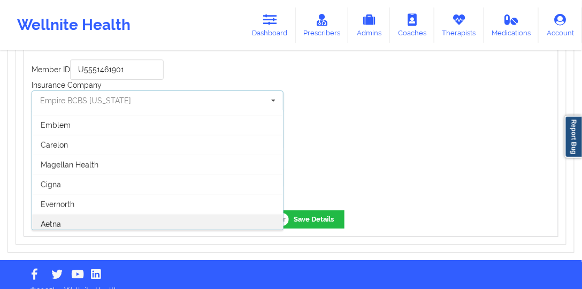
scroll to position [839, 0]
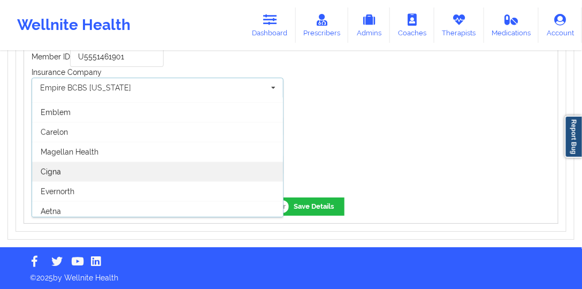
click at [125, 170] on div "Cigna" at bounding box center [157, 172] width 251 height 20
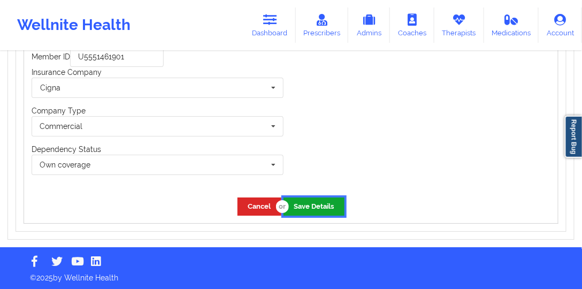
click at [320, 205] on button "Save Details" at bounding box center [314, 206] width 61 height 18
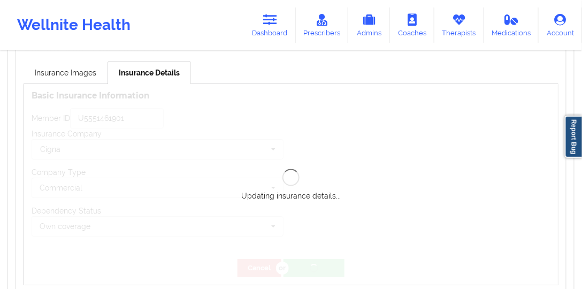
scroll to position [778, 0]
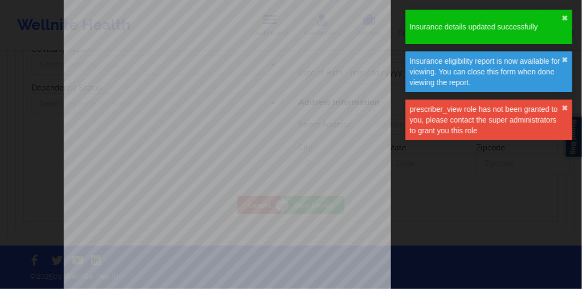
type input "U5551461901"
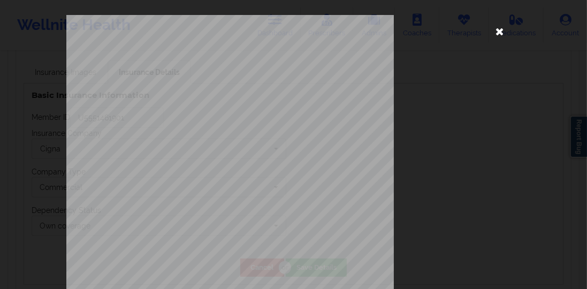
click at [492, 30] on icon at bounding box center [499, 30] width 17 height 17
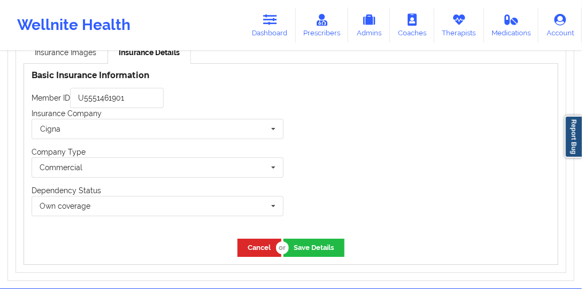
scroll to position [809, 0]
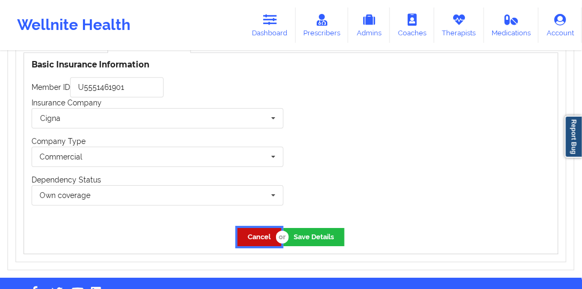
click at [270, 240] on button "Cancel" at bounding box center [260, 237] width 44 height 18
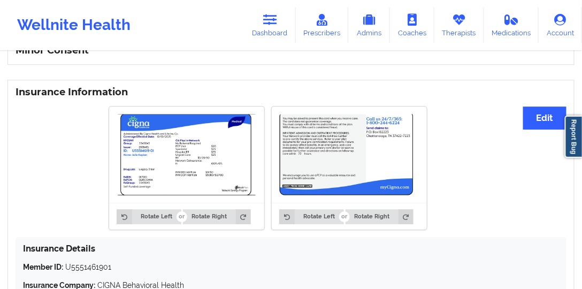
click at [284, 33] on link "Dashboard" at bounding box center [269, 24] width 51 height 35
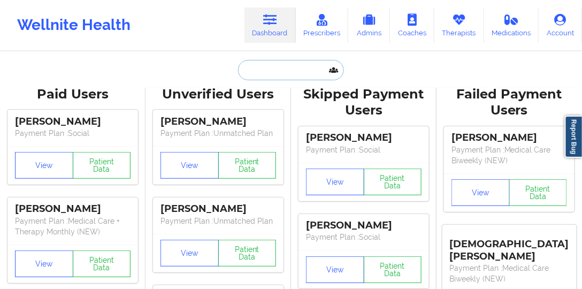
click at [297, 67] on input "text" at bounding box center [291, 70] width 106 height 20
paste input "nick-[EMAIL_ADDRESS][DOMAIN_NAME]"
type input "nick-[EMAIL_ADDRESS][DOMAIN_NAME]"
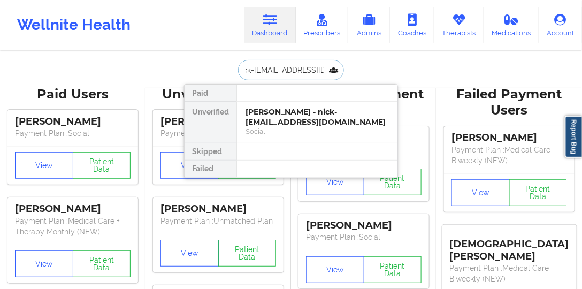
click at [269, 117] on div "[PERSON_NAME] - nick-[EMAIL_ADDRESS][DOMAIN_NAME]" at bounding box center [317, 117] width 143 height 20
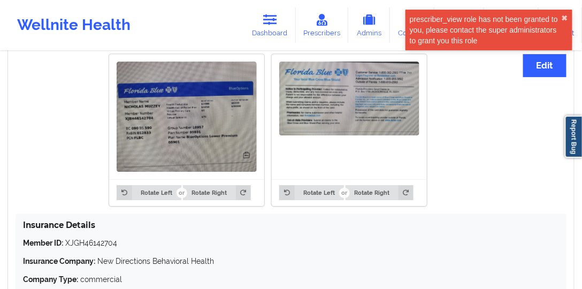
scroll to position [825, 0]
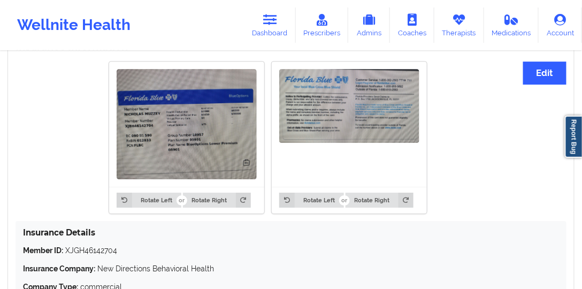
click at [97, 245] on p "Member ID: XJGH46142704" at bounding box center [291, 250] width 536 height 11
copy p "XJGH46142704"
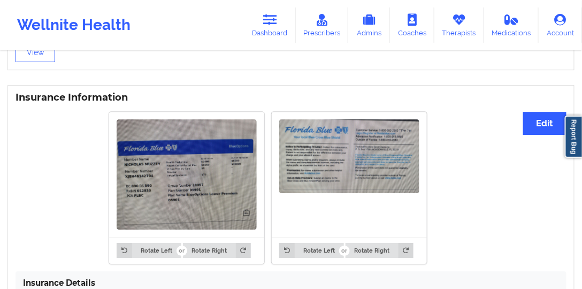
scroll to position [703, 0]
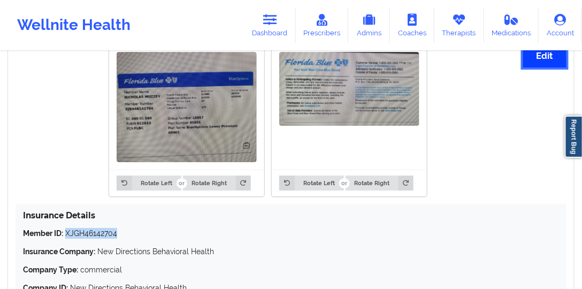
scroll to position [733, 0]
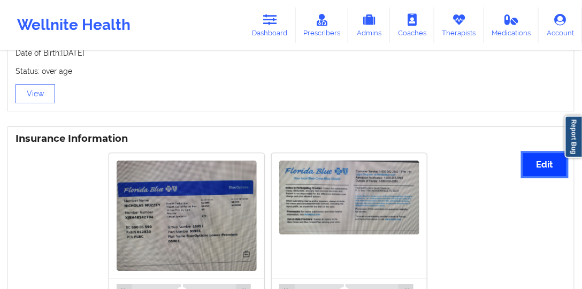
click at [532, 153] on button "Edit" at bounding box center [544, 164] width 43 height 23
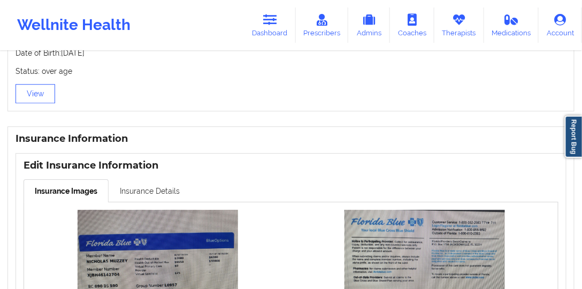
click at [158, 179] on link "Insurance Details" at bounding box center [150, 190] width 82 height 22
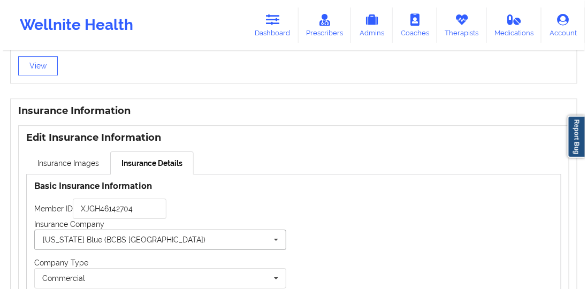
scroll to position [856, 0]
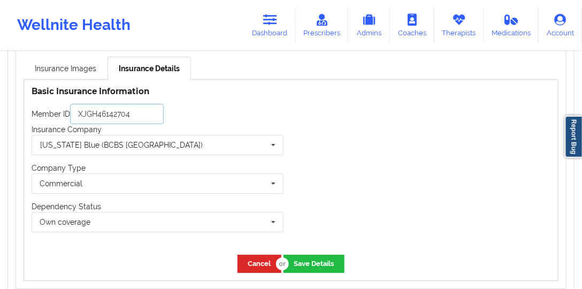
click at [128, 104] on input "XJGH46142704" at bounding box center [117, 114] width 94 height 20
click at [132, 135] on input "text" at bounding box center [158, 144] width 251 height 19
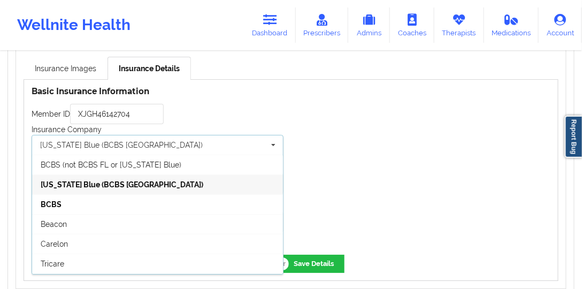
click at [114, 174] on div "[US_STATE] Blue (BCBS [GEOGRAPHIC_DATA])" at bounding box center [157, 184] width 251 height 20
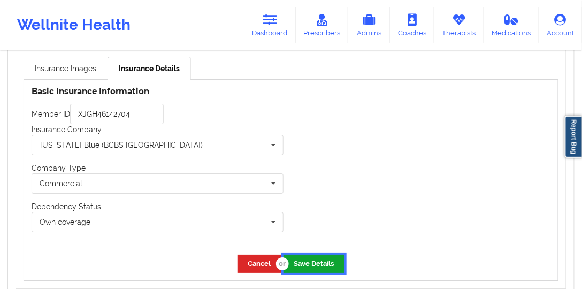
drag, startPoint x: 308, startPoint y: 248, endPoint x: 277, endPoint y: 239, distance: 32.5
click at [307, 255] on button "Save Details" at bounding box center [314, 264] width 61 height 18
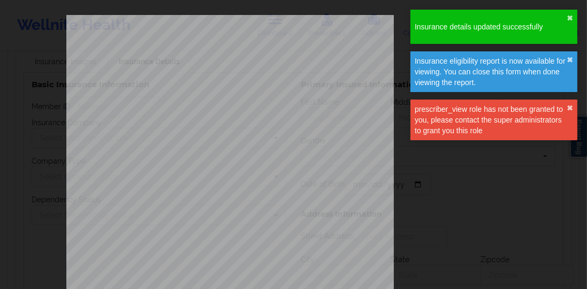
type input "XJGH46142704"
click at [573, 18] on div "Insurance details updated successfully ✖︎" at bounding box center [493, 27] width 167 height 34
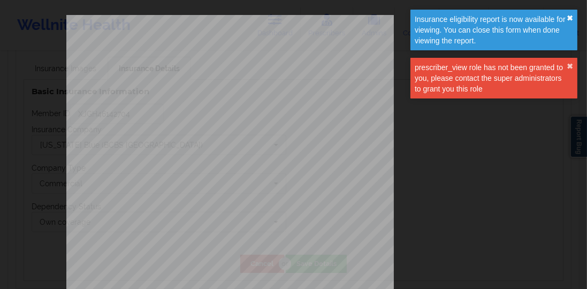
click at [570, 50] on div "Insurance eligibility report is now available for viewing. You can close this f…" at bounding box center [493, 30] width 167 height 41
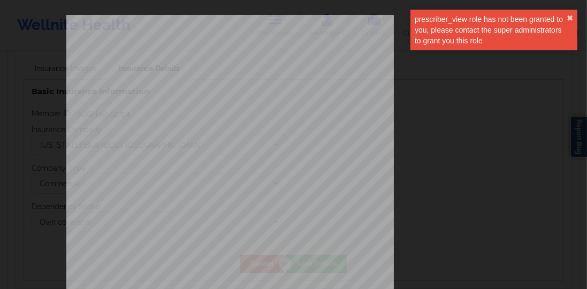
click at [563, 18] on div "prescriber_view role has not been granted to you, please contact the super admi…" at bounding box center [491, 30] width 152 height 32
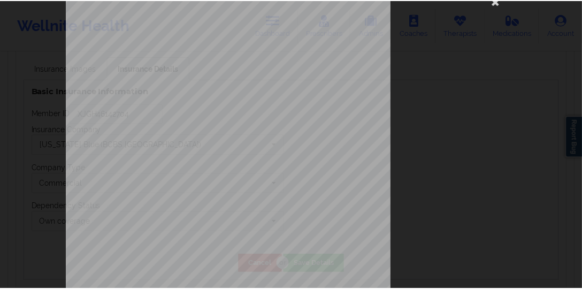
scroll to position [0, 0]
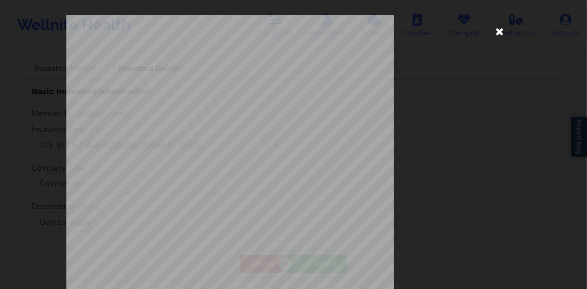
click at [491, 28] on icon at bounding box center [499, 30] width 17 height 17
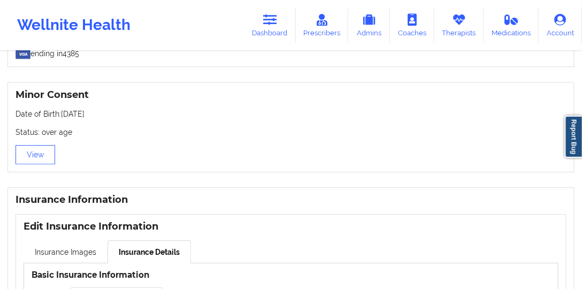
scroll to position [856, 0]
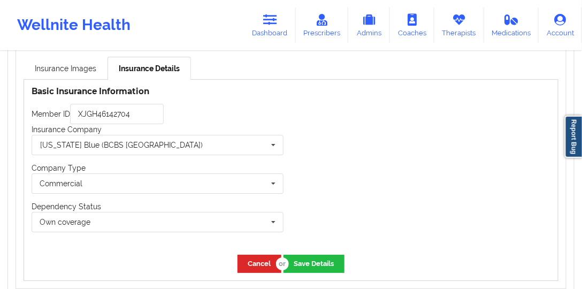
click at [249, 247] on div "Cancel Save Details" at bounding box center [291, 263] width 534 height 33
click at [249, 255] on button "Cancel" at bounding box center [260, 264] width 44 height 18
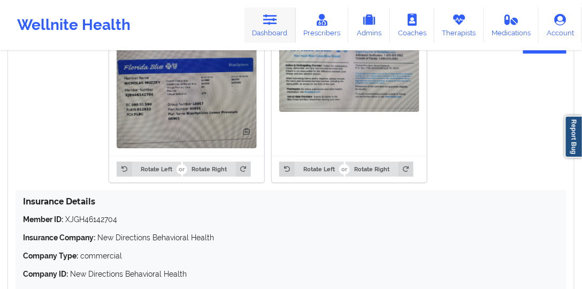
click at [263, 29] on link "Dashboard" at bounding box center [269, 24] width 51 height 35
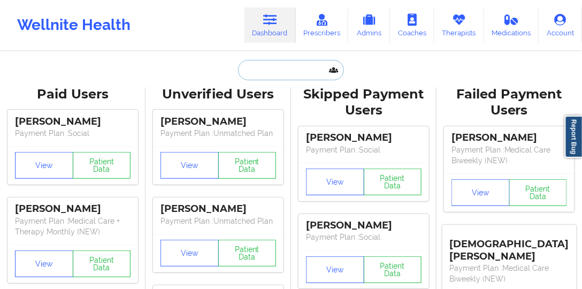
click at [284, 67] on input "text" at bounding box center [291, 70] width 106 height 20
paste input "[PERSON_NAME]"
type input "[PERSON_NAME]"
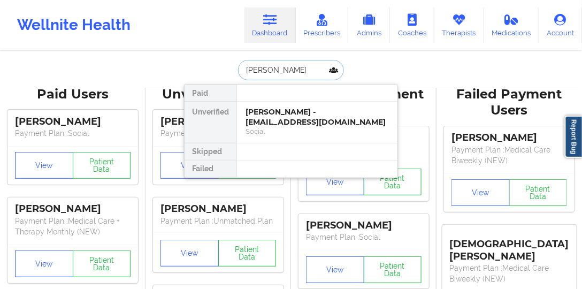
click at [296, 109] on div "[PERSON_NAME] - [EMAIL_ADDRESS][DOMAIN_NAME]" at bounding box center [317, 117] width 143 height 20
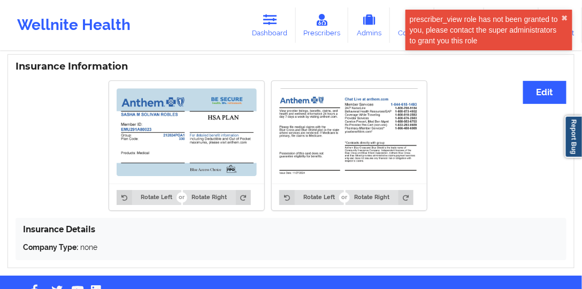
scroll to position [825, 0]
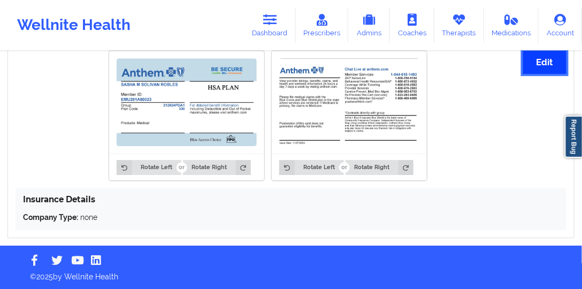
click at [536, 59] on button "Edit" at bounding box center [544, 62] width 43 height 23
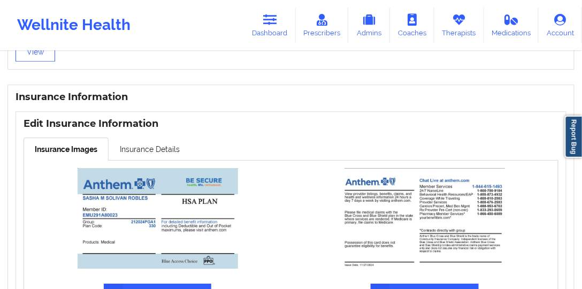
scroll to position [764, 0]
click at [155, 145] on link "Insurance Details" at bounding box center [150, 149] width 82 height 22
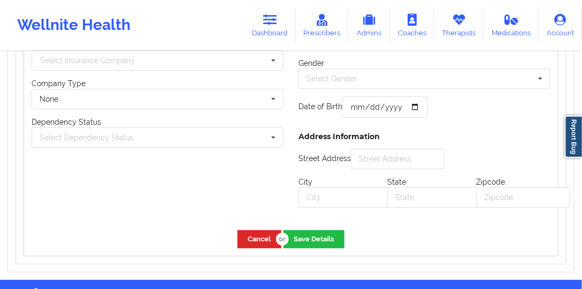
scroll to position [900, 0]
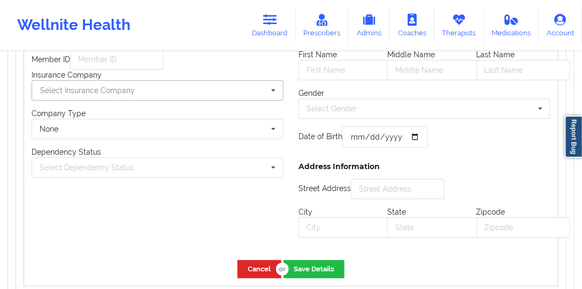
click at [165, 90] on input "text" at bounding box center [158, 90] width 251 height 19
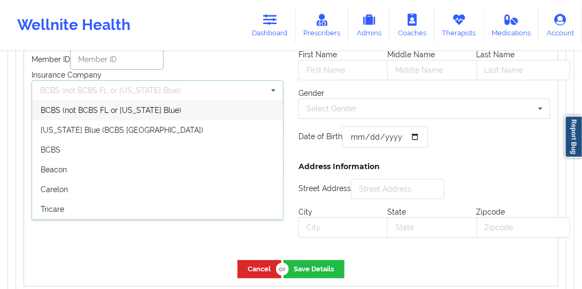
click at [138, 65] on input "text" at bounding box center [117, 59] width 94 height 20
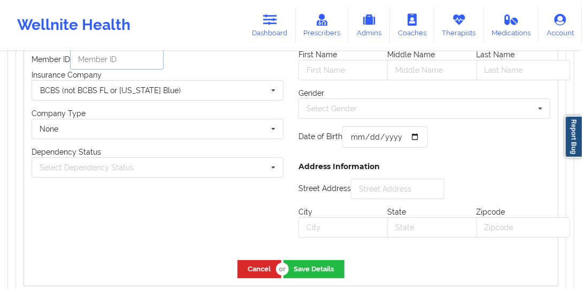
paste input "EMU291A80023"
type input "EMU291A80023"
click at [165, 89] on input "text" at bounding box center [158, 90] width 251 height 19
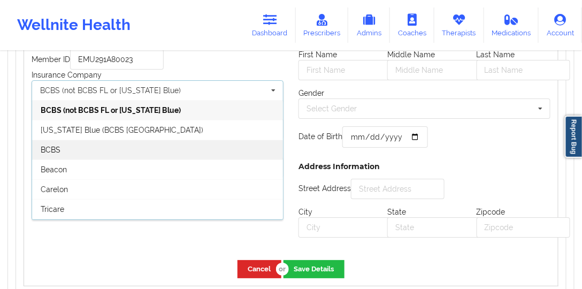
click at [146, 144] on div "BCBS" at bounding box center [157, 150] width 251 height 20
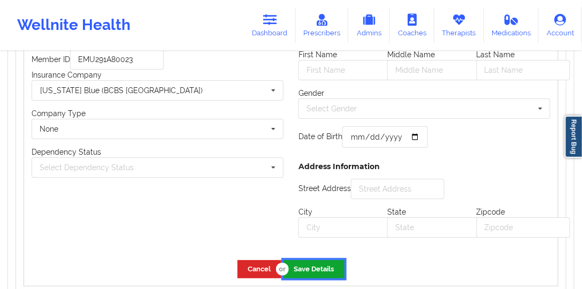
click at [320, 262] on button "Save Details" at bounding box center [314, 269] width 61 height 18
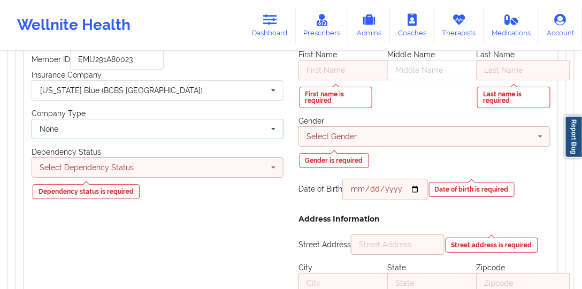
click at [194, 126] on div "None None Commercial" at bounding box center [158, 129] width 252 height 20
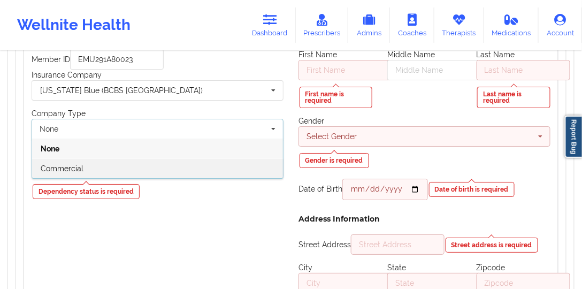
click at [178, 159] on div "Commercial" at bounding box center [157, 168] width 251 height 20
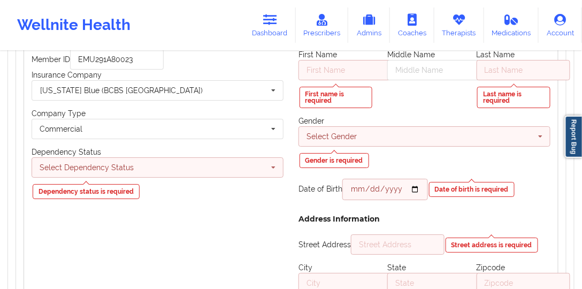
click at [156, 157] on div "Select Dependency Status Own coverage Spouse Children" at bounding box center [158, 167] width 252 height 20
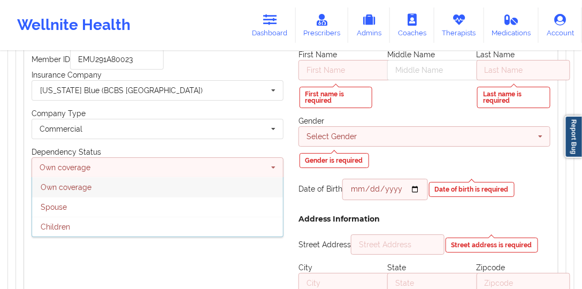
click at [132, 169] on div "Own coverage Own coverage Spouse Children" at bounding box center [158, 167] width 252 height 20
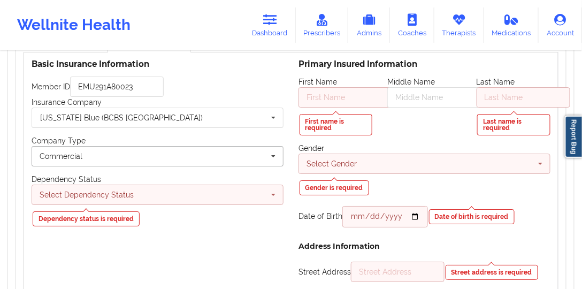
scroll to position [869, 0]
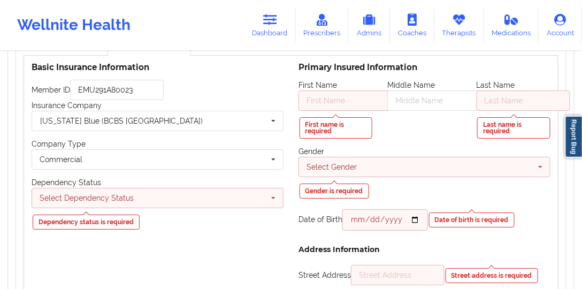
click at [185, 202] on div "Select Dependency Status Own coverage Spouse Children" at bounding box center [158, 198] width 252 height 20
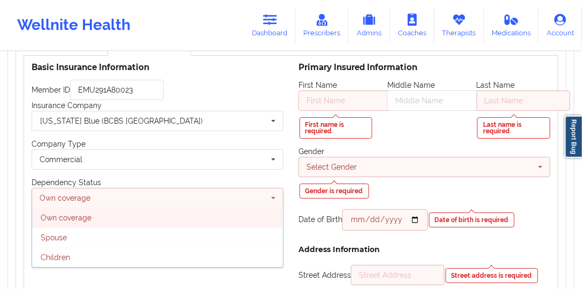
click at [157, 220] on div "Own coverage" at bounding box center [157, 218] width 251 height 20
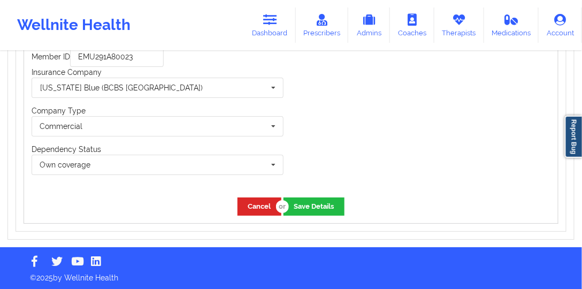
click at [338, 216] on div "Cancel Save Details" at bounding box center [291, 206] width 534 height 33
click at [326, 204] on button "Save Details" at bounding box center [314, 206] width 61 height 18
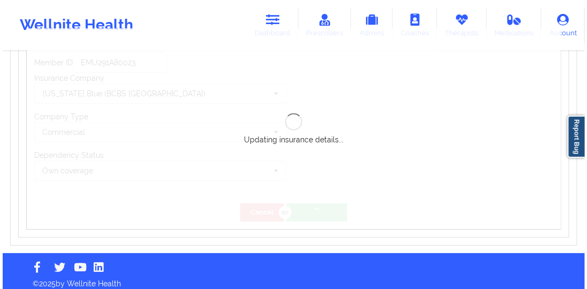
scroll to position [902, 0]
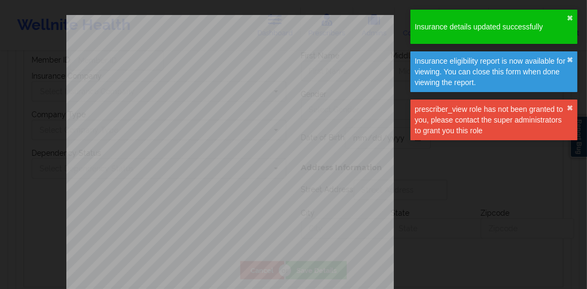
type input "EMU291A80023"
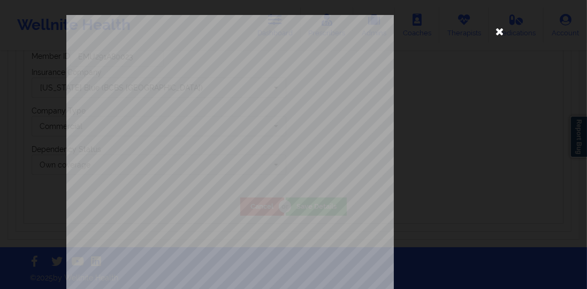
click at [492, 39] on icon at bounding box center [499, 30] width 17 height 17
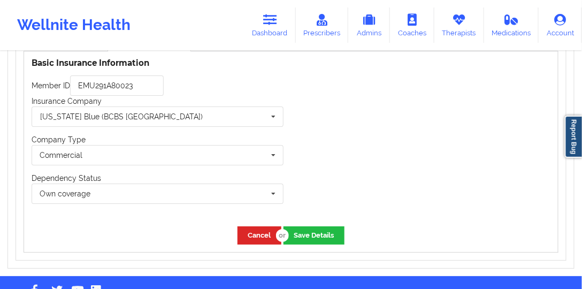
scroll to position [811, 0]
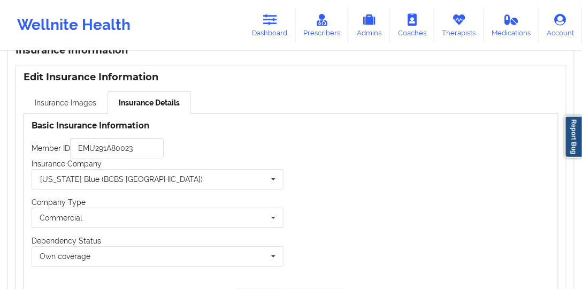
click at [56, 104] on link "Insurance Images" at bounding box center [66, 102] width 84 height 22
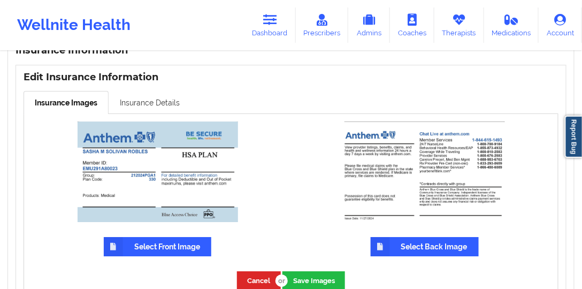
click at [142, 109] on link "Insurance Details" at bounding box center [150, 102] width 82 height 22
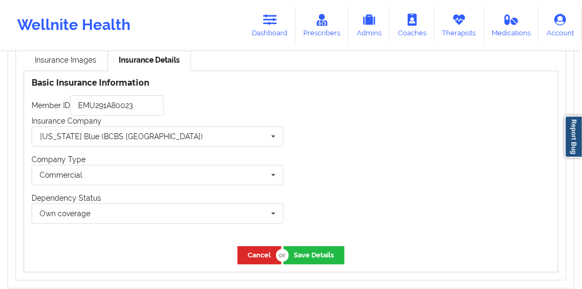
scroll to position [902, 0]
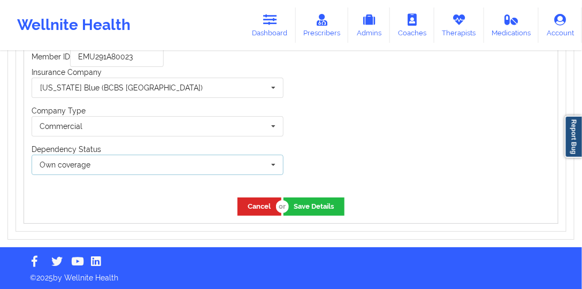
click at [126, 168] on div "Own coverage Own coverage Spouse Children" at bounding box center [158, 165] width 252 height 20
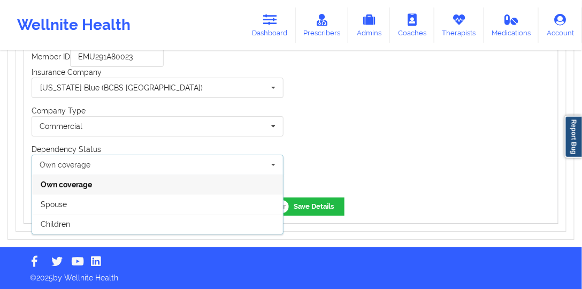
click at [107, 181] on div "Own coverage" at bounding box center [157, 184] width 251 height 20
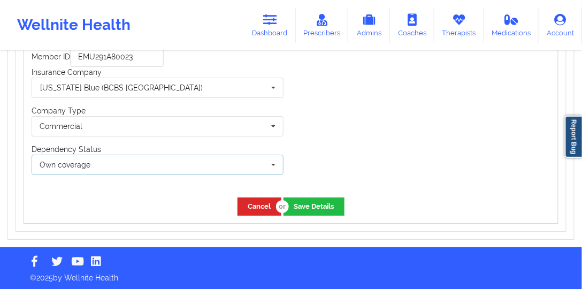
click at [110, 165] on div "Own coverage Own coverage Spouse Children" at bounding box center [158, 165] width 252 height 20
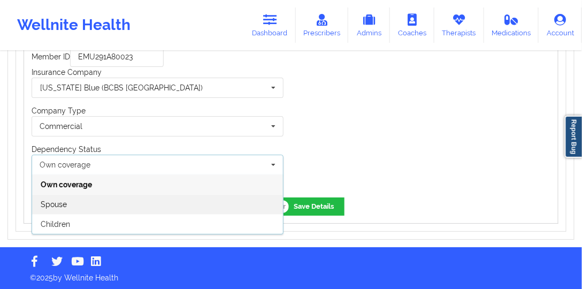
click at [84, 195] on div "Spouse" at bounding box center [157, 204] width 251 height 20
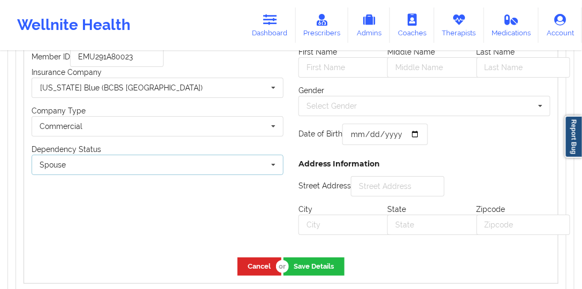
click at [105, 168] on div "Spouse Own coverage Spouse Children" at bounding box center [158, 165] width 252 height 20
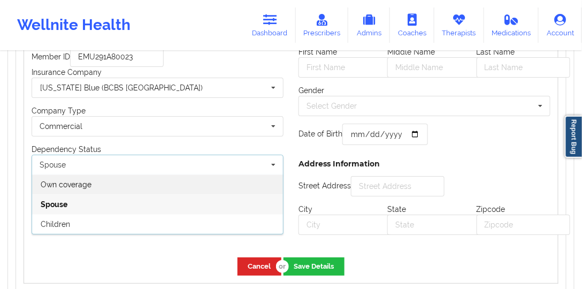
click at [101, 185] on div "Own coverage" at bounding box center [157, 184] width 251 height 20
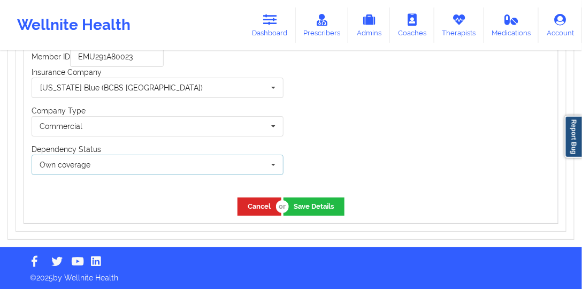
click at [120, 160] on div "Own coverage Own coverage Spouse Children" at bounding box center [158, 165] width 252 height 20
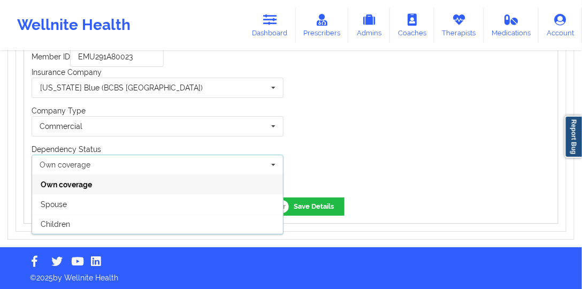
click at [110, 162] on div "Own coverage Own coverage Spouse Children" at bounding box center [158, 165] width 252 height 20
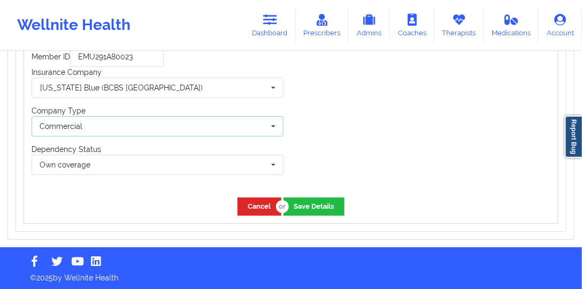
click at [137, 126] on div "Commercial None Commercial" at bounding box center [158, 126] width 252 height 20
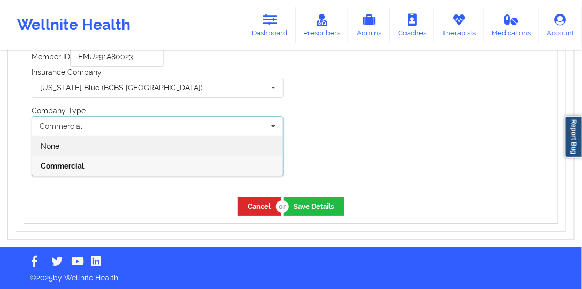
click at [117, 141] on div "None" at bounding box center [157, 146] width 251 height 20
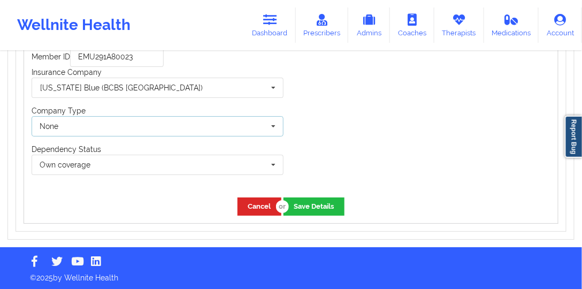
click at [136, 128] on div "None None Commercial" at bounding box center [158, 126] width 252 height 20
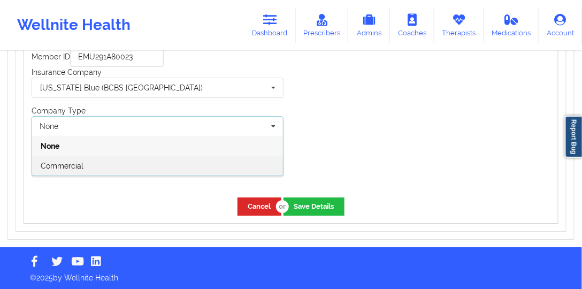
click at [117, 160] on div "Commercial" at bounding box center [157, 166] width 251 height 20
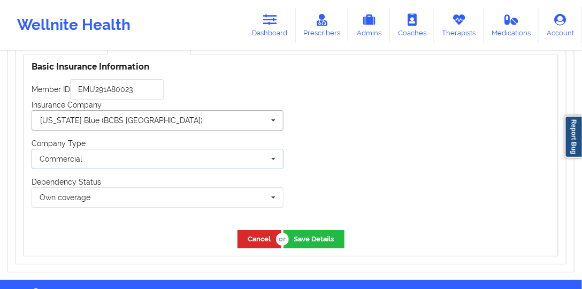
scroll to position [841, 0]
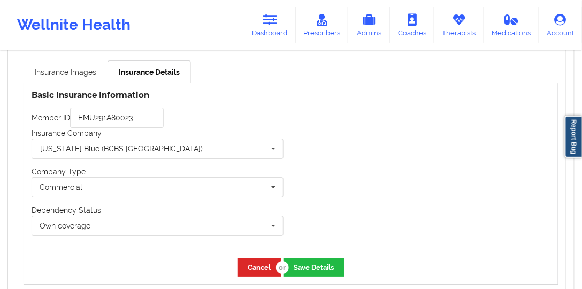
click at [80, 71] on link "Insurance Images" at bounding box center [66, 71] width 84 height 22
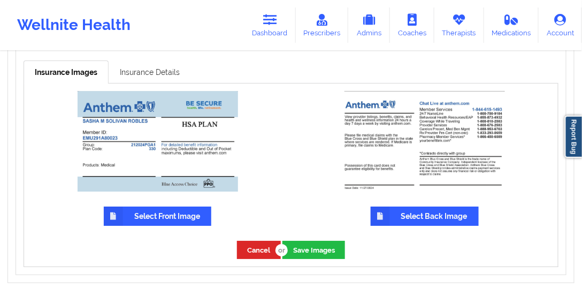
click at [151, 69] on link "Insurance Details" at bounding box center [150, 71] width 82 height 22
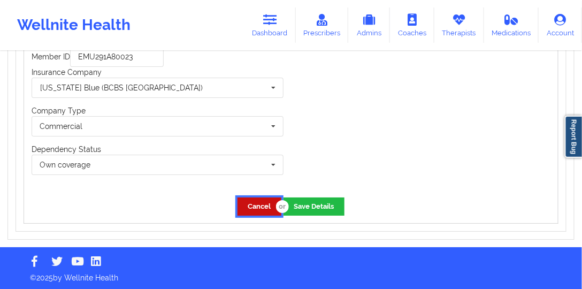
click at [262, 204] on button "Cancel" at bounding box center [260, 206] width 44 height 18
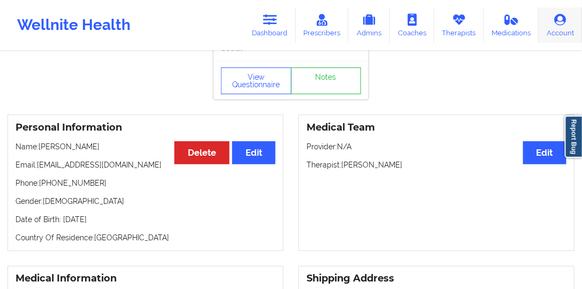
scroll to position [0, 0]
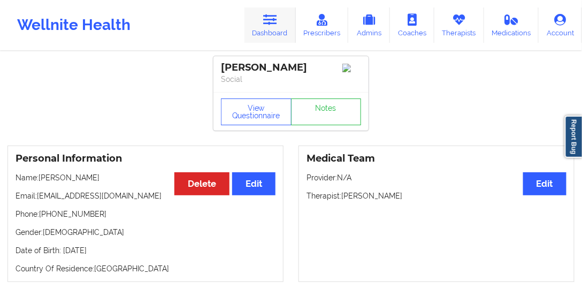
click at [275, 26] on icon at bounding box center [270, 20] width 14 height 12
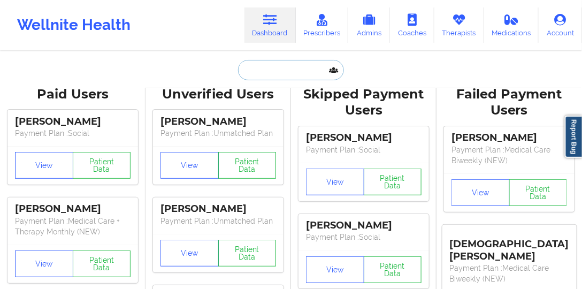
click at [271, 71] on input "text" at bounding box center [291, 70] width 106 height 20
paste input "[EMAIL_ADDRESS][DOMAIN_NAME]"
type input "[EMAIL_ADDRESS][DOMAIN_NAME]"
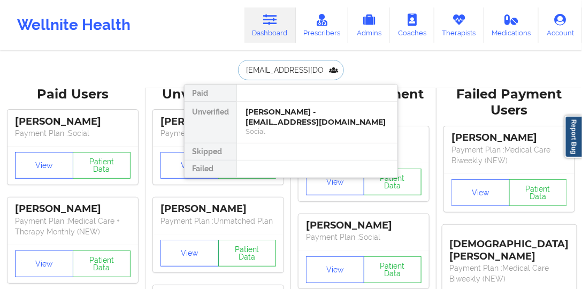
click at [295, 109] on div "[PERSON_NAME] - [EMAIL_ADDRESS][DOMAIN_NAME]" at bounding box center [317, 117] width 143 height 20
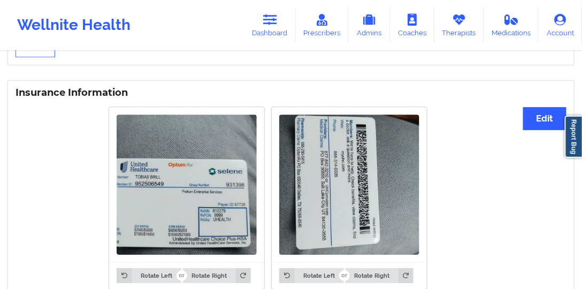
scroll to position [691, 0]
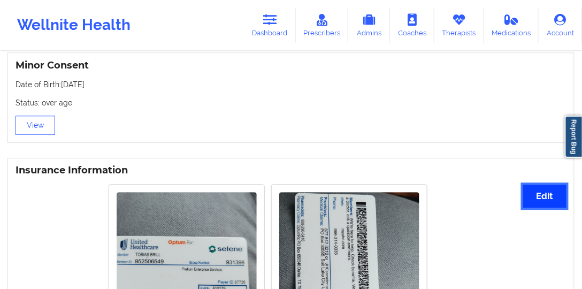
click at [535, 204] on button "Edit" at bounding box center [544, 196] width 43 height 23
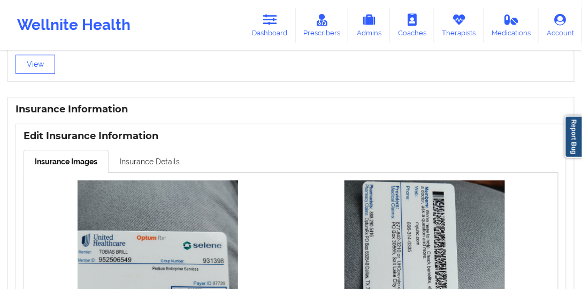
click at [162, 155] on link "Insurance Details" at bounding box center [150, 161] width 82 height 22
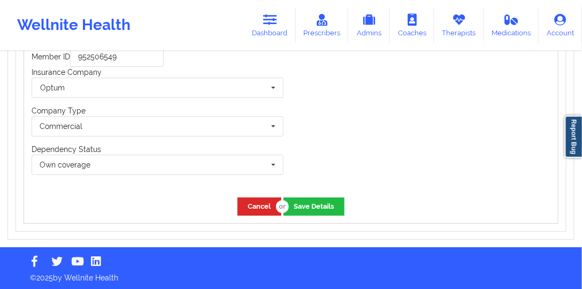
scroll to position [811, 0]
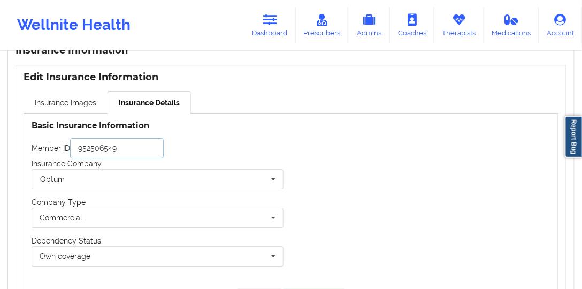
click at [121, 143] on input "952506549" at bounding box center [117, 148] width 94 height 20
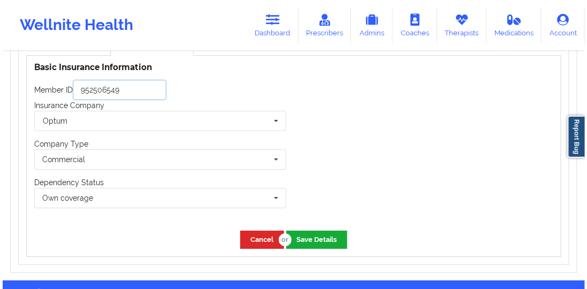
scroll to position [902, 0]
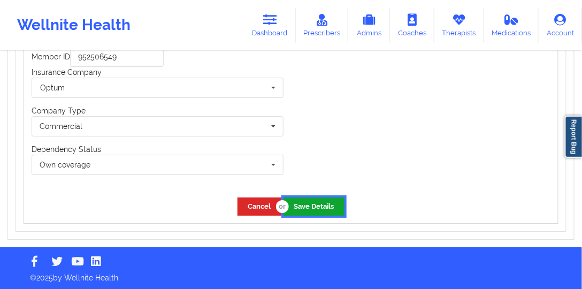
click at [320, 200] on button "Save Details" at bounding box center [314, 206] width 61 height 18
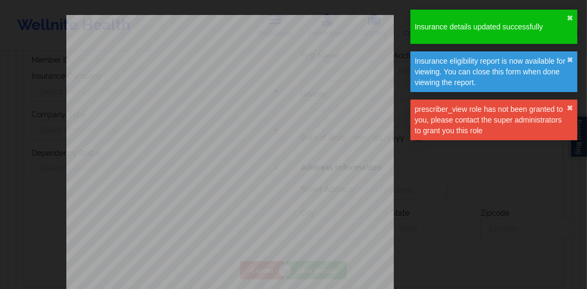
type input "952506549"
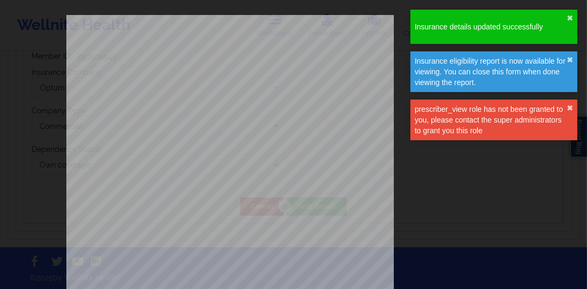
click at [573, 17] on div "Insurance details updated successfully ✖︎" at bounding box center [493, 27] width 167 height 34
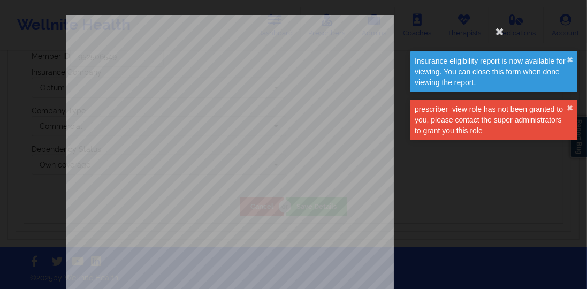
click at [573, 59] on div "Insurance eligibility report is now available for viewing. You can close this f…" at bounding box center [493, 71] width 167 height 41
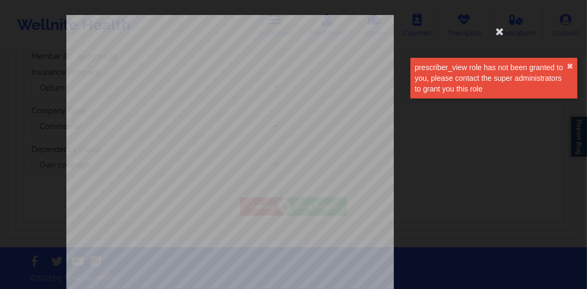
click at [490, 32] on div "Insurance eligibility report is now available for viewing. You can close this f…" at bounding box center [493, 57] width 171 height 101
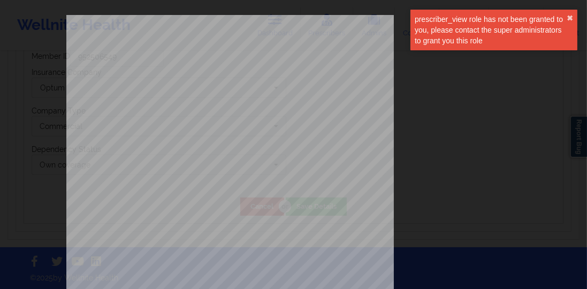
click at [494, 30] on div "prescriber_view role has not been granted to you, please contact the super admi…" at bounding box center [491, 30] width 152 height 32
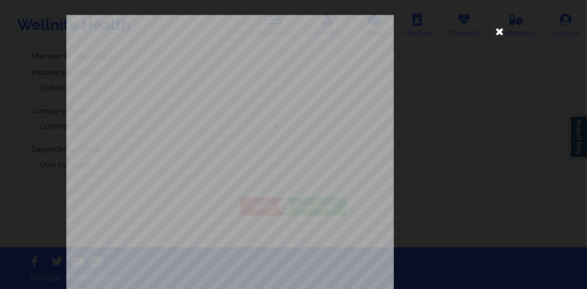
click at [496, 31] on icon at bounding box center [499, 30] width 17 height 17
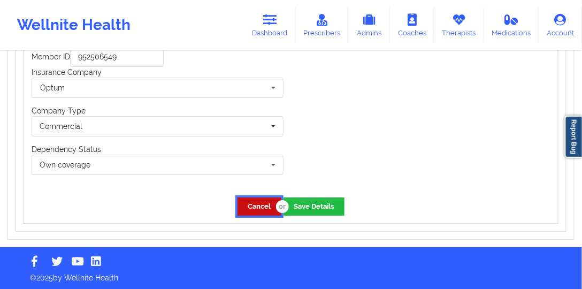
click at [259, 200] on button "Cancel" at bounding box center [260, 206] width 44 height 18
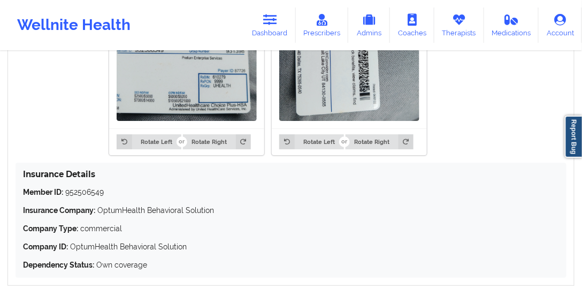
scroll to position [933, 0]
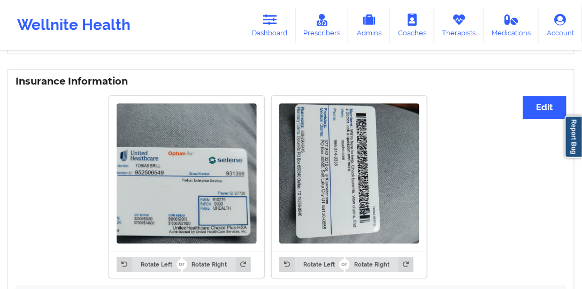
click at [238, 26] on div "Wellnite Health Dashboard Prescribers Admins Coaches Therapists Medications Acc…" at bounding box center [291, 25] width 582 height 43
click at [260, 26] on link "Dashboard" at bounding box center [269, 24] width 51 height 35
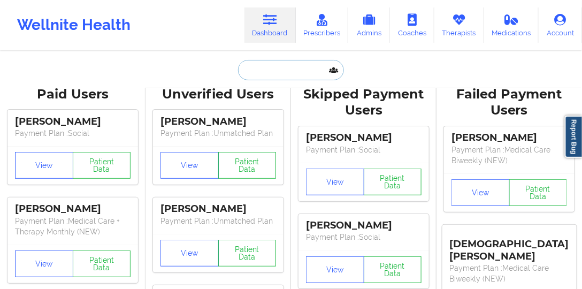
click at [293, 75] on input "text" at bounding box center [291, 70] width 106 height 20
paste input "[EMAIL_ADDRESS][DOMAIN_NAME]"
type input "[EMAIL_ADDRESS][DOMAIN_NAME]"
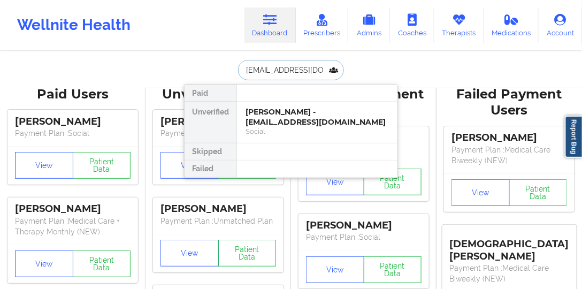
click at [282, 110] on div "[PERSON_NAME] - [EMAIL_ADDRESS][DOMAIN_NAME]" at bounding box center [317, 117] width 143 height 20
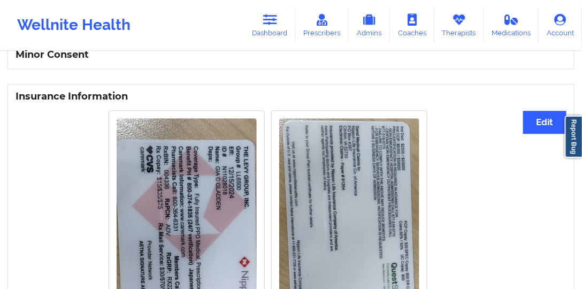
scroll to position [689, 0]
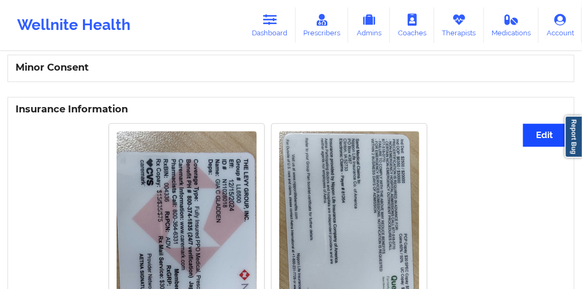
click at [502, 151] on div "Rotate Left Rotate Right Rotate Left Rotate Right" at bounding box center [268, 268] width 505 height 303
click at [538, 135] on button "Edit" at bounding box center [544, 135] width 43 height 23
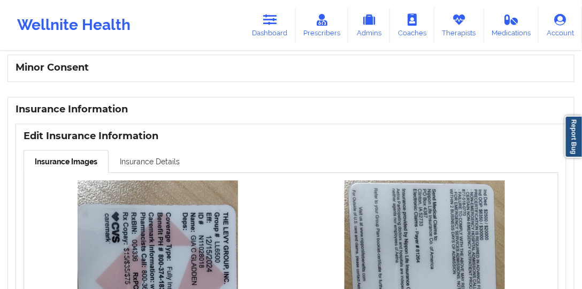
click at [156, 152] on link "Insurance Details" at bounding box center [150, 161] width 82 height 22
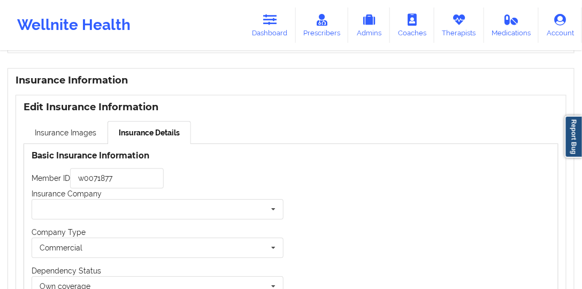
scroll to position [717, 0]
click at [129, 176] on input "w0071877" at bounding box center [117, 179] width 94 height 20
paste input "N11028018"
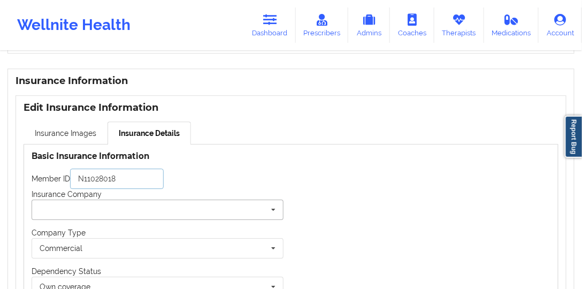
type input "N11028018"
click at [137, 206] on input "text" at bounding box center [158, 209] width 251 height 19
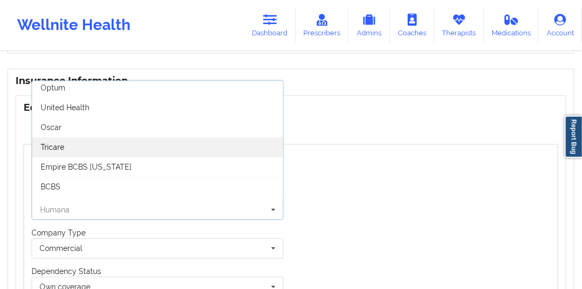
scroll to position [0, 0]
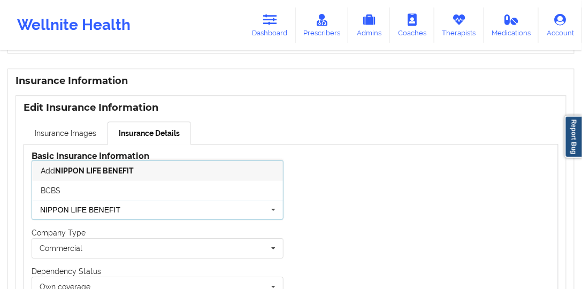
type input "NIPPON LIFE BENEFITS"
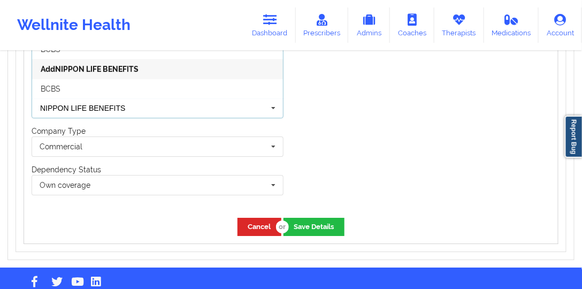
scroll to position [839, 0]
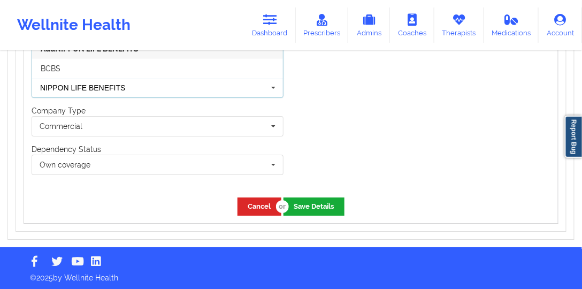
type input "NIPPON LIFE BENEFITS"
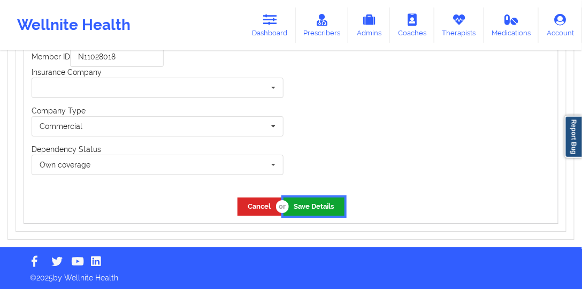
click at [316, 213] on button "Save Details" at bounding box center [314, 206] width 61 height 18
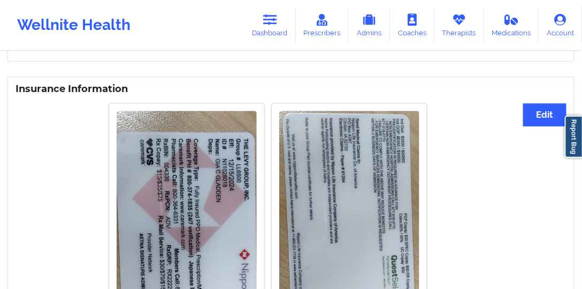
scroll to position [703, 0]
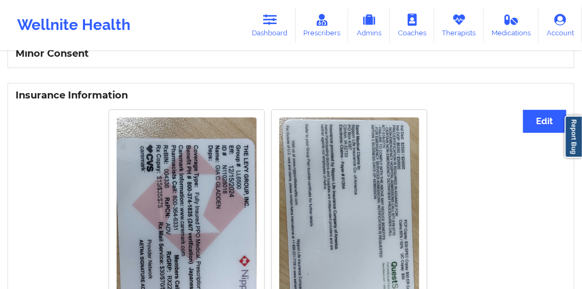
click at [532, 121] on button "Edit" at bounding box center [544, 121] width 43 height 23
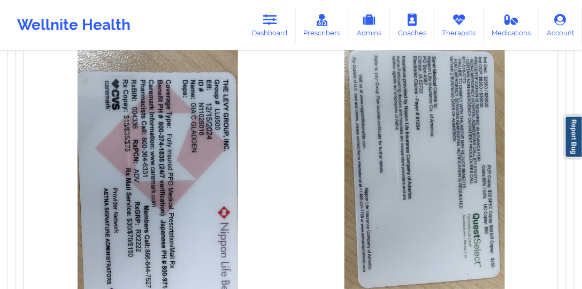
scroll to position [700, 0]
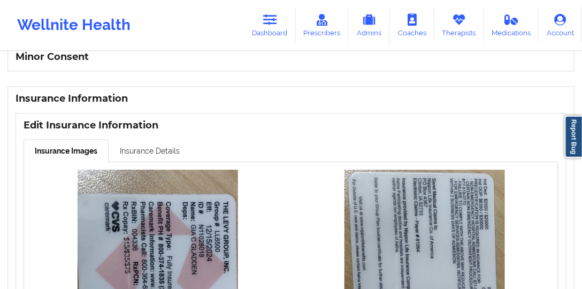
click at [144, 152] on link "Insurance Details" at bounding box center [150, 150] width 82 height 22
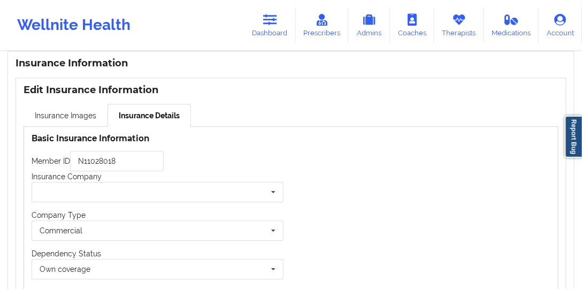
scroll to position [822, 0]
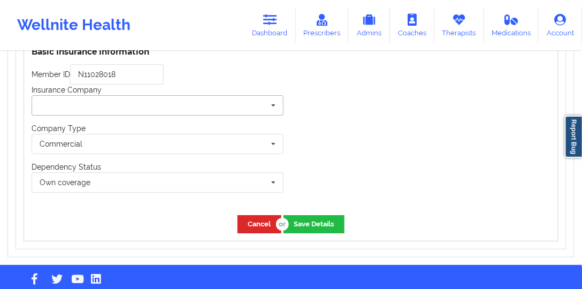
click at [116, 110] on input "text" at bounding box center [158, 105] width 251 height 19
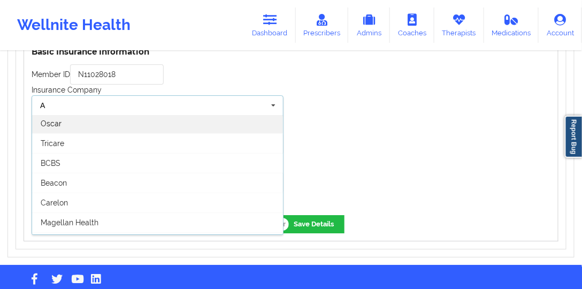
scroll to position [95, 0]
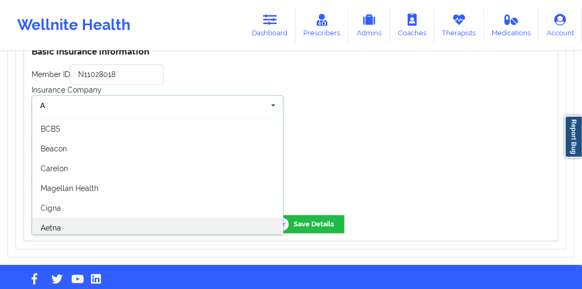
type input "A"
click at [96, 218] on div "Aetna" at bounding box center [157, 228] width 251 height 20
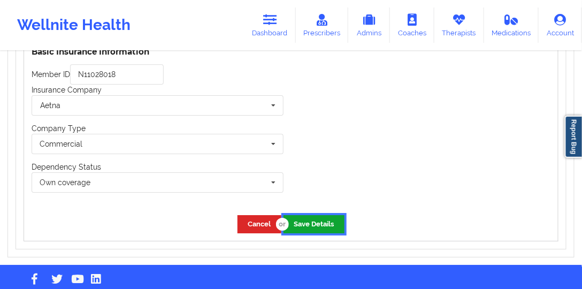
drag, startPoint x: 319, startPoint y: 223, endPoint x: 311, endPoint y: 223, distance: 8.6
click at [319, 223] on button "Save Details" at bounding box center [314, 224] width 61 height 18
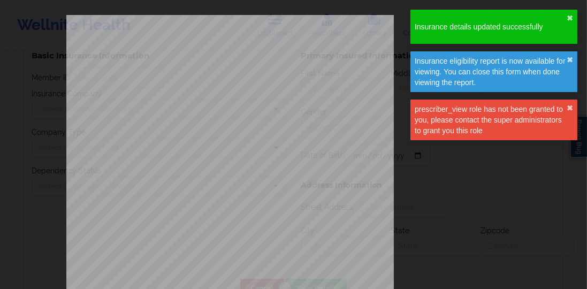
type input "N11028018"
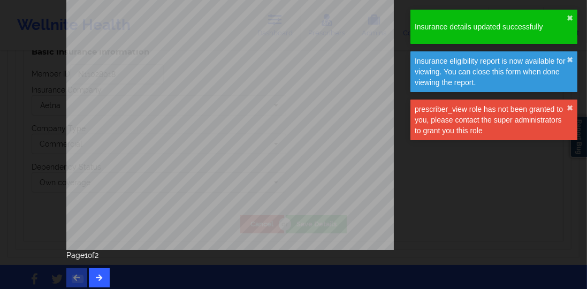
scroll to position [195, 0]
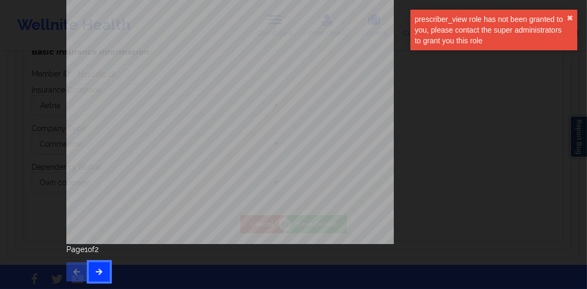
click at [96, 263] on button "button" at bounding box center [99, 271] width 21 height 19
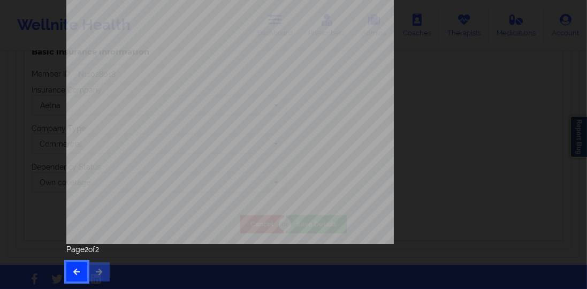
click at [74, 266] on button "button" at bounding box center [76, 271] width 21 height 19
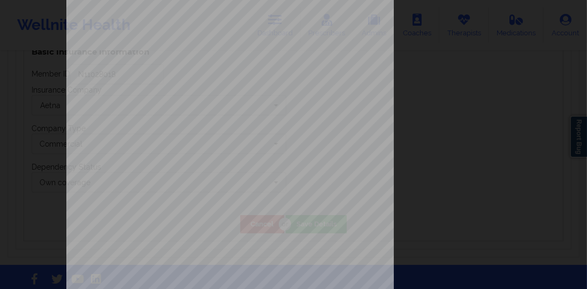
scroll to position [61, 0]
click at [205, 115] on div "ELIGIBILITY INQUIRY REPORT [DATE] QUERY CRITERIA PAYER : DOS : Batch : PROVIDER…" at bounding box center [293, 166] width 455 height 424
click at [208, 115] on span "Telephone Number" at bounding box center [198, 114] width 32 height 4
click at [200, 119] on div "ELIGIBILITY INQUIRY REPORT [DATE] QUERY CRITERIA PAYER : DOS : Batch : PROVIDER…" at bounding box center [293, 166] width 455 height 424
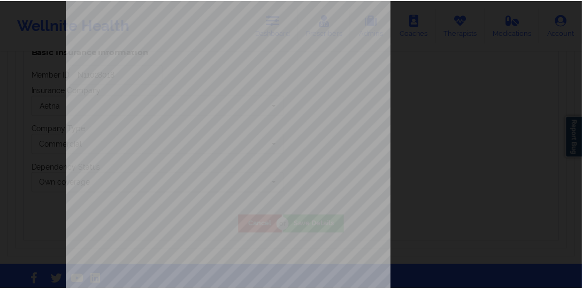
scroll to position [11, 0]
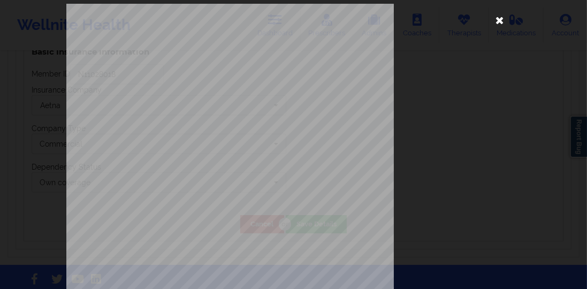
click at [500, 21] on icon at bounding box center [499, 19] width 17 height 17
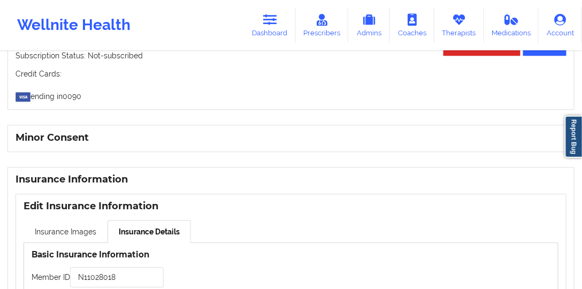
scroll to position [730, 0]
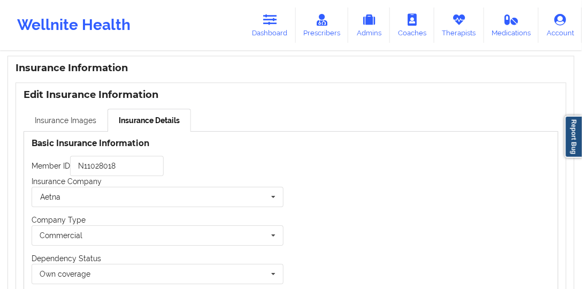
click at [85, 118] on link "Insurance Images" at bounding box center [66, 120] width 84 height 22
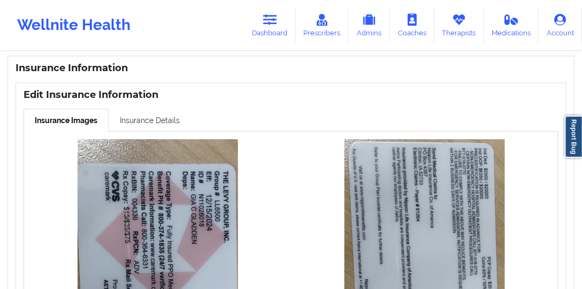
click at [127, 124] on link "Insurance Details" at bounding box center [150, 120] width 82 height 22
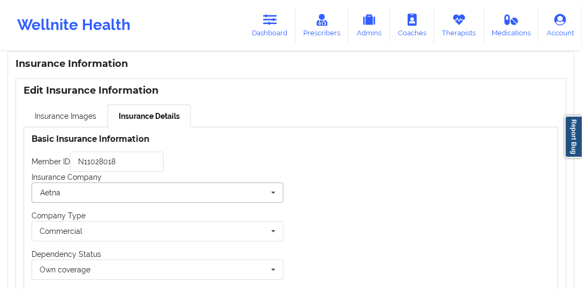
scroll to position [839, 0]
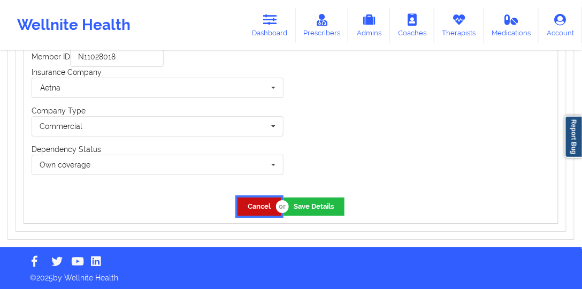
click at [259, 203] on button "Cancel" at bounding box center [260, 206] width 44 height 18
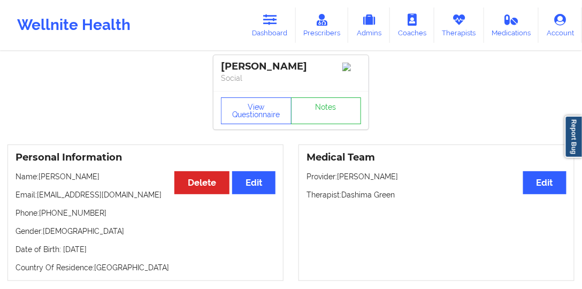
scroll to position [0, 0]
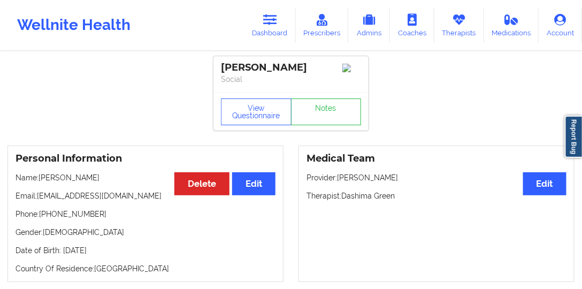
click at [271, 26] on icon at bounding box center [270, 20] width 14 height 12
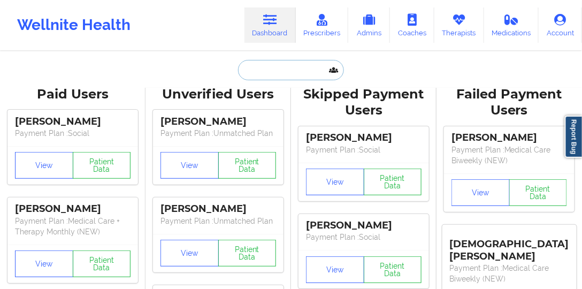
click at [276, 77] on input "text" at bounding box center [291, 70] width 106 height 20
paste input "[EMAIL_ADDRESS][DOMAIN_NAME]"
type input "[EMAIL_ADDRESS][DOMAIN_NAME]"
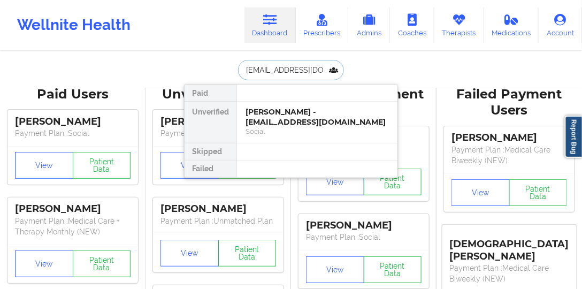
click at [274, 117] on div "[PERSON_NAME] - [EMAIL_ADDRESS][DOMAIN_NAME]" at bounding box center [317, 117] width 143 height 20
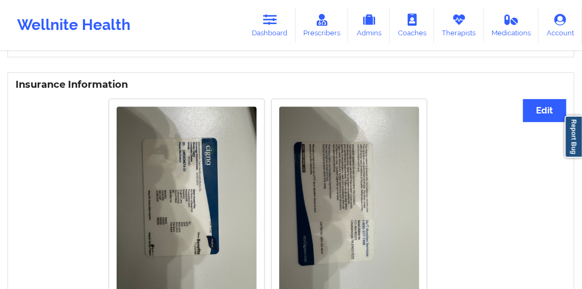
scroll to position [757, 0]
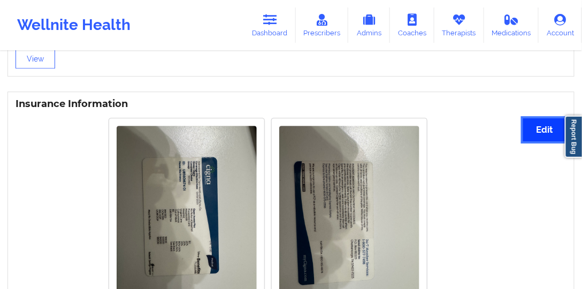
click at [550, 126] on button "Edit" at bounding box center [544, 129] width 43 height 23
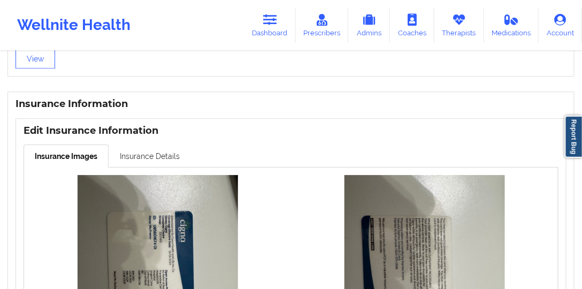
click at [149, 146] on link "Insurance Details" at bounding box center [150, 155] width 82 height 22
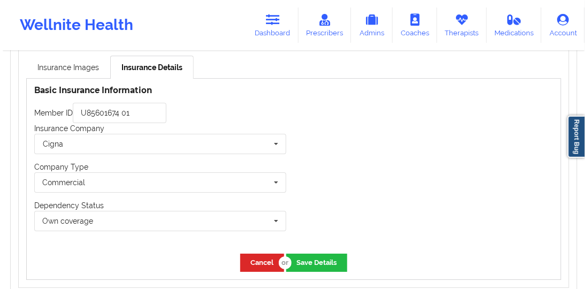
scroll to position [849, 0]
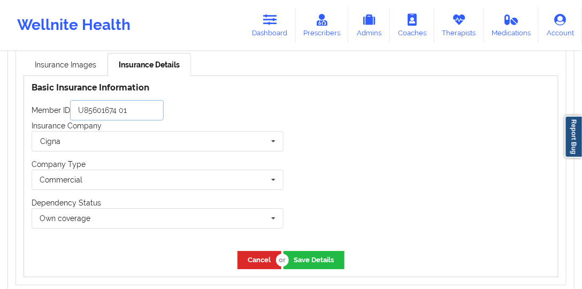
click at [134, 109] on input "U85601674 01" at bounding box center [117, 110] width 94 height 20
click at [110, 110] on input "U85601674 01" at bounding box center [117, 110] width 94 height 20
click at [120, 109] on input "U85601674 01" at bounding box center [117, 110] width 94 height 20
type input "U8560167401"
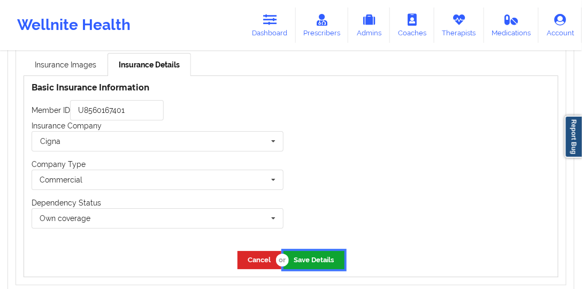
click at [331, 259] on button "Save Details" at bounding box center [314, 260] width 61 height 18
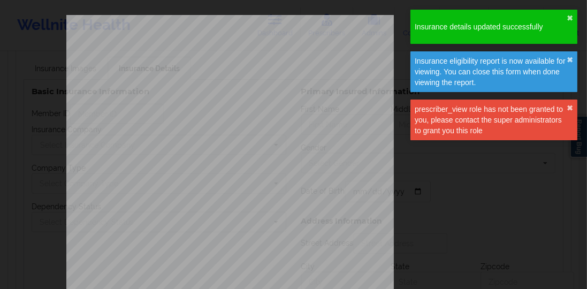
type input "U8560167401"
drag, startPoint x: 566, startPoint y: 23, endPoint x: 565, endPoint y: 32, distance: 9.2
click at [566, 23] on div "Insurance details updated successfully" at bounding box center [491, 26] width 152 height 11
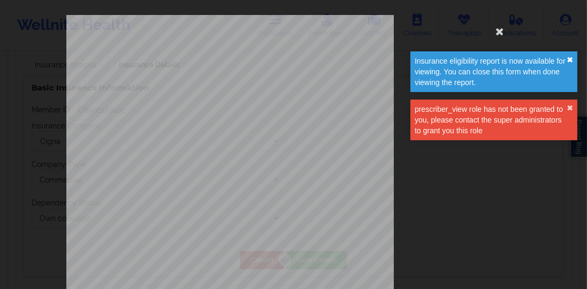
click at [567, 58] on button "✖︎" at bounding box center [569, 60] width 6 height 9
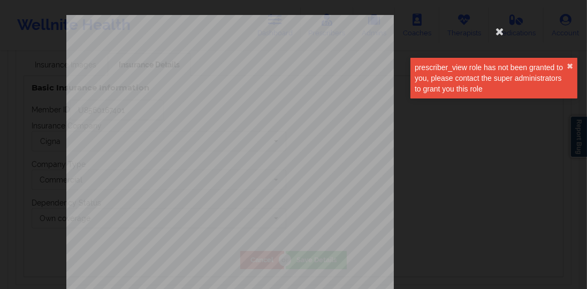
click at [574, 66] on div "prescriber_view role has not been granted to you, please contact the super admi…" at bounding box center [493, 78] width 167 height 41
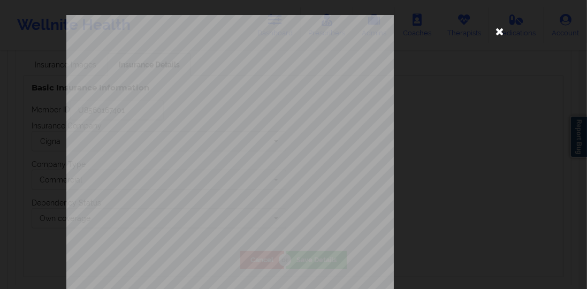
click at [499, 33] on icon at bounding box center [499, 30] width 17 height 17
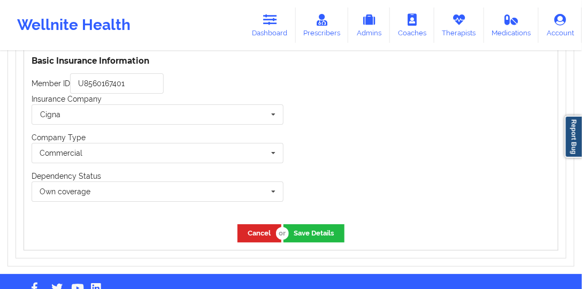
scroll to position [902, 0]
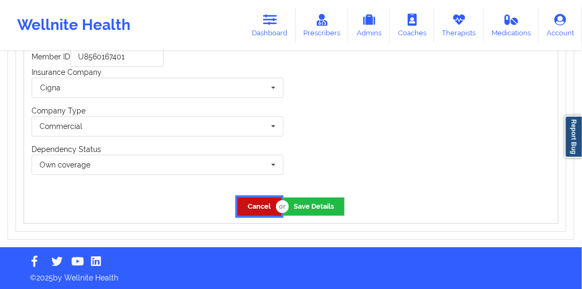
click at [262, 208] on button "Cancel" at bounding box center [260, 206] width 44 height 18
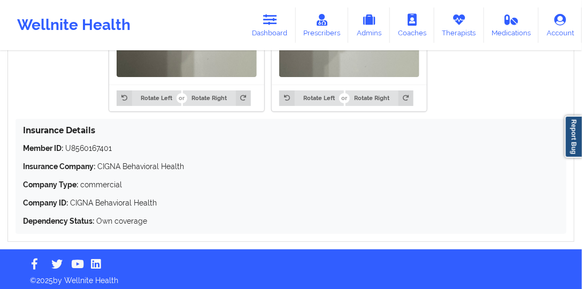
scroll to position [997, 0]
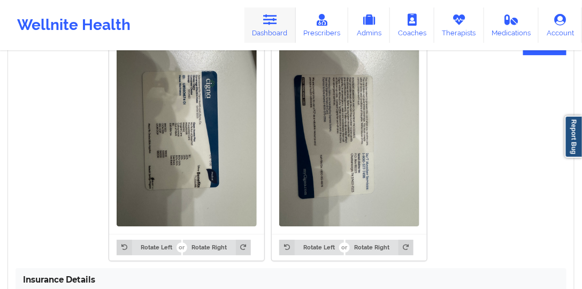
click at [270, 27] on link "Dashboard" at bounding box center [269, 24] width 51 height 35
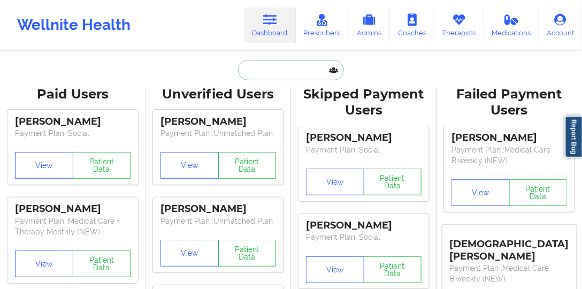
click at [292, 74] on input "text" at bounding box center [291, 70] width 106 height 20
paste input "[EMAIL_ADDRESS][DOMAIN_NAME]"
type input "[EMAIL_ADDRESS][DOMAIN_NAME]"
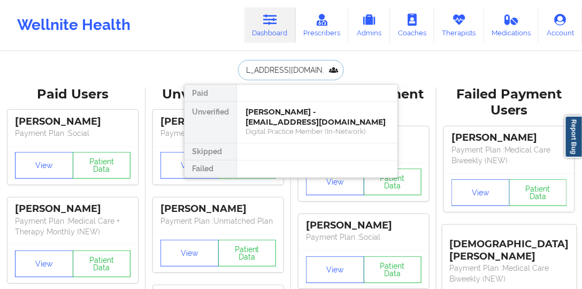
click at [278, 112] on div "[PERSON_NAME] - [EMAIL_ADDRESS][DOMAIN_NAME]" at bounding box center [317, 117] width 143 height 20
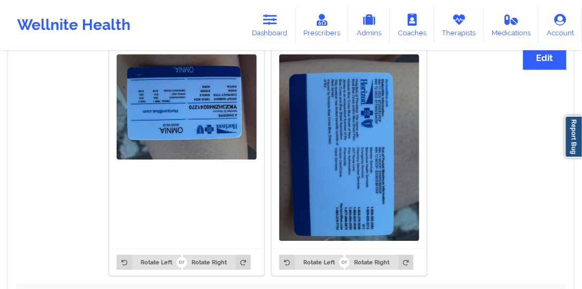
scroll to position [581, 0]
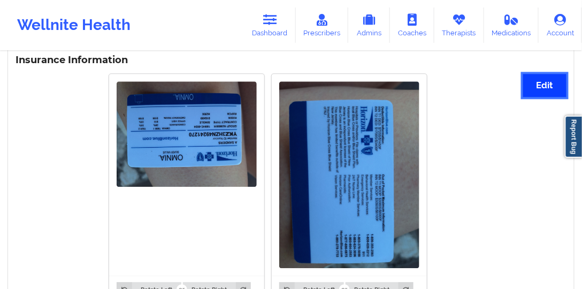
click at [540, 80] on button "Edit" at bounding box center [544, 85] width 43 height 23
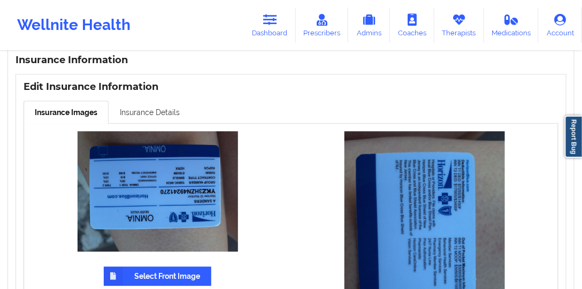
click at [154, 115] on link "Insurance Details" at bounding box center [150, 112] width 82 height 22
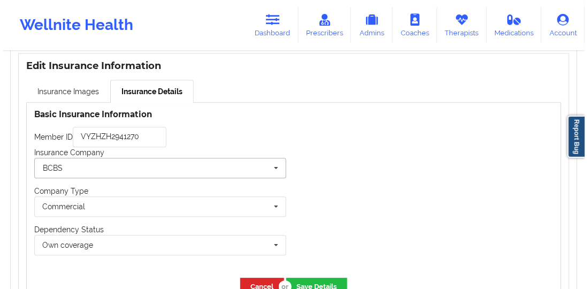
scroll to position [612, 0]
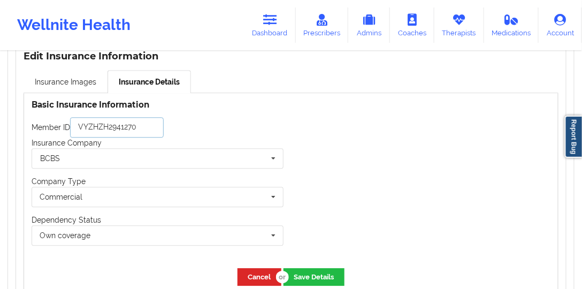
click at [135, 117] on input "VYZHZH2941270" at bounding box center [117, 127] width 94 height 20
paste input "YKZ3HZN492"
type input "YKZ3HZN49241270"
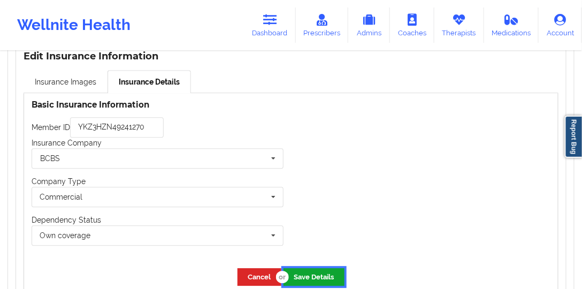
click at [314, 268] on button "Save Details" at bounding box center [314, 277] width 61 height 18
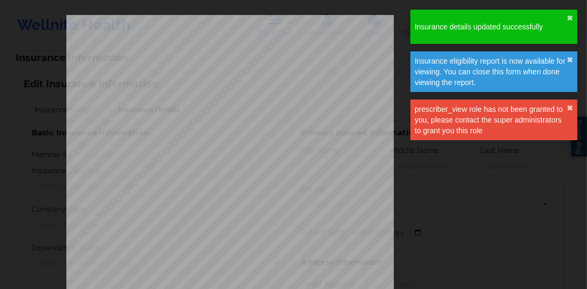
type input "YKZ3HZN49241270"
click at [574, 17] on div "Insurance details updated successfully ✖︎" at bounding box center [493, 27] width 167 height 34
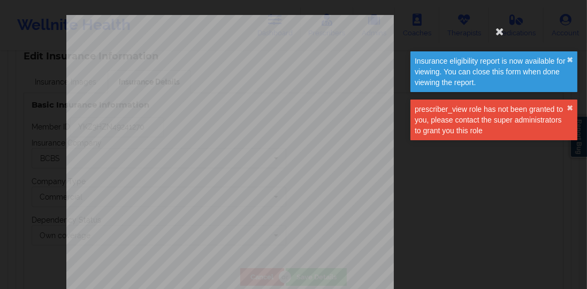
click at [565, 54] on div "Insurance eligibility report is now available for viewing. You can close this f…" at bounding box center [493, 71] width 167 height 41
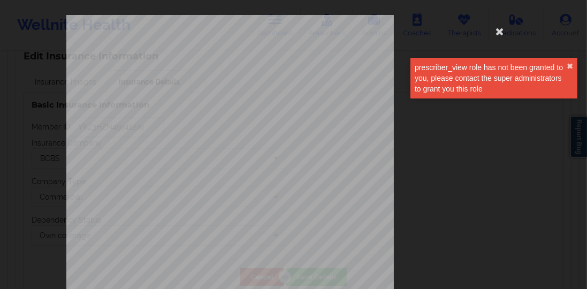
click at [568, 90] on div "prescriber_view role has not been granted to you, please contact the super admi…" at bounding box center [493, 78] width 167 height 41
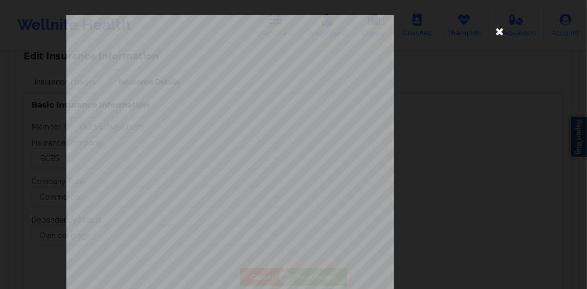
click at [494, 34] on icon at bounding box center [499, 30] width 17 height 17
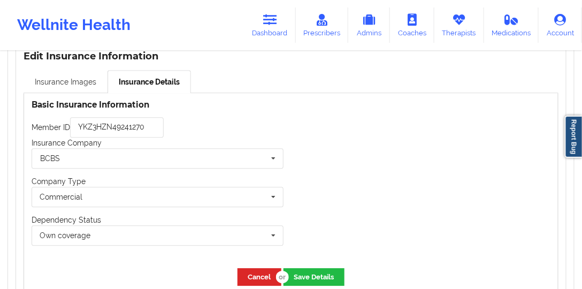
click at [88, 81] on link "Insurance Images" at bounding box center [66, 81] width 84 height 22
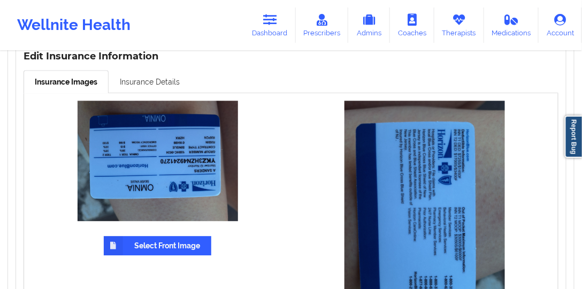
click at [161, 86] on link "Insurance Details" at bounding box center [150, 81] width 82 height 22
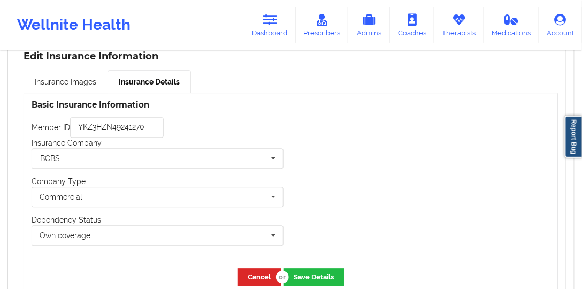
scroll to position [642, 0]
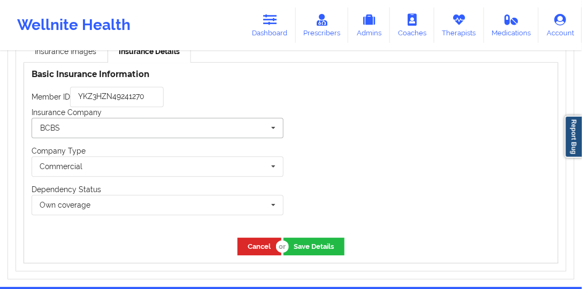
click at [136, 126] on input "text" at bounding box center [158, 127] width 251 height 19
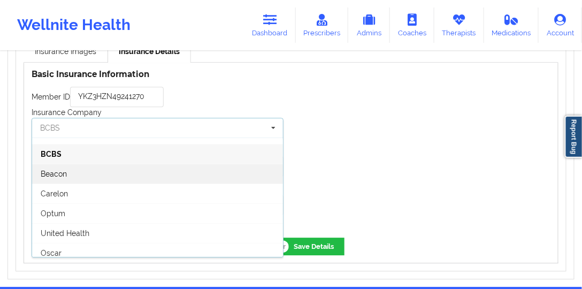
scroll to position [12, 0]
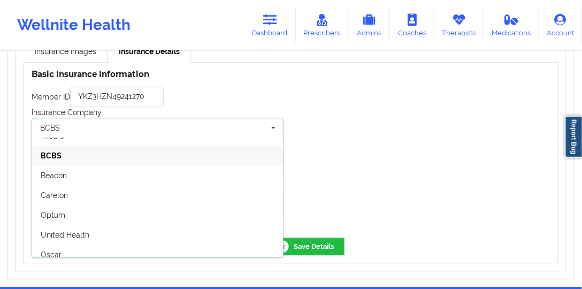
click at [309, 204] on div at bounding box center [424, 146] width 267 height 167
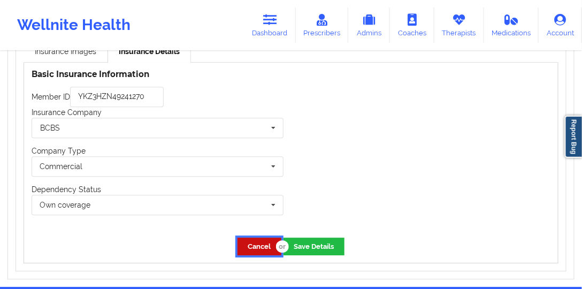
click at [264, 244] on button "Cancel" at bounding box center [260, 247] width 44 height 18
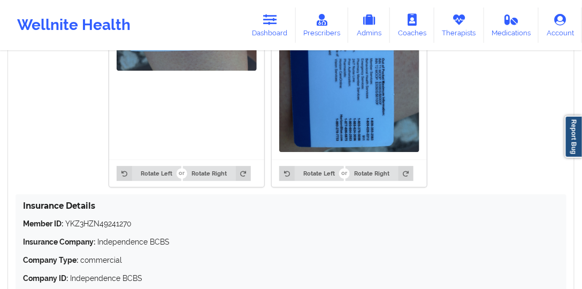
scroll to position [773, 0]
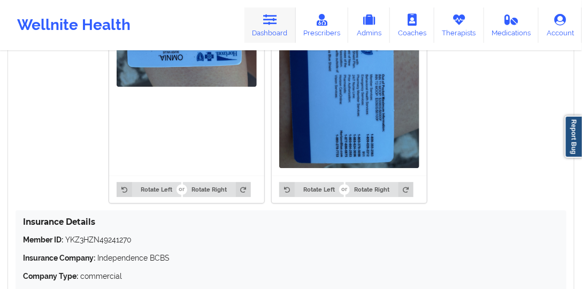
click at [265, 33] on link "Dashboard" at bounding box center [269, 24] width 51 height 35
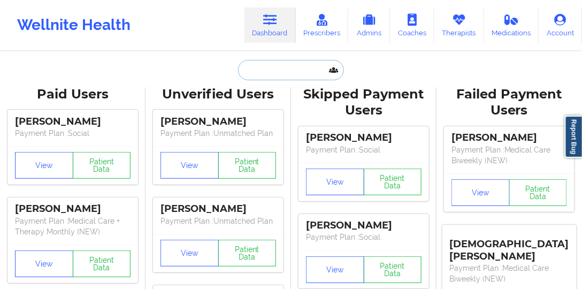
click at [295, 67] on input "text" at bounding box center [291, 70] width 106 height 20
paste input "[EMAIL_ADDRESS][DOMAIN_NAME]"
type input "[EMAIL_ADDRESS][DOMAIN_NAME]"
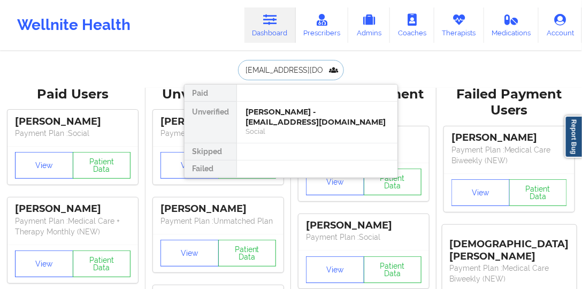
click at [288, 119] on div "[PERSON_NAME] - [EMAIL_ADDRESS][DOMAIN_NAME]" at bounding box center [317, 117] width 143 height 20
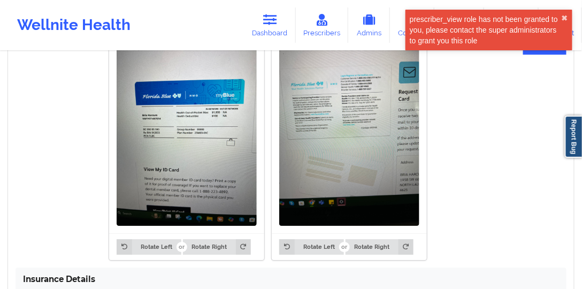
scroll to position [844, 0]
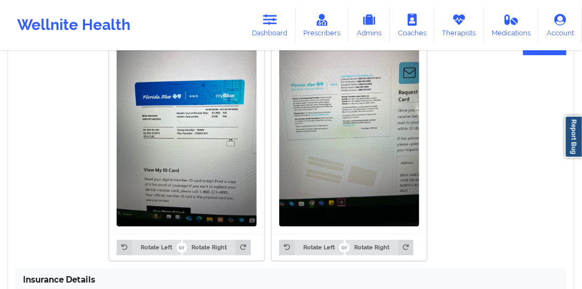
drag, startPoint x: 266, startPoint y: 26, endPoint x: 204, endPoint y: 48, distance: 66.0
click at [266, 26] on link "Dashboard" at bounding box center [269, 24] width 51 height 35
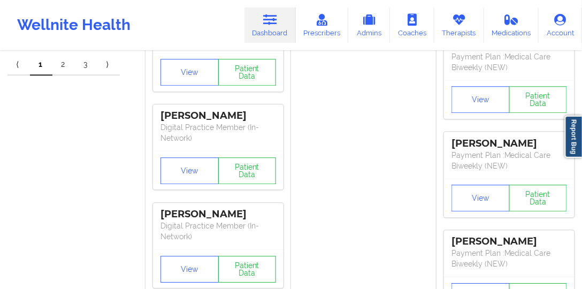
click at [274, 33] on link "Dashboard" at bounding box center [269, 24] width 51 height 35
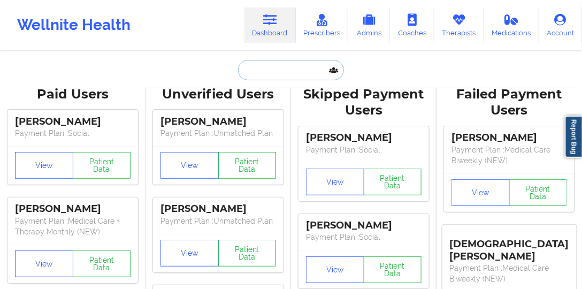
click at [293, 75] on input "text" at bounding box center [291, 70] width 106 height 20
paste input "[EMAIL_ADDRESS][DOMAIN_NAME]"
type input "[EMAIL_ADDRESS][DOMAIN_NAME]"
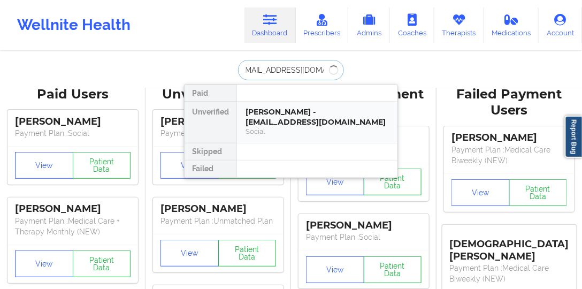
click at [300, 112] on div "[PERSON_NAME] - [EMAIL_ADDRESS][DOMAIN_NAME]" at bounding box center [317, 117] width 143 height 20
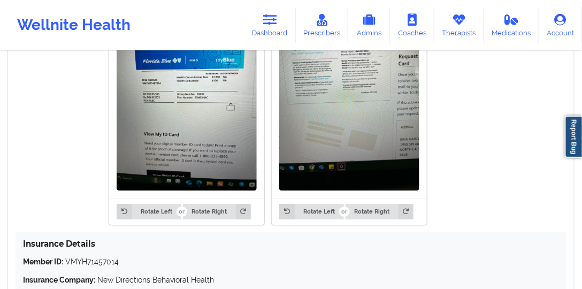
scroll to position [886, 0]
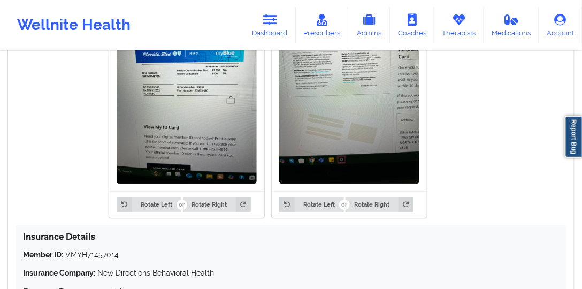
click at [174, 122] on img at bounding box center [187, 90] width 140 height 187
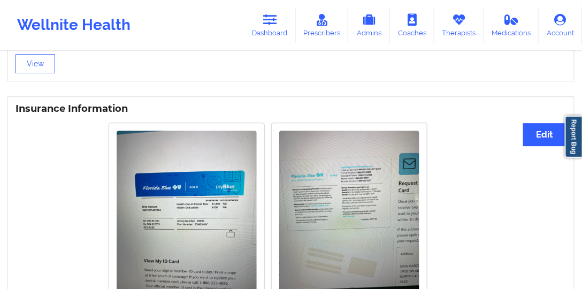
scroll to position [752, 0]
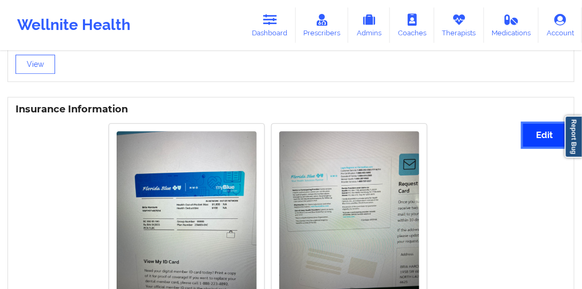
click at [538, 138] on button "Edit" at bounding box center [544, 135] width 43 height 23
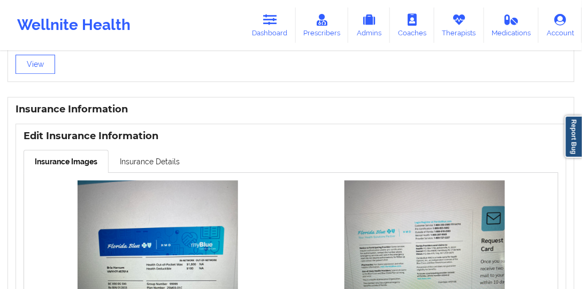
click at [160, 152] on link "Insurance Details" at bounding box center [150, 161] width 82 height 22
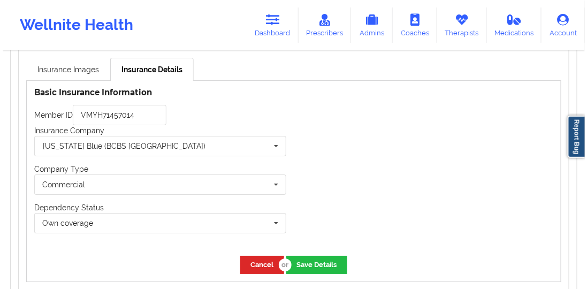
scroll to position [902, 0]
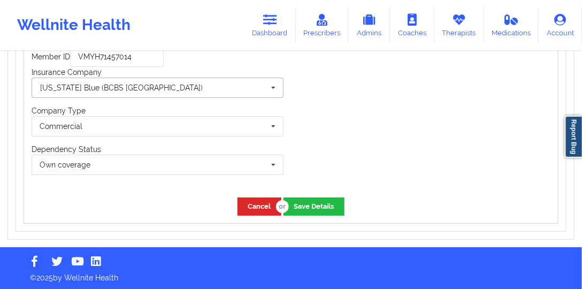
click at [157, 82] on input "text" at bounding box center [158, 87] width 251 height 19
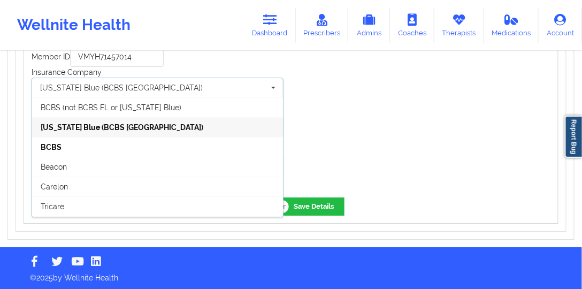
click at [141, 127] on div "[US_STATE] Blue (BCBS [GEOGRAPHIC_DATA])" at bounding box center [157, 127] width 251 height 20
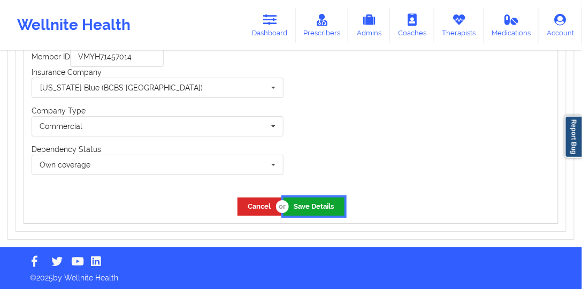
click at [310, 200] on button "Save Details" at bounding box center [314, 206] width 61 height 18
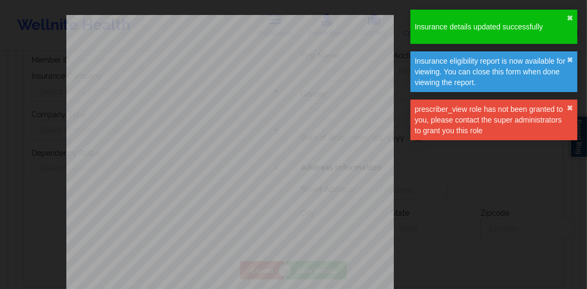
type input "VMYH71457014"
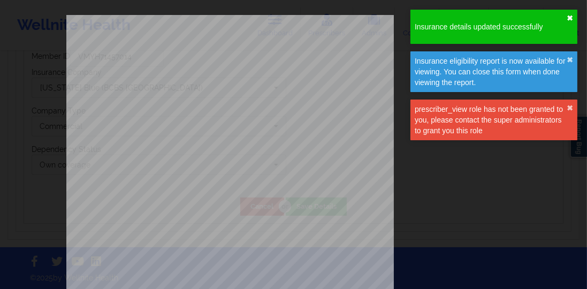
click at [567, 15] on button "✖︎" at bounding box center [569, 18] width 6 height 9
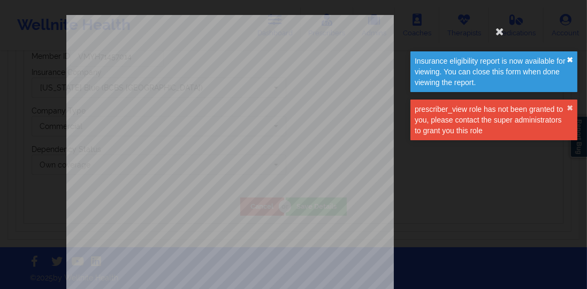
click at [571, 60] on button "✖︎" at bounding box center [569, 60] width 6 height 9
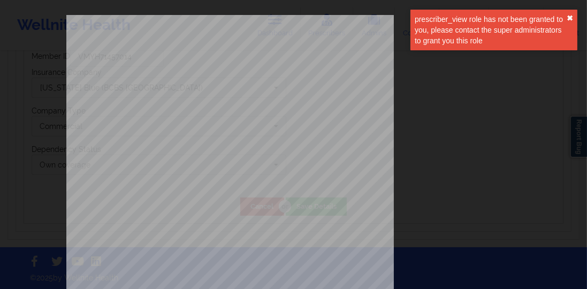
click at [570, 17] on button "✖︎" at bounding box center [569, 18] width 6 height 9
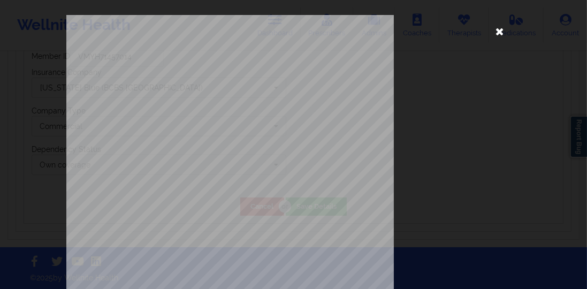
click at [503, 32] on icon at bounding box center [499, 30] width 17 height 17
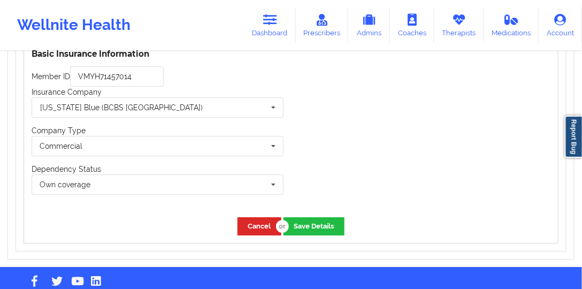
scroll to position [872, 0]
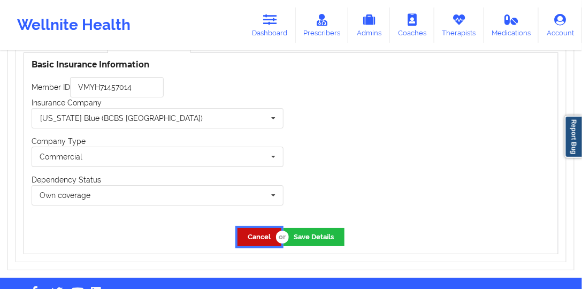
click at [259, 240] on button "Cancel" at bounding box center [260, 237] width 44 height 18
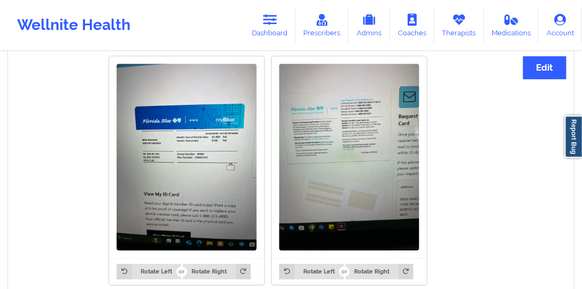
scroll to position [933, 0]
